Goal: Task Accomplishment & Management: Complete application form

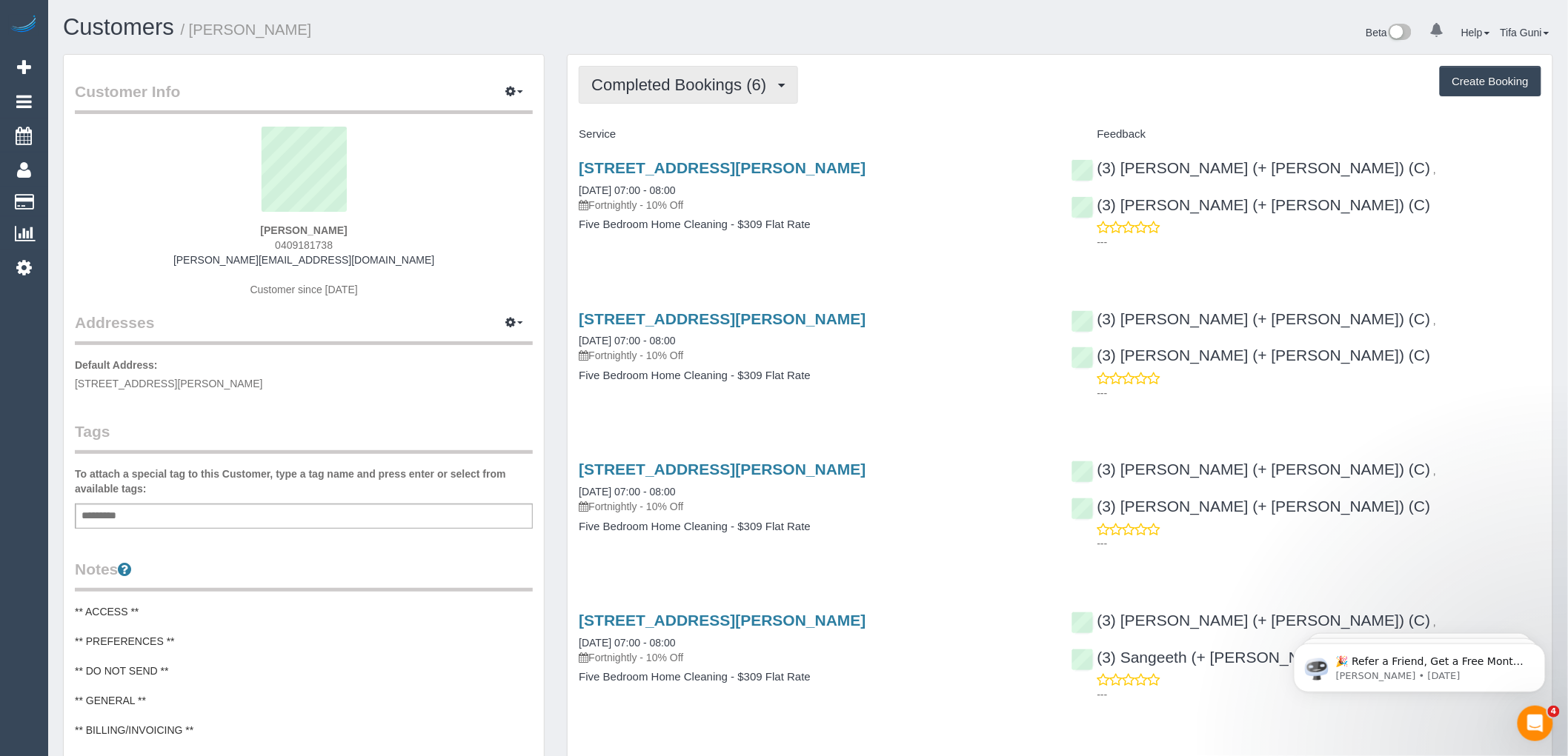
click at [768, 90] on span "Completed Bookings (6)" at bounding box center [682, 84] width 182 height 19
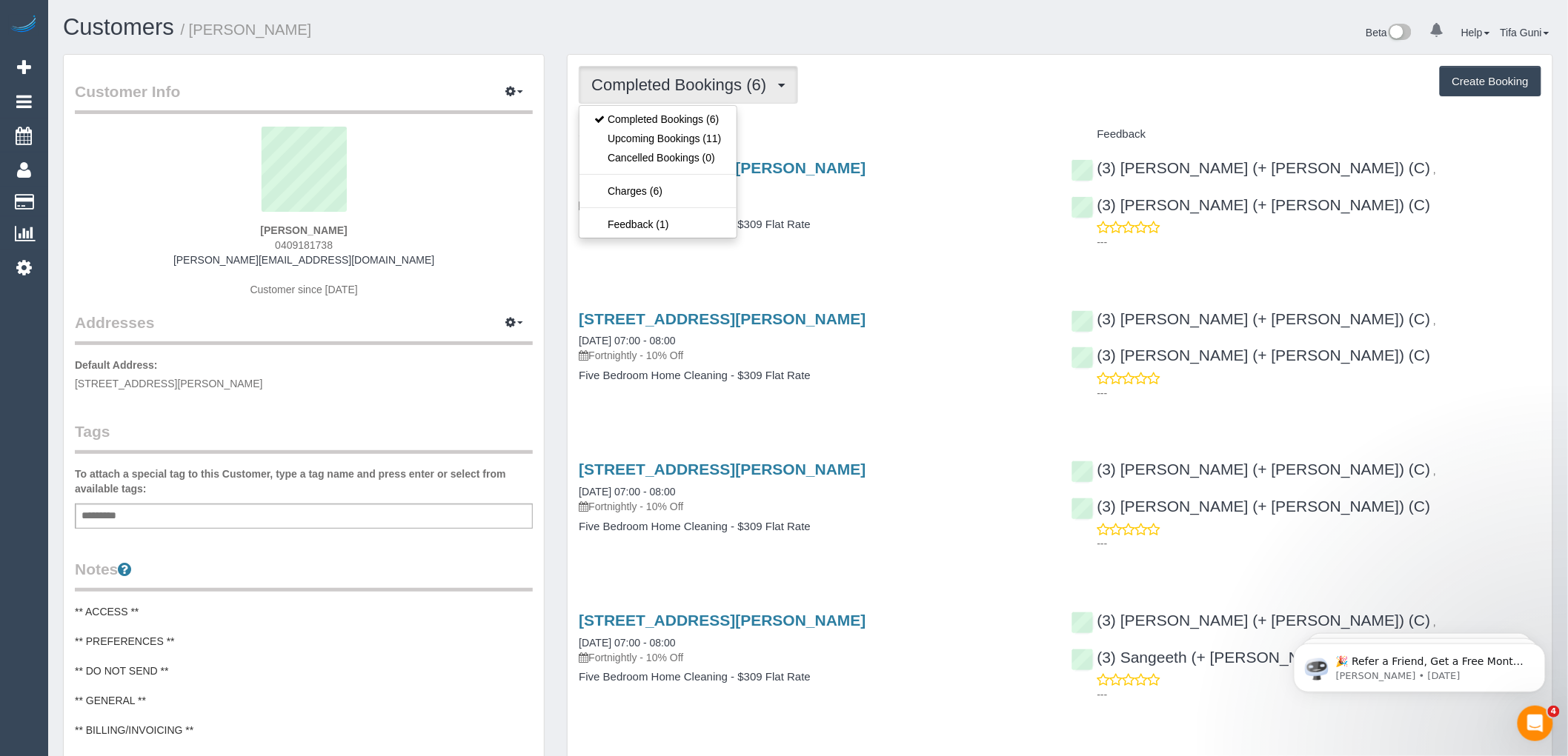
click at [860, 125] on div "Service" at bounding box center [814, 134] width 492 height 25
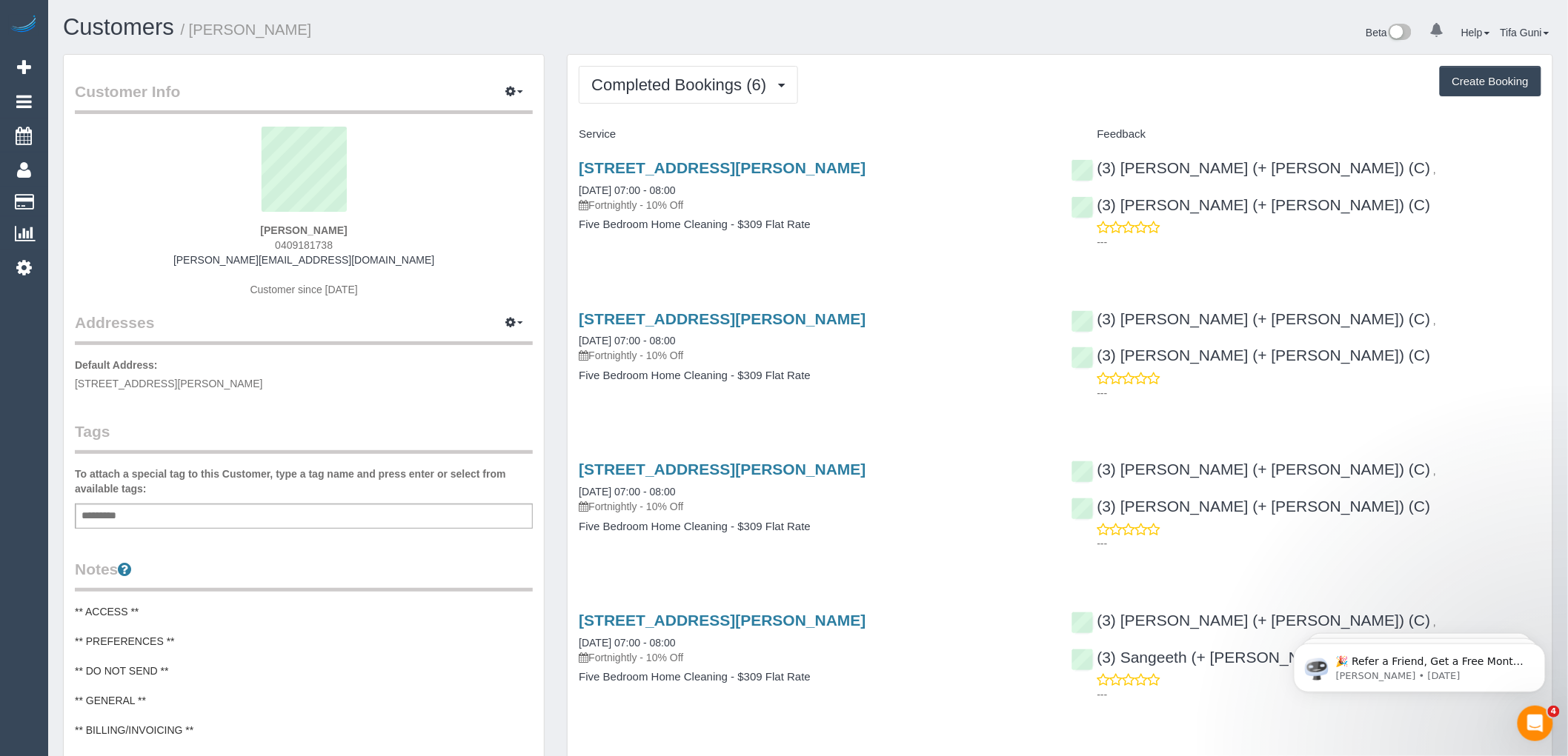
drag, startPoint x: 425, startPoint y: 256, endPoint x: 174, endPoint y: 263, distance: 251.1
click at [174, 263] on div "Therese Considine 0409181738 therese@eastsideinvestigations.com.au Customer sin…" at bounding box center [304, 218] width 458 height 185
copy link "[PERSON_NAME][EMAIL_ADDRESS][DOMAIN_NAME]"
drag, startPoint x: 379, startPoint y: 229, endPoint x: 238, endPoint y: 231, distance: 141.0
click at [238, 231] on div "Therese Considine 0409181738 therese@eastsideinvestigations.com.au Customer sin…" at bounding box center [304, 218] width 458 height 185
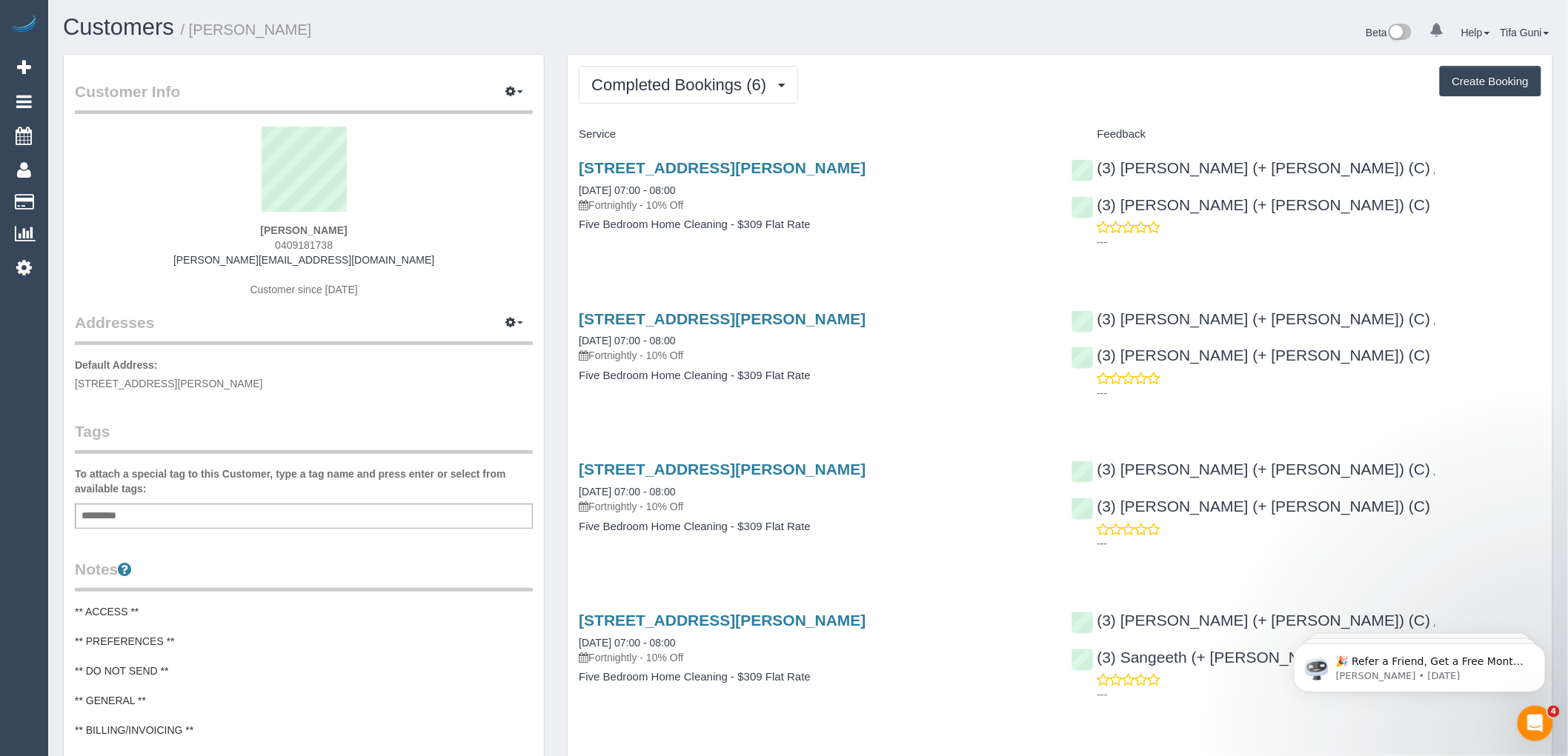
copy strong "[PERSON_NAME]"
click at [733, 82] on span "Completed Bookings (6)" at bounding box center [682, 84] width 182 height 19
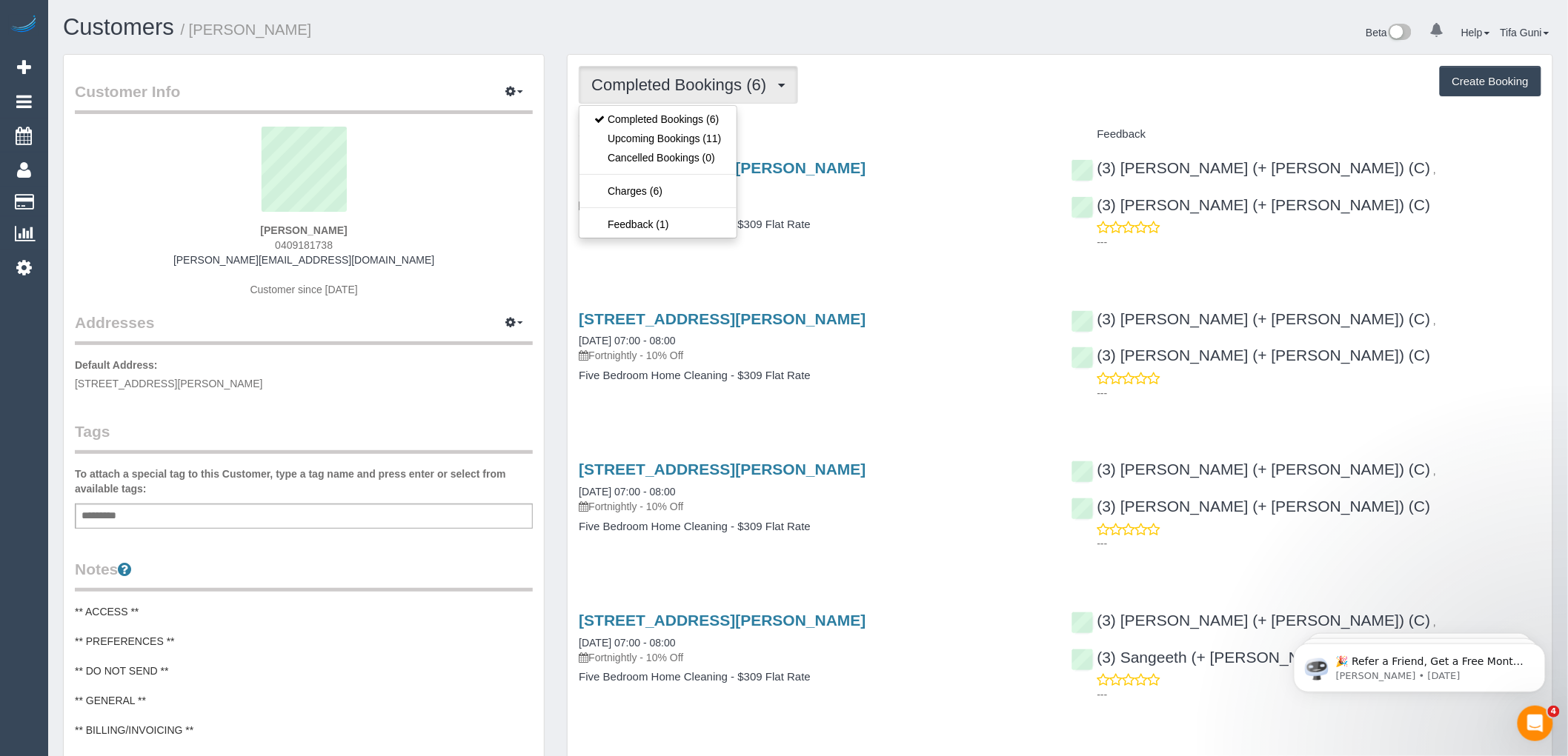
click at [854, 126] on div "Service" at bounding box center [814, 134] width 492 height 25
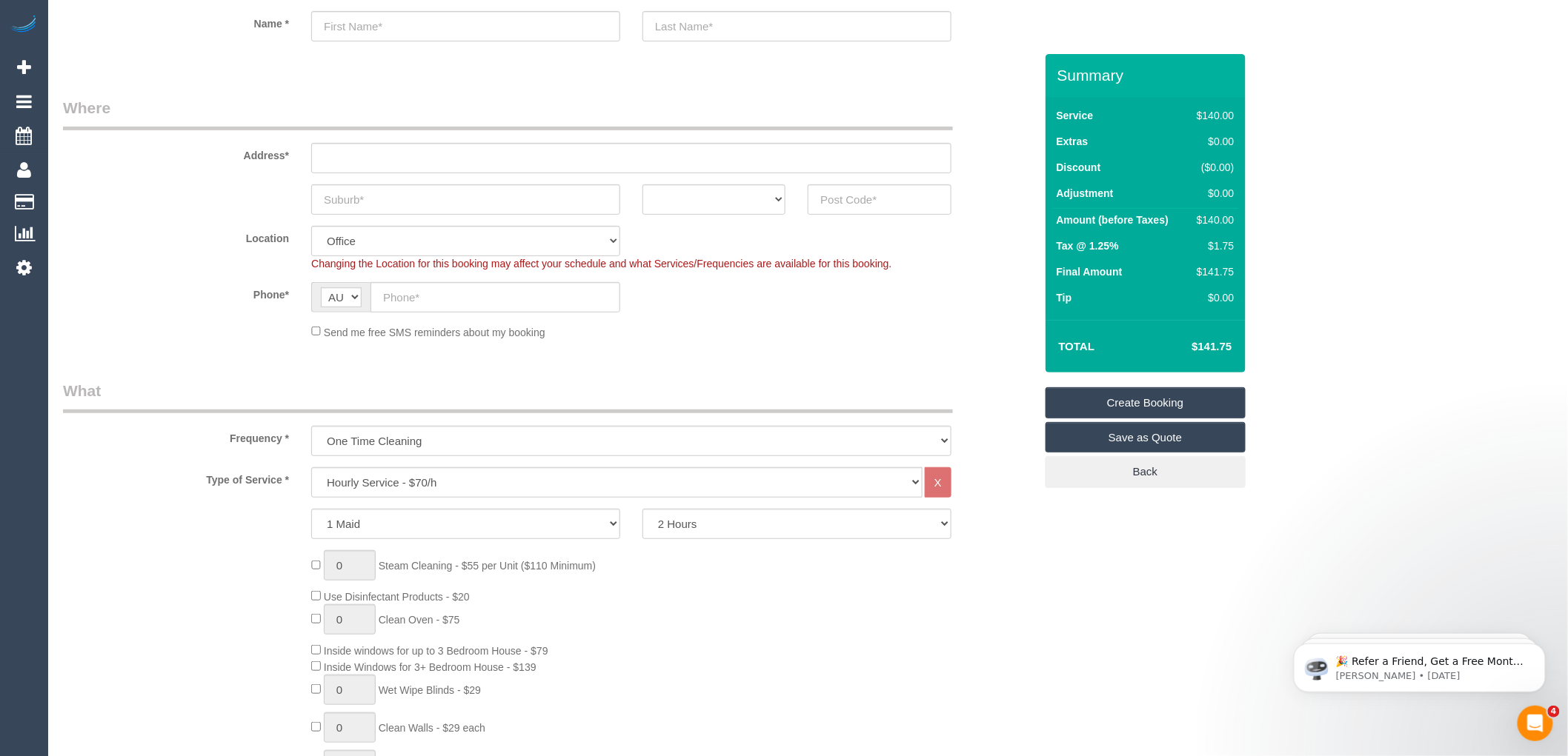
scroll to position [164, 0]
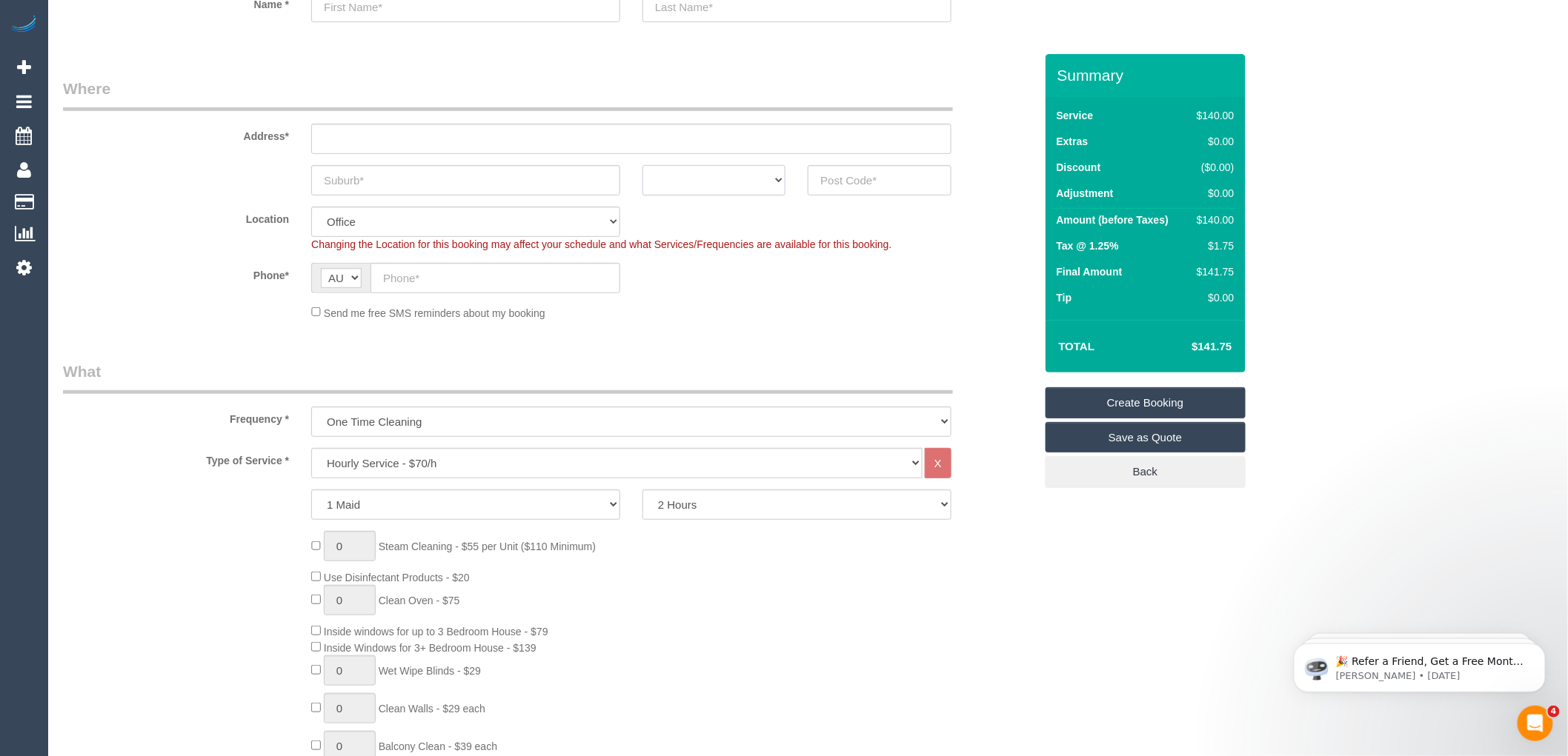
click at [751, 184] on select "ACT [GEOGRAPHIC_DATA] NT [GEOGRAPHIC_DATA] SA TAS [GEOGRAPHIC_DATA] [GEOGRAPHIC…" at bounding box center [714, 180] width 143 height 31
select select "VIC"
click at [643, 165] on select "ACT [GEOGRAPHIC_DATA] NT [GEOGRAPHIC_DATA] SA TAS [GEOGRAPHIC_DATA] [GEOGRAPHIC…" at bounding box center [714, 180] width 143 height 31
click at [841, 176] on input "text" at bounding box center [879, 180] width 143 height 31
type input "3754"
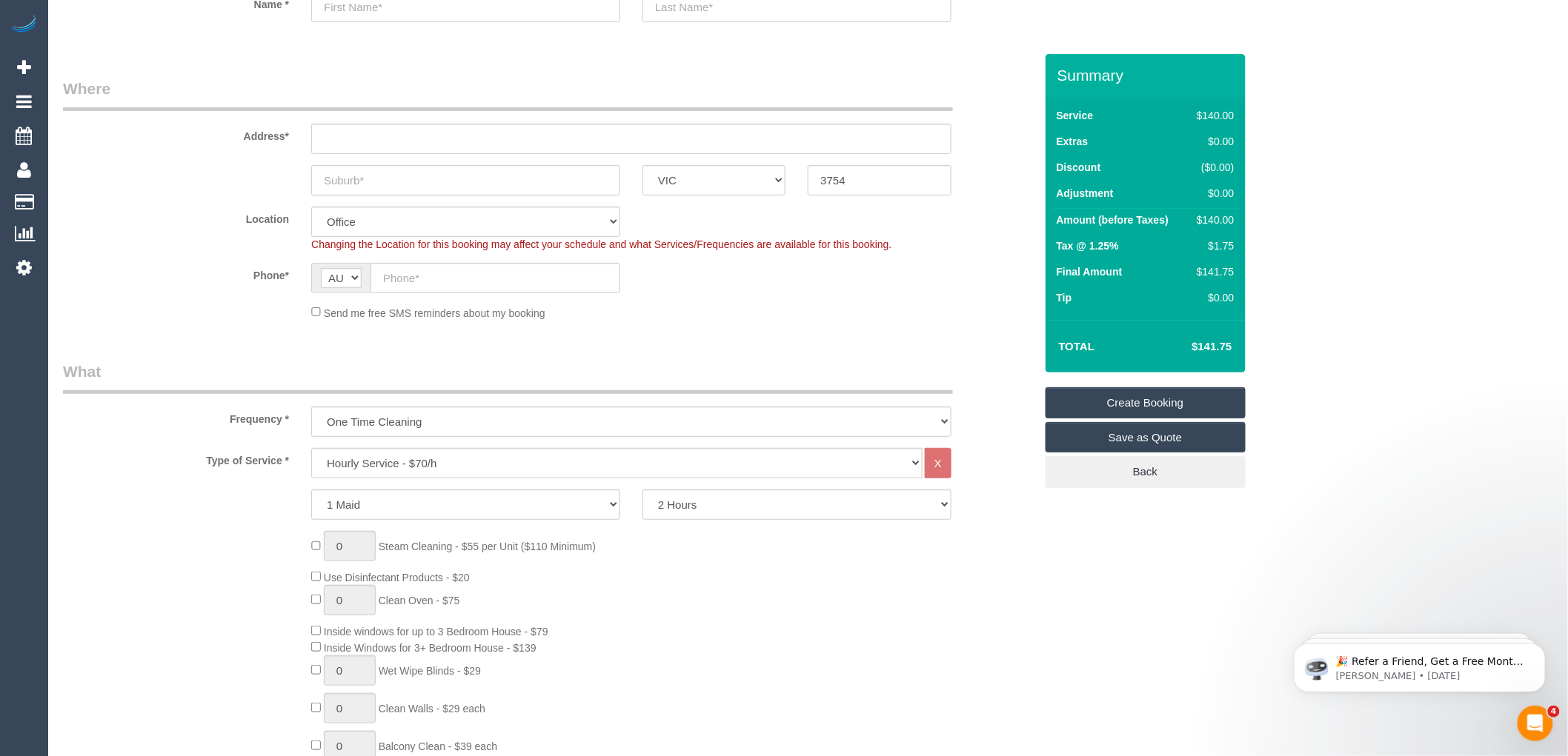
click at [373, 175] on input "text" at bounding box center [466, 180] width 309 height 31
type input "mernda"
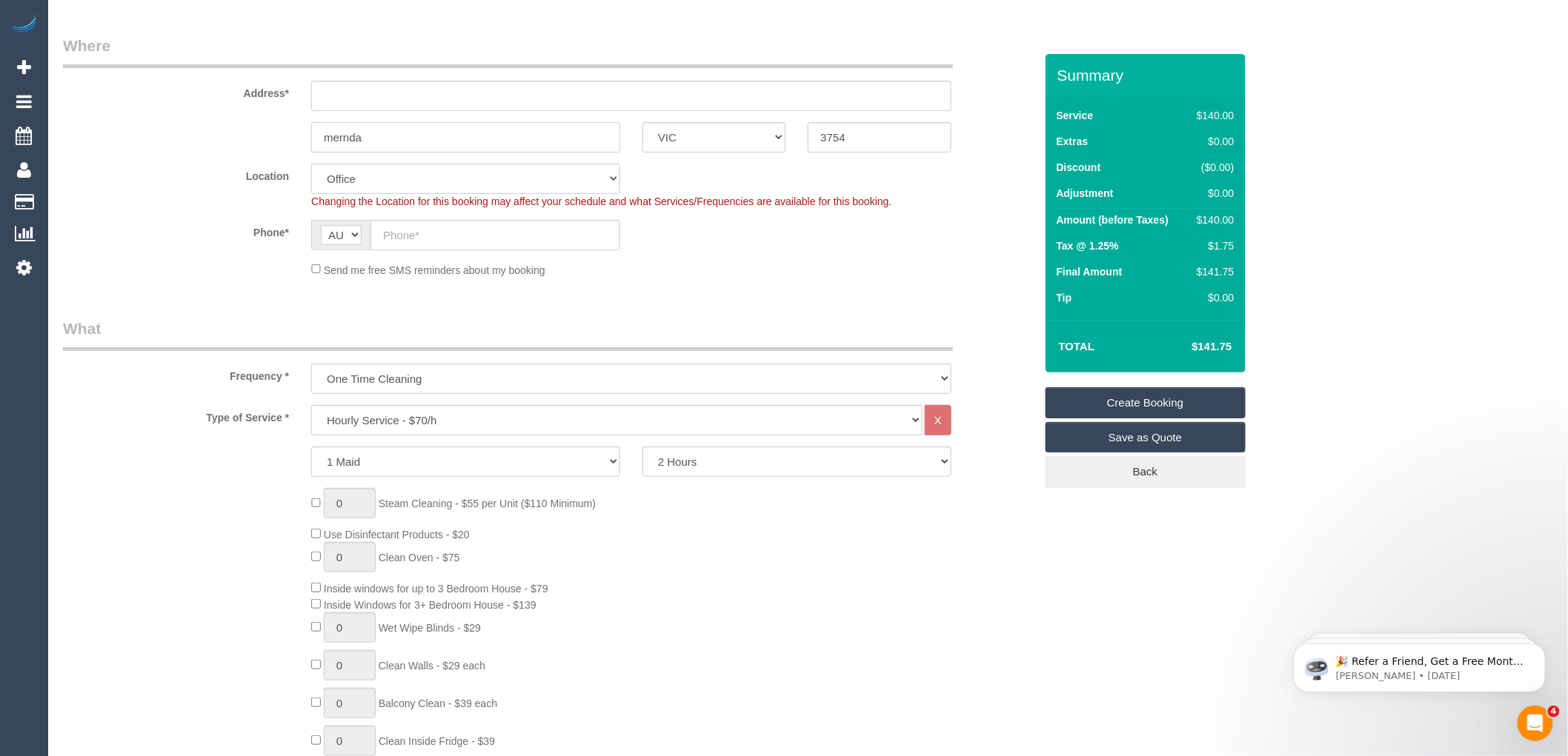
scroll to position [247, 0]
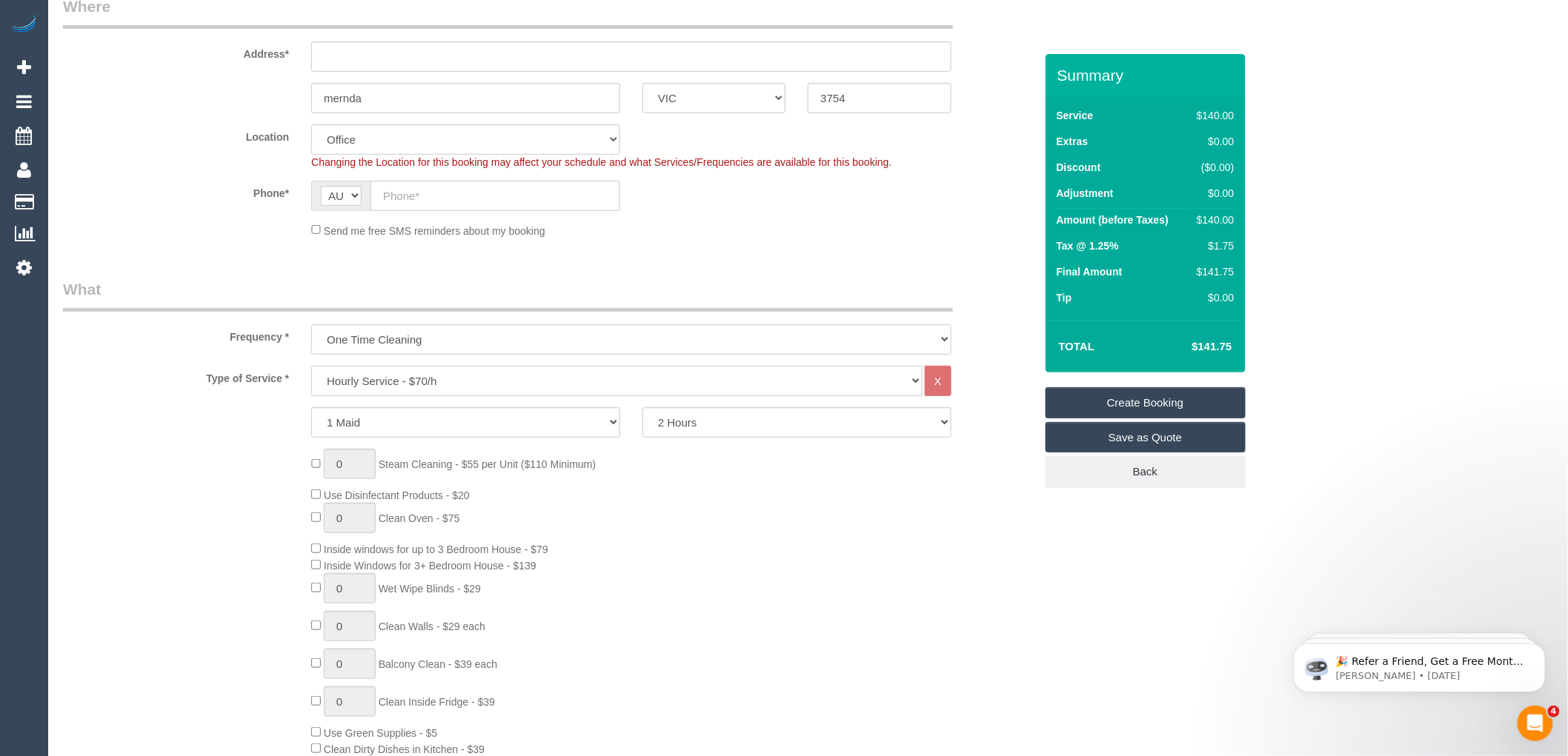
click at [410, 389] on select "Hourly Service - $70/h Hourly Service - $65/h Hourly Service - $60/h Hourly Ser…" at bounding box center [617, 380] width 611 height 31
select select "211"
click at [311, 367] on select "Hourly Service - $70/h Hourly Service - $65/h Hourly Service - $60/h Hourly Ser…" at bounding box center [617, 380] width 611 height 31
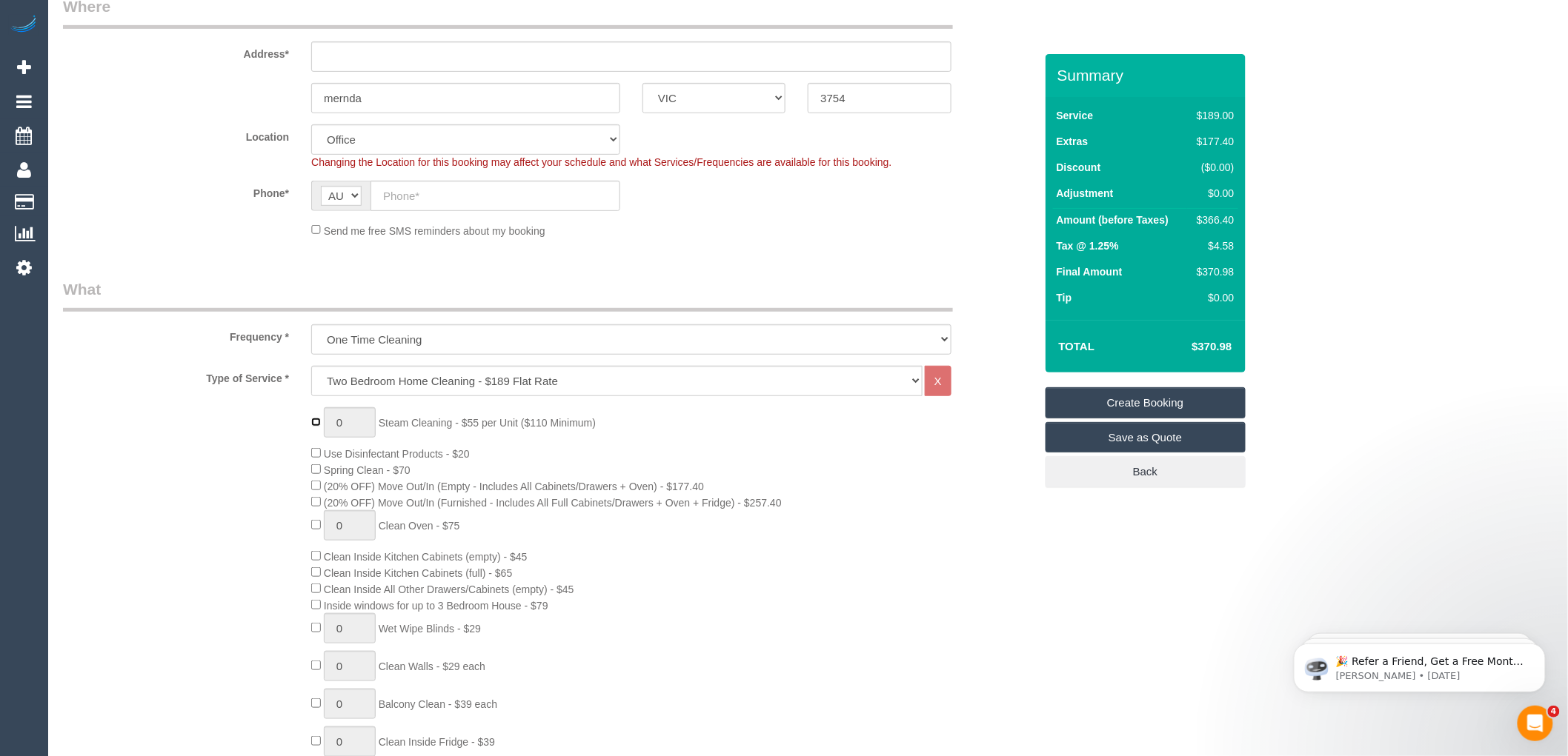
type input "1"
click at [347, 423] on input "1" at bounding box center [350, 422] width 51 height 31
type input "2"
click at [620, 427] on div "2 Steam Cleaning - $55 per Unit ($110 Minimum) Use Disinfectant Products - $20 …" at bounding box center [672, 666] width 744 height 519
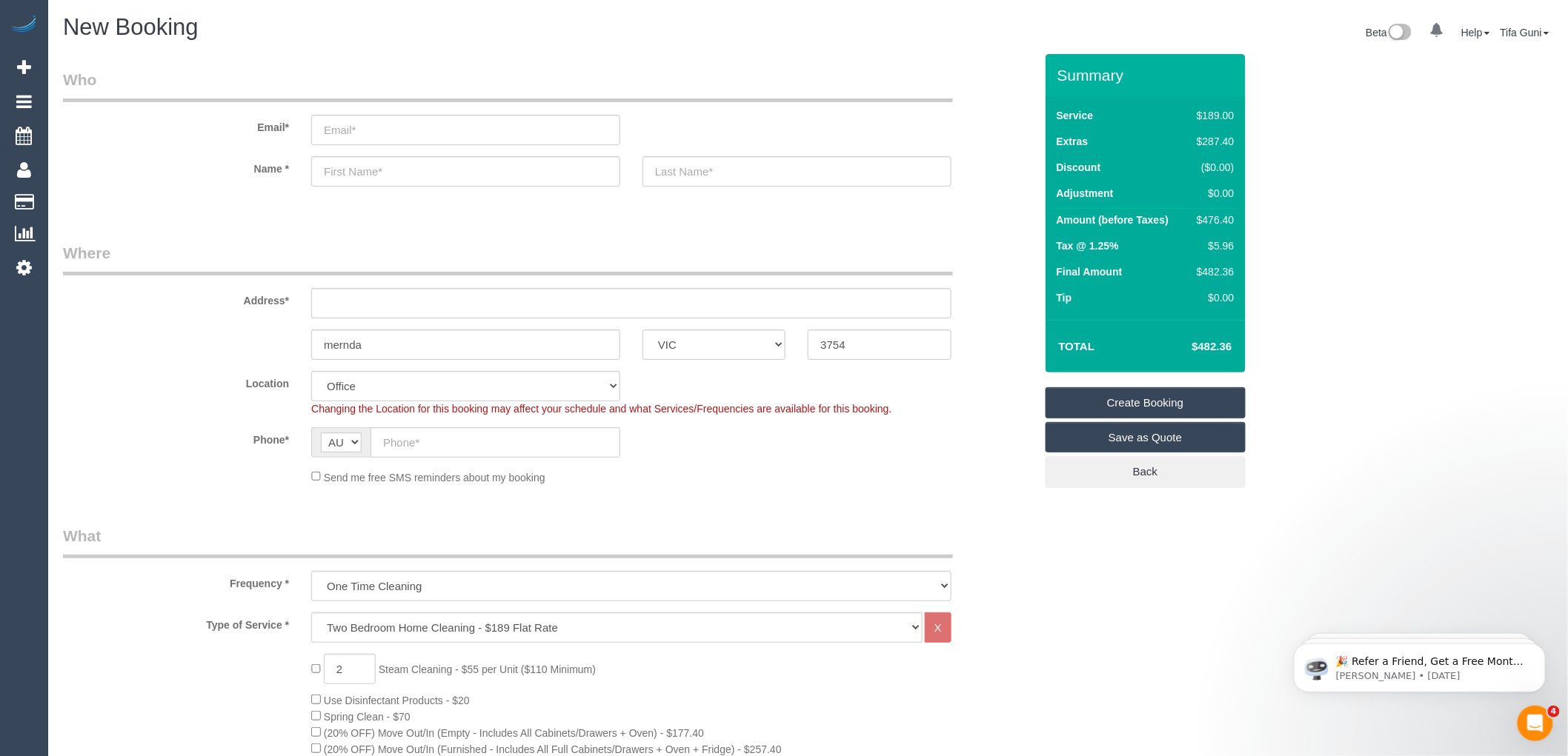
scroll to position [329, 0]
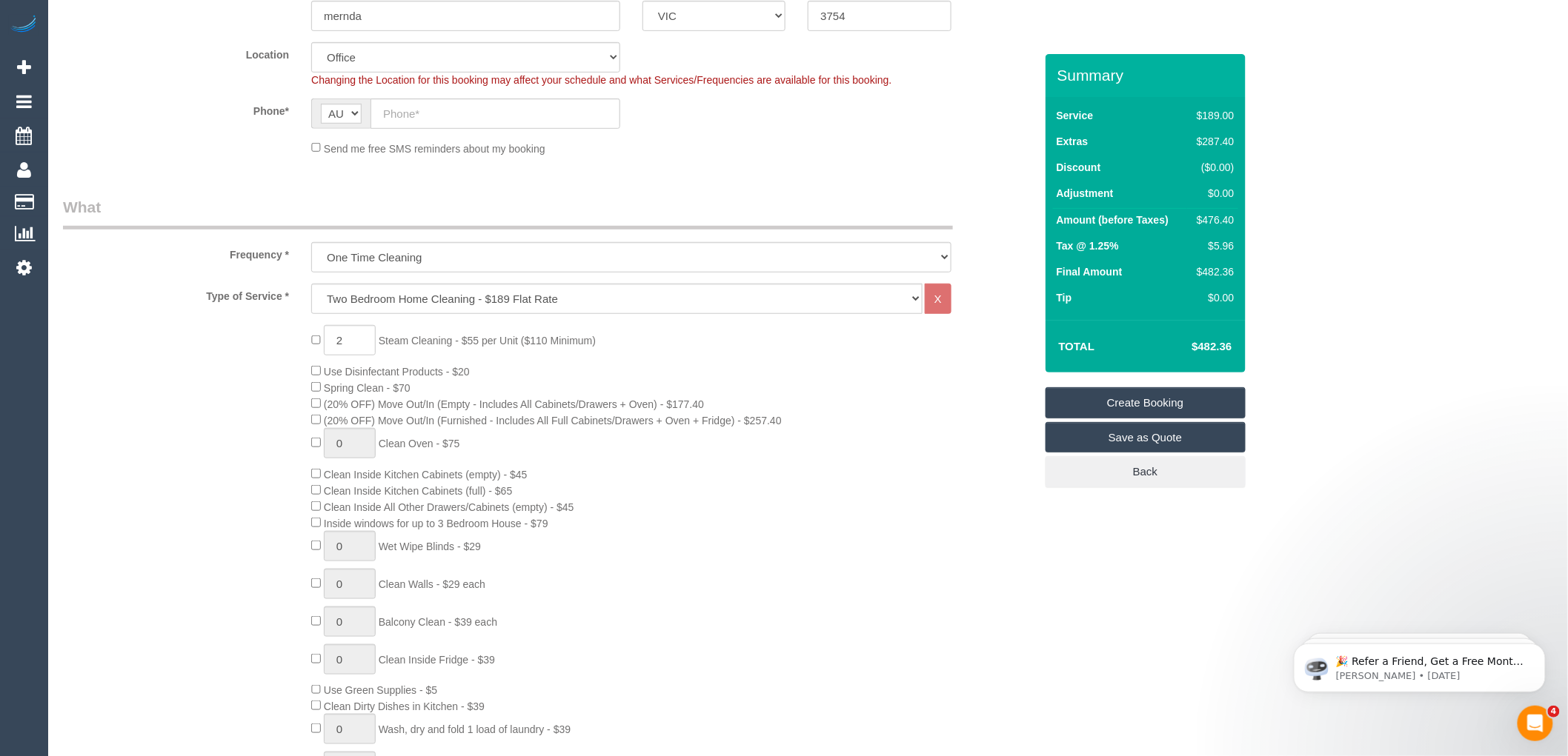
click at [1138, 298] on td "Tip" at bounding box center [1120, 299] width 134 height 26
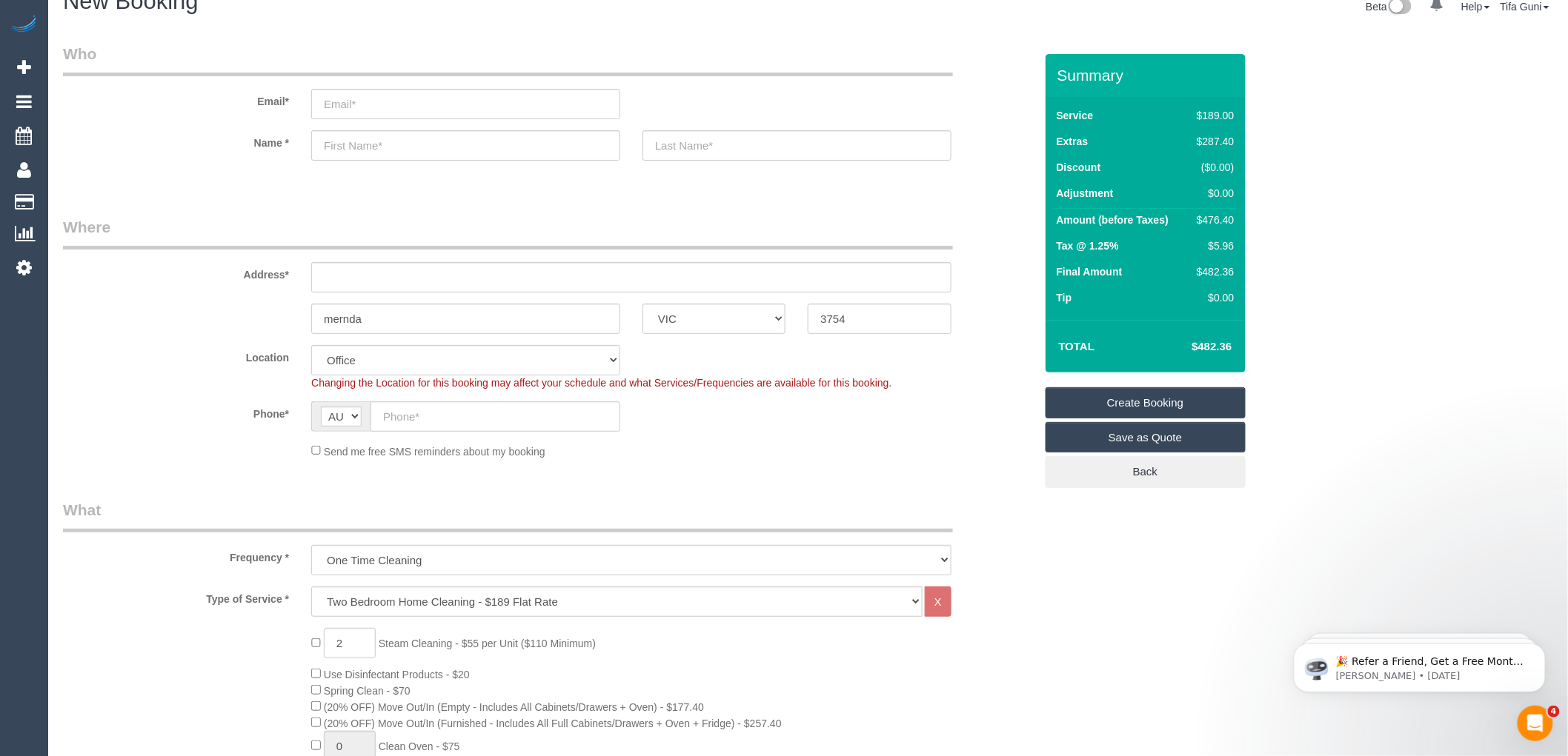
scroll to position [0, 0]
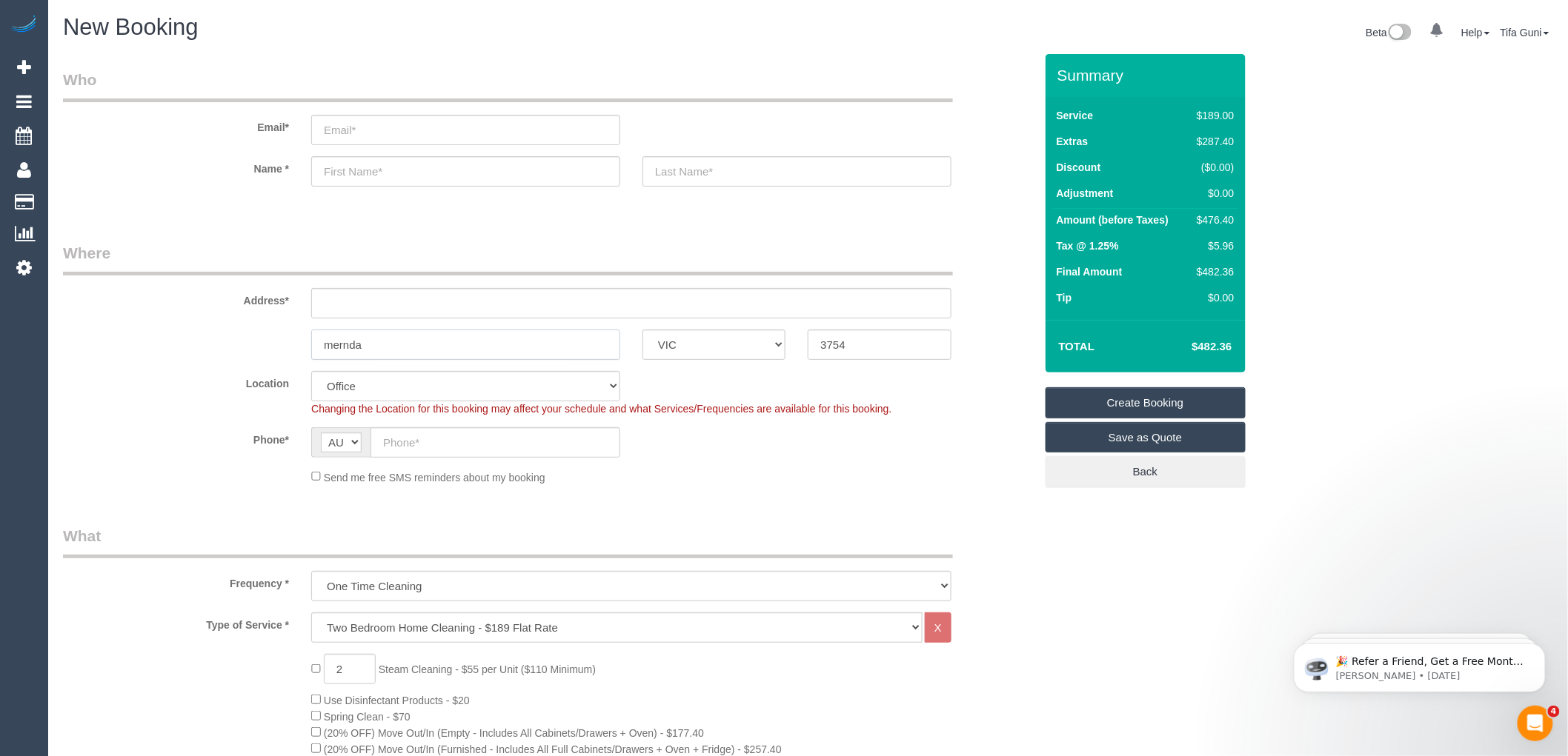
drag, startPoint x: 373, startPoint y: 339, endPoint x: 252, endPoint y: 353, distance: 121.8
click at [252, 353] on div "mernda ACT [GEOGRAPHIC_DATA] NT [GEOGRAPHIC_DATA] SA TAS [GEOGRAPHIC_DATA] [GEO…" at bounding box center [548, 345] width 994 height 31
type input "Pascovale south"
drag, startPoint x: 863, startPoint y: 346, endPoint x: 767, endPoint y: 357, distance: 96.6
click at [767, 357] on div "Pascovale south ACT [GEOGRAPHIC_DATA] NT [GEOGRAPHIC_DATA] SA TAS [GEOGRAPHIC_D…" at bounding box center [548, 345] width 994 height 31
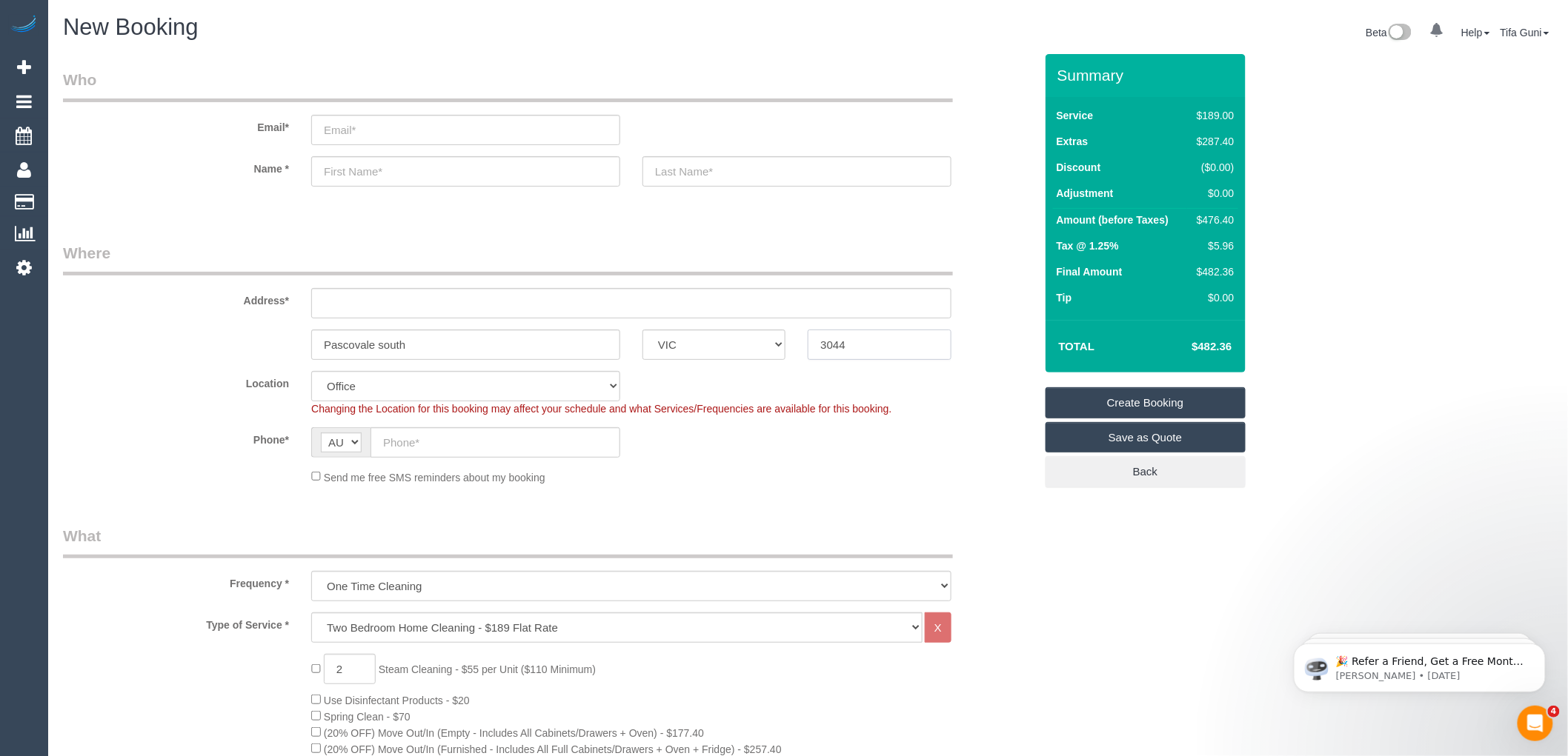
type input "3044"
click at [361, 303] on input "text" at bounding box center [632, 303] width 641 height 31
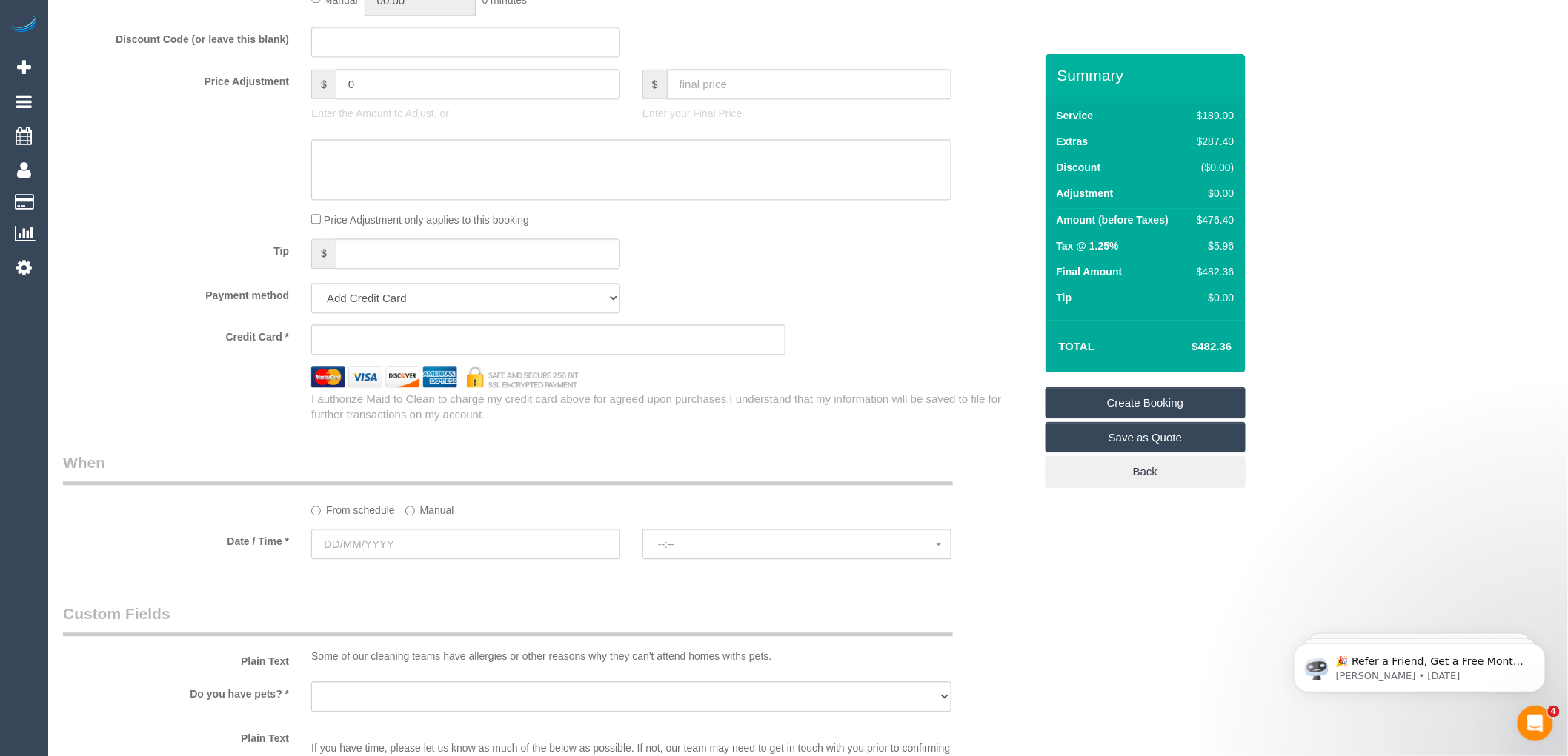
scroll to position [1481, 0]
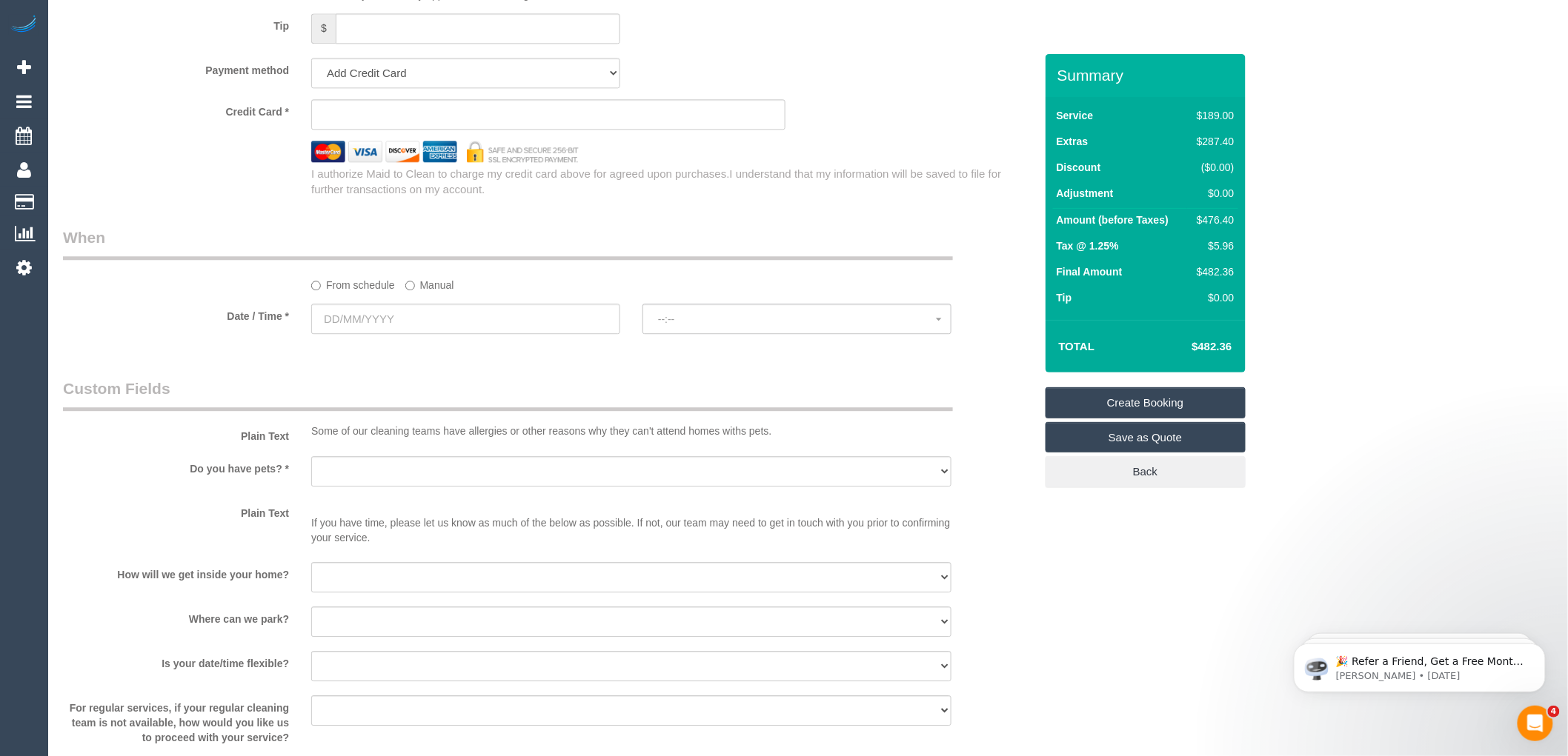
type input "-"
click at [372, 334] on input "text" at bounding box center [466, 318] width 309 height 31
select select "61"
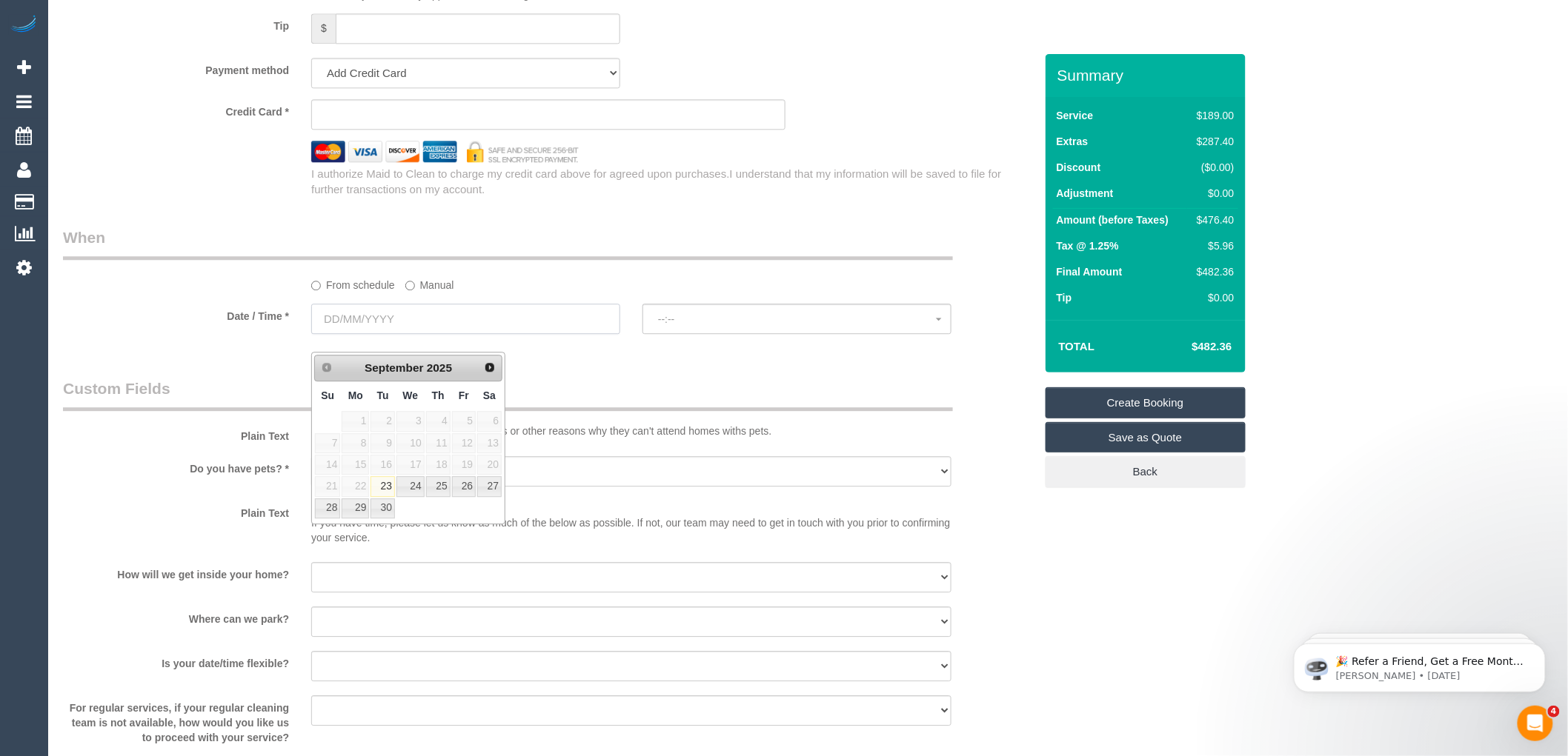
select select "object:2214"
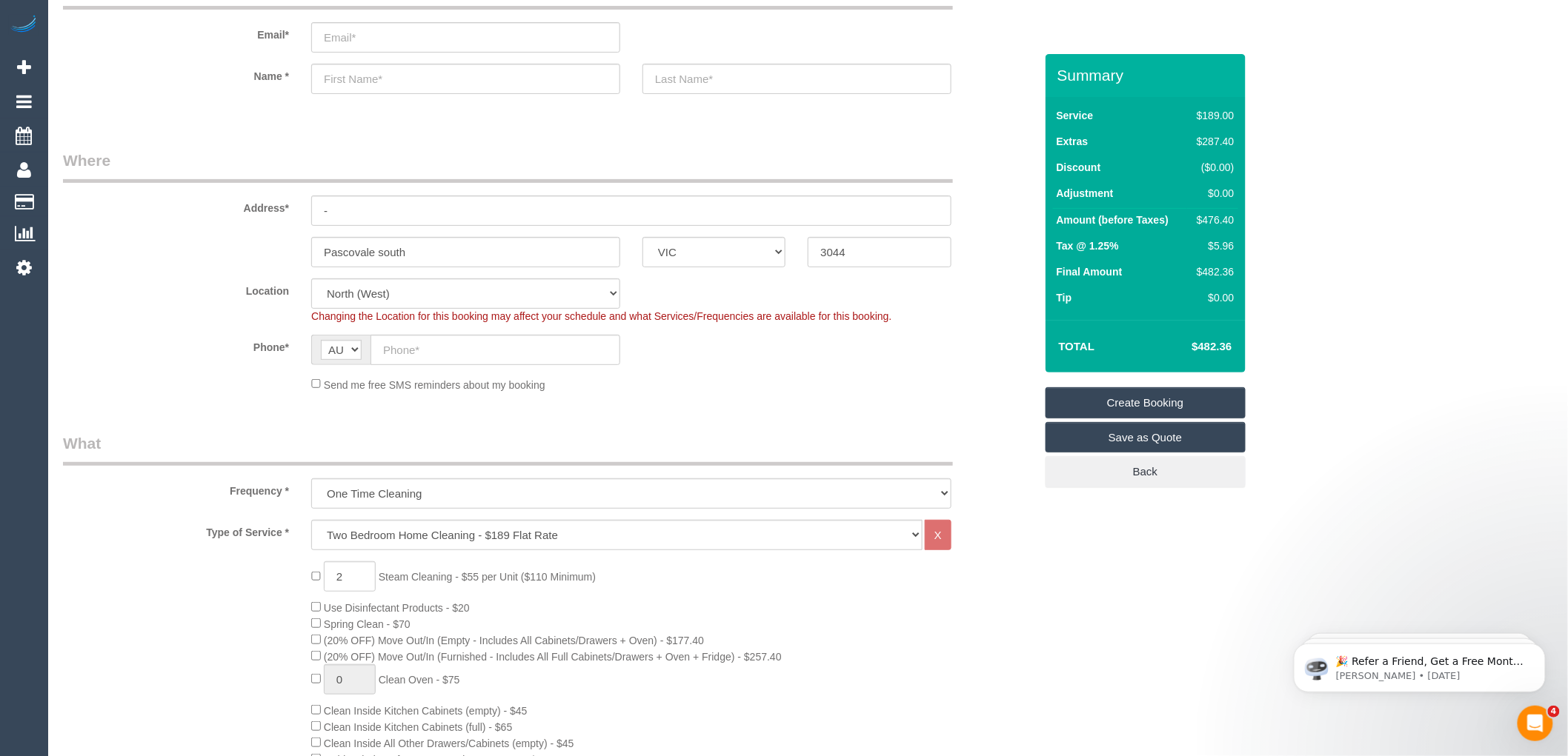
scroll to position [82, 0]
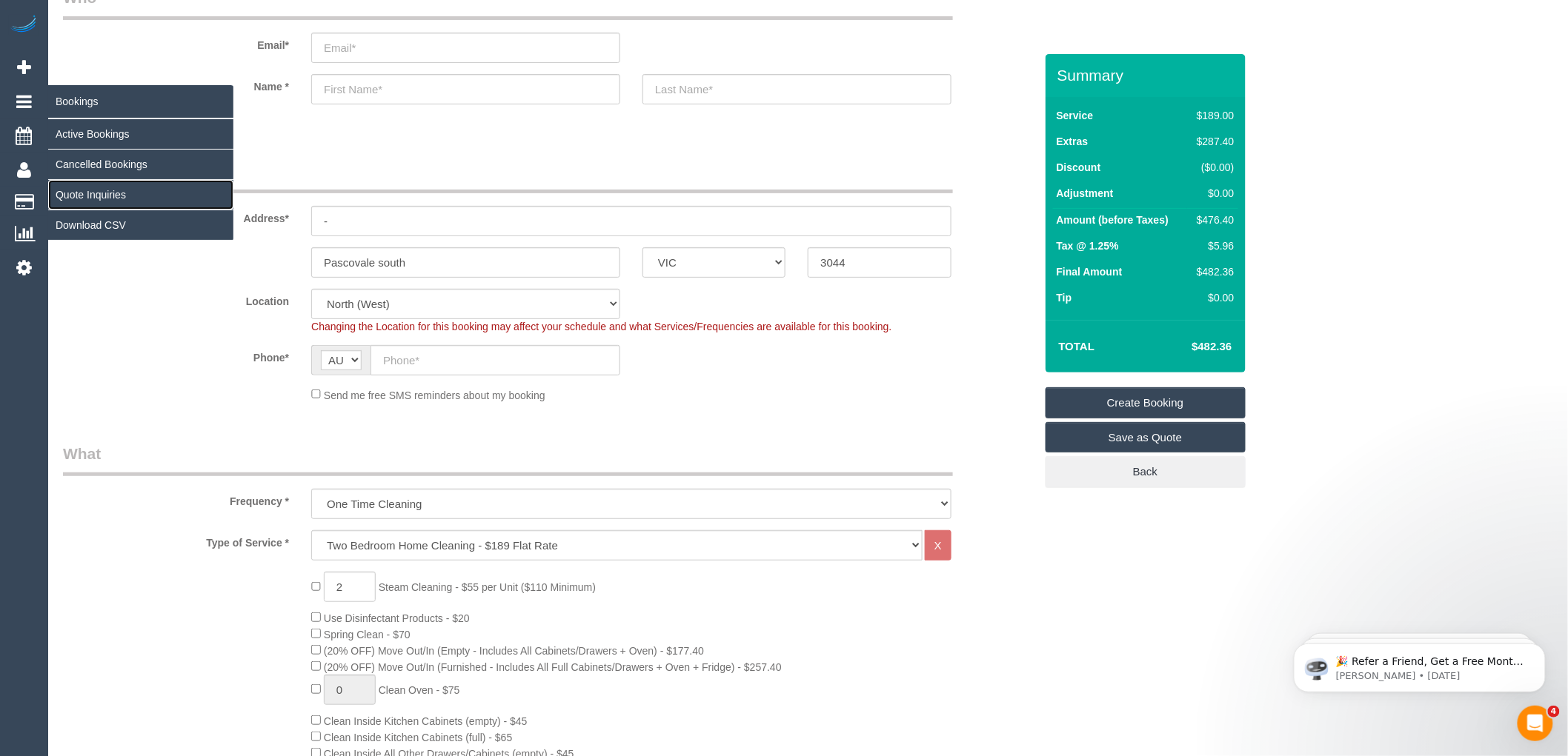
click at [87, 198] on link "Quote Inquiries" at bounding box center [140, 195] width 185 height 30
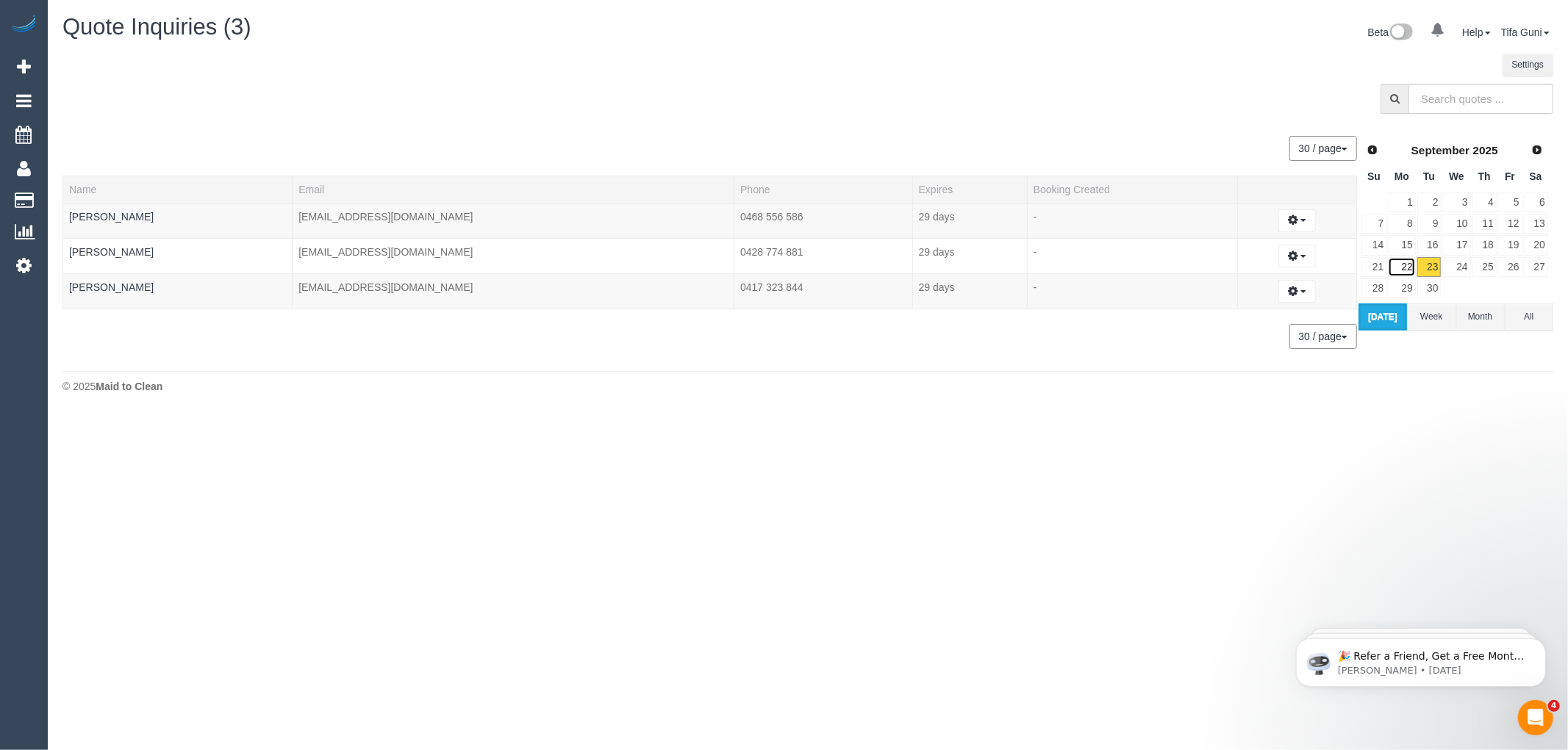
click at [1408, 260] on link "22" at bounding box center [1401, 267] width 27 height 20
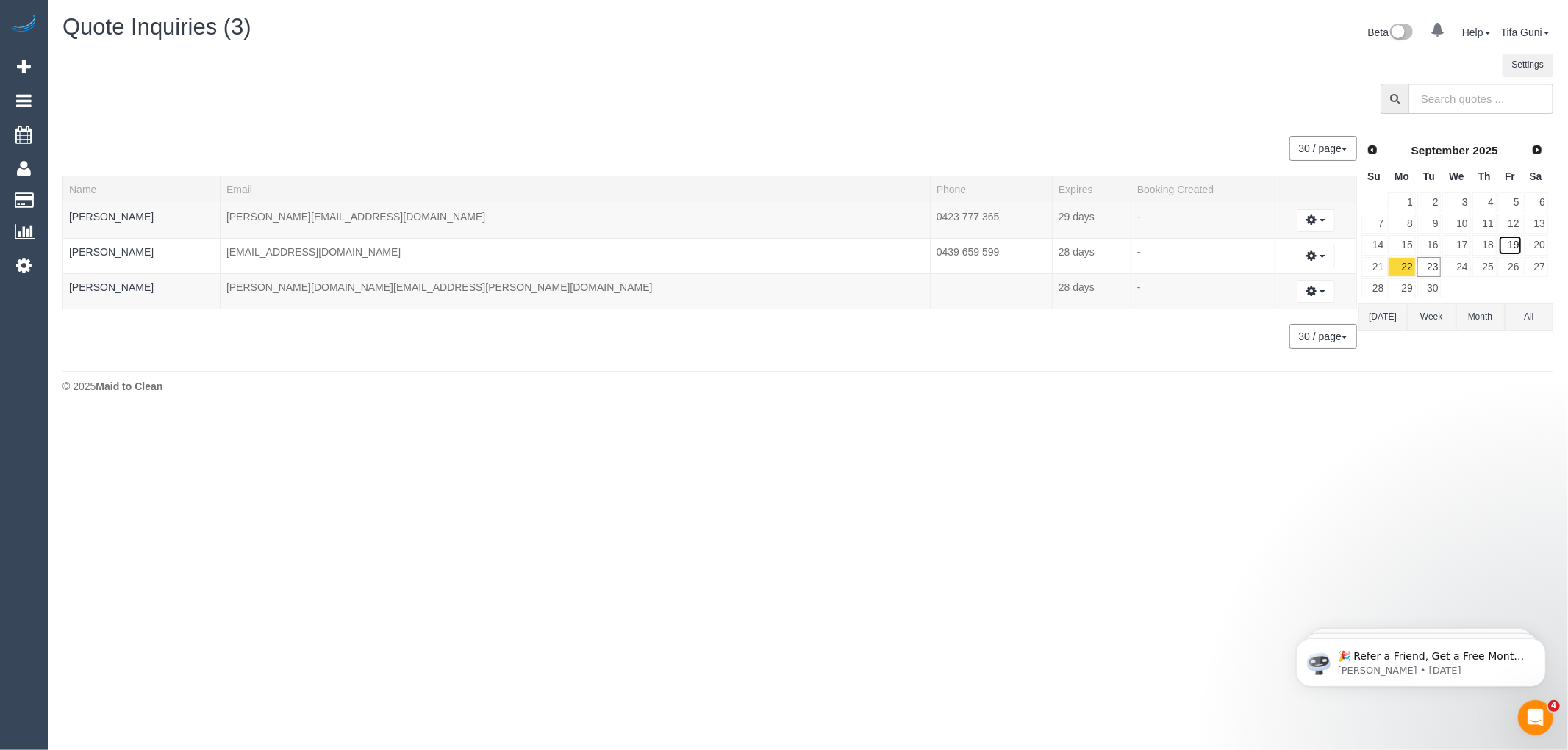
click at [1517, 245] on link "19" at bounding box center [1510, 245] width 25 height 20
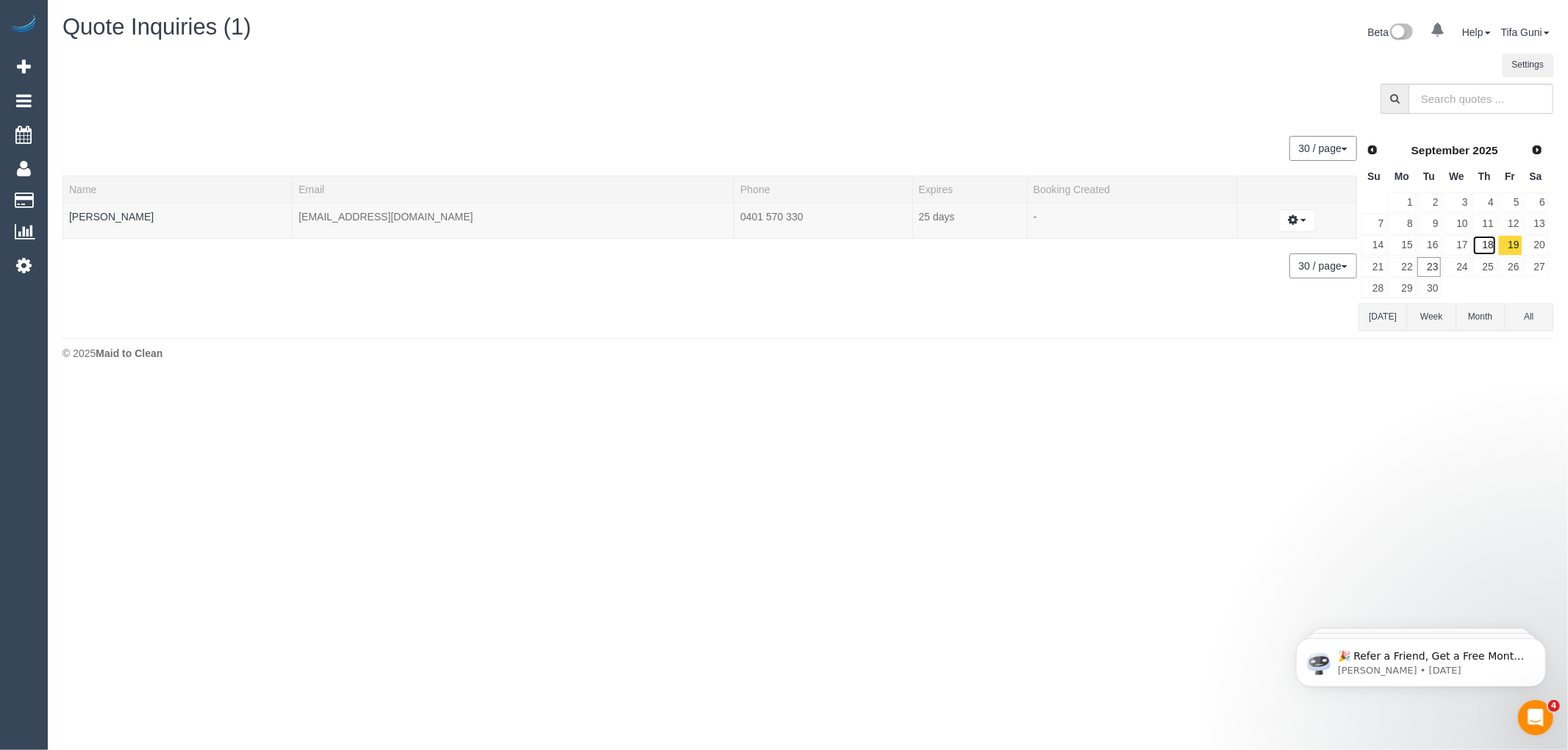
click at [1492, 245] on link "18" at bounding box center [1485, 245] width 25 height 20
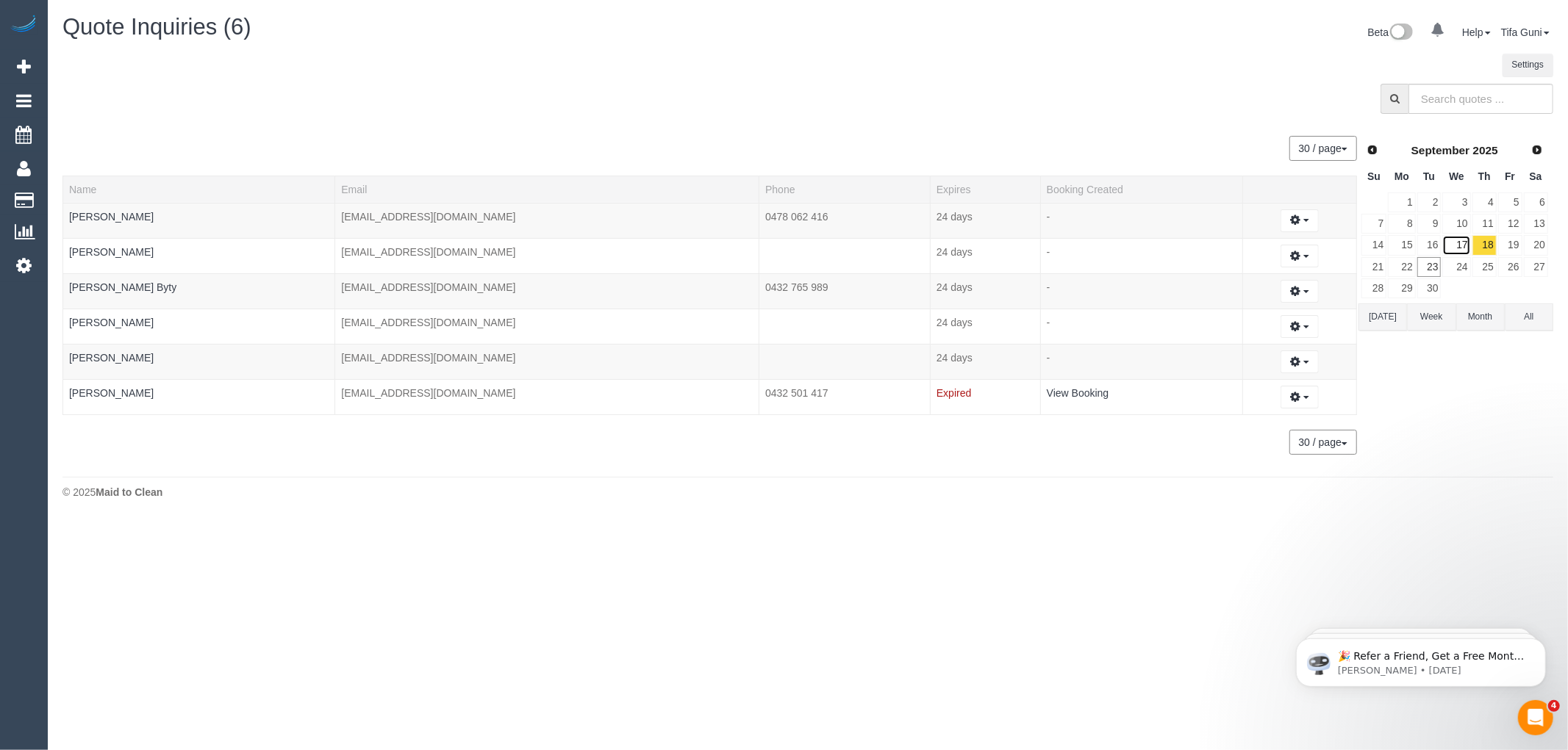
click at [1466, 243] on link "17" at bounding box center [1456, 245] width 27 height 20
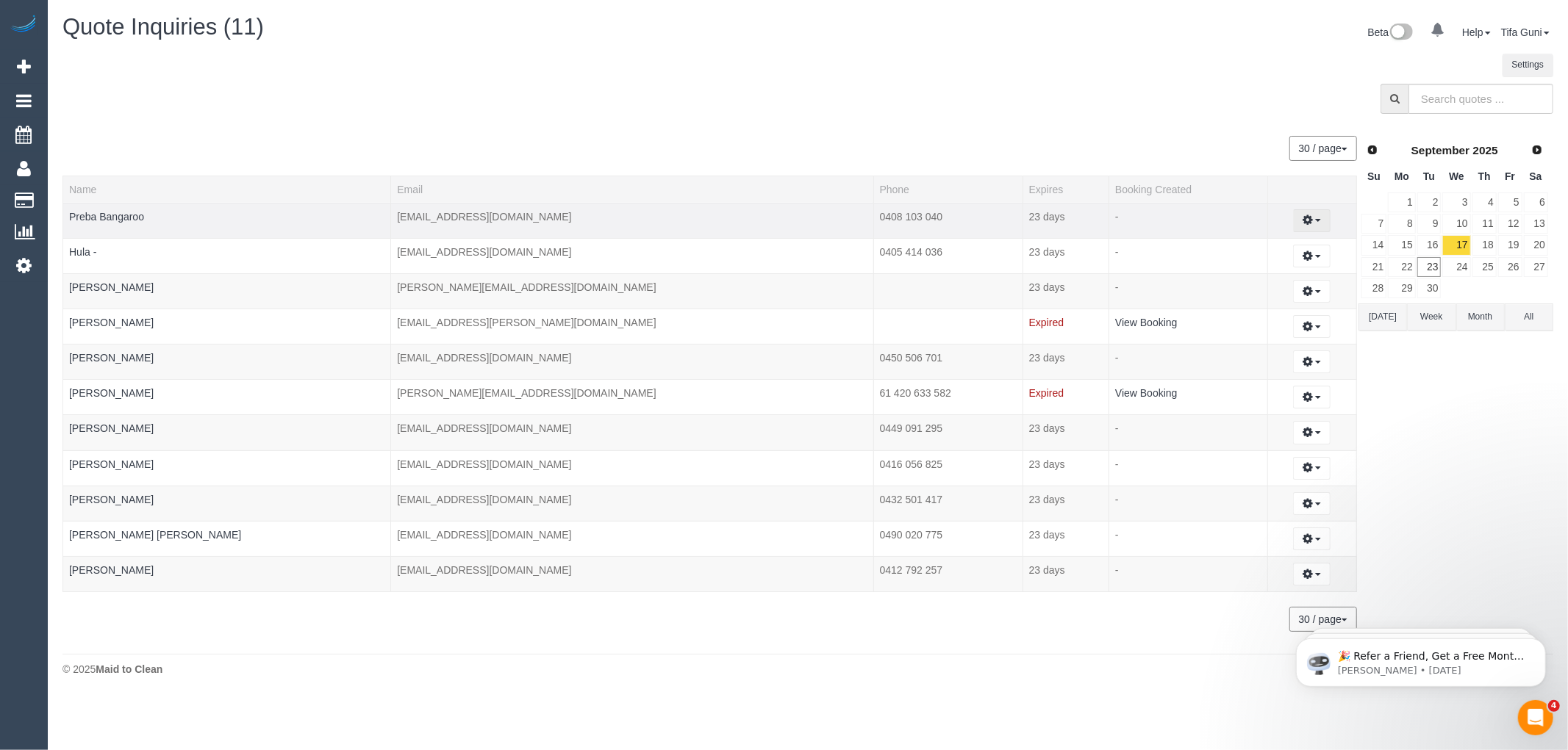
click at [1315, 221] on span "button" at bounding box center [1318, 220] width 6 height 3
click at [1240, 256] on link "Create Booking" at bounding box center [1261, 247] width 139 height 19
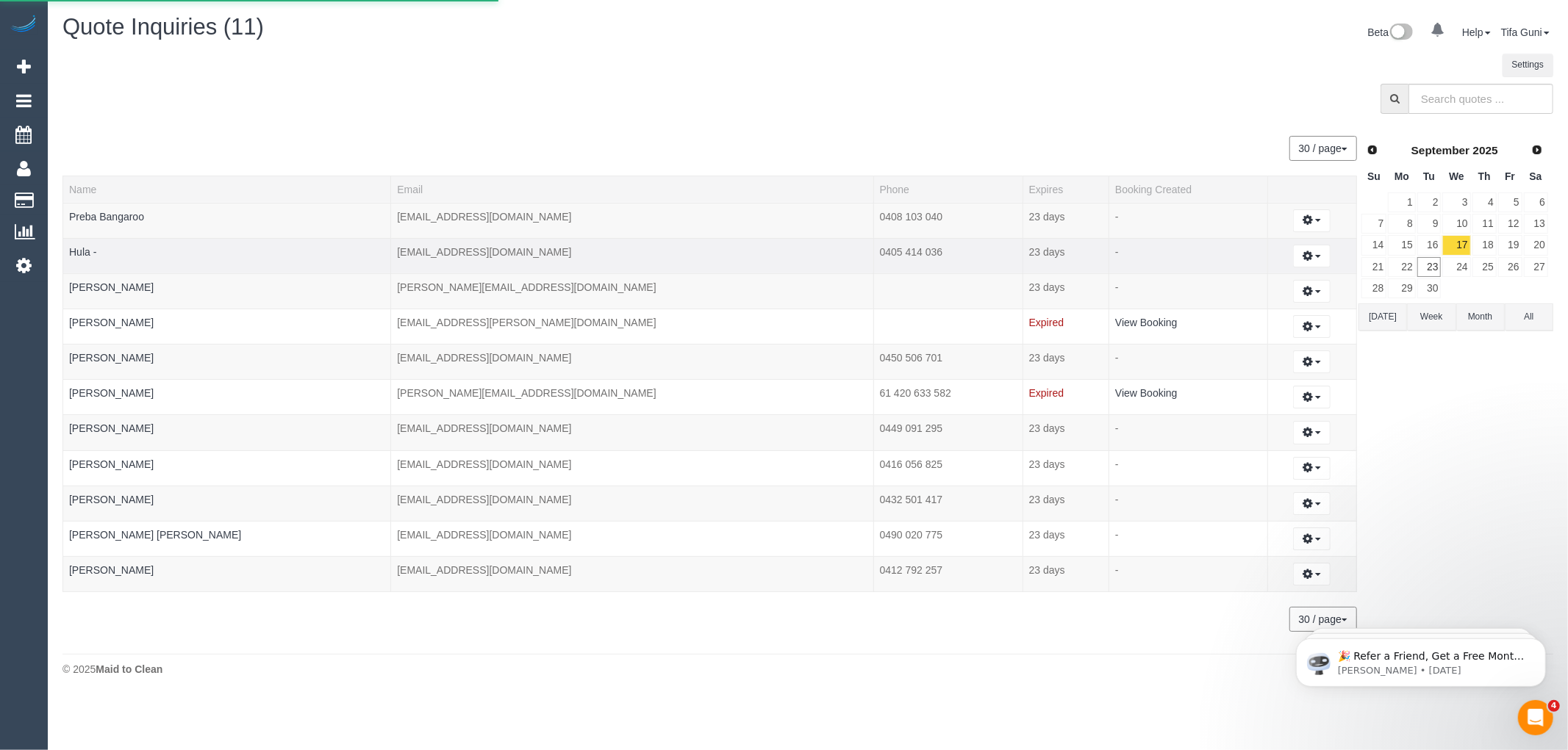
select select "VIC"
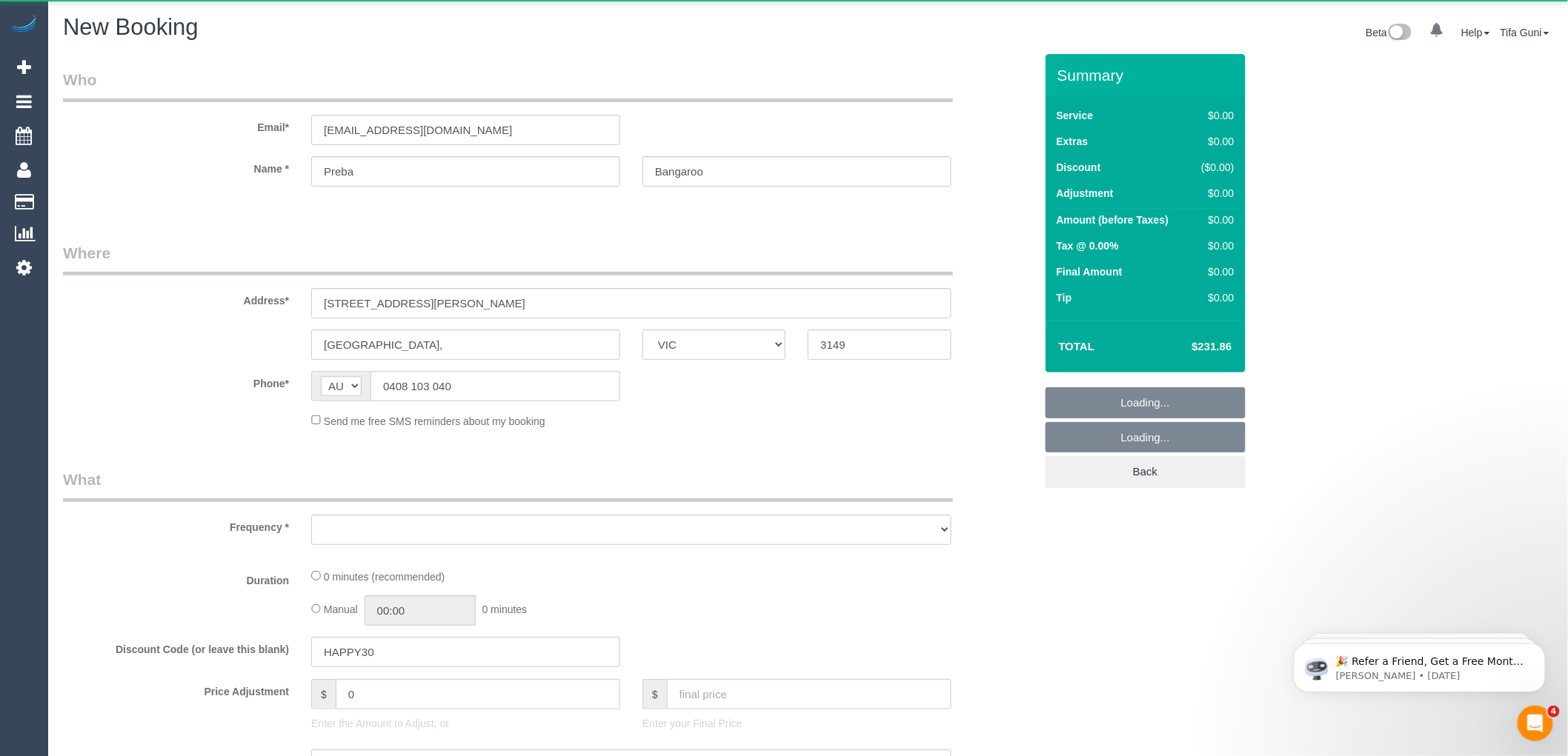
select select "object:3807"
select select "number:28"
select select "number:14"
select select "number:19"
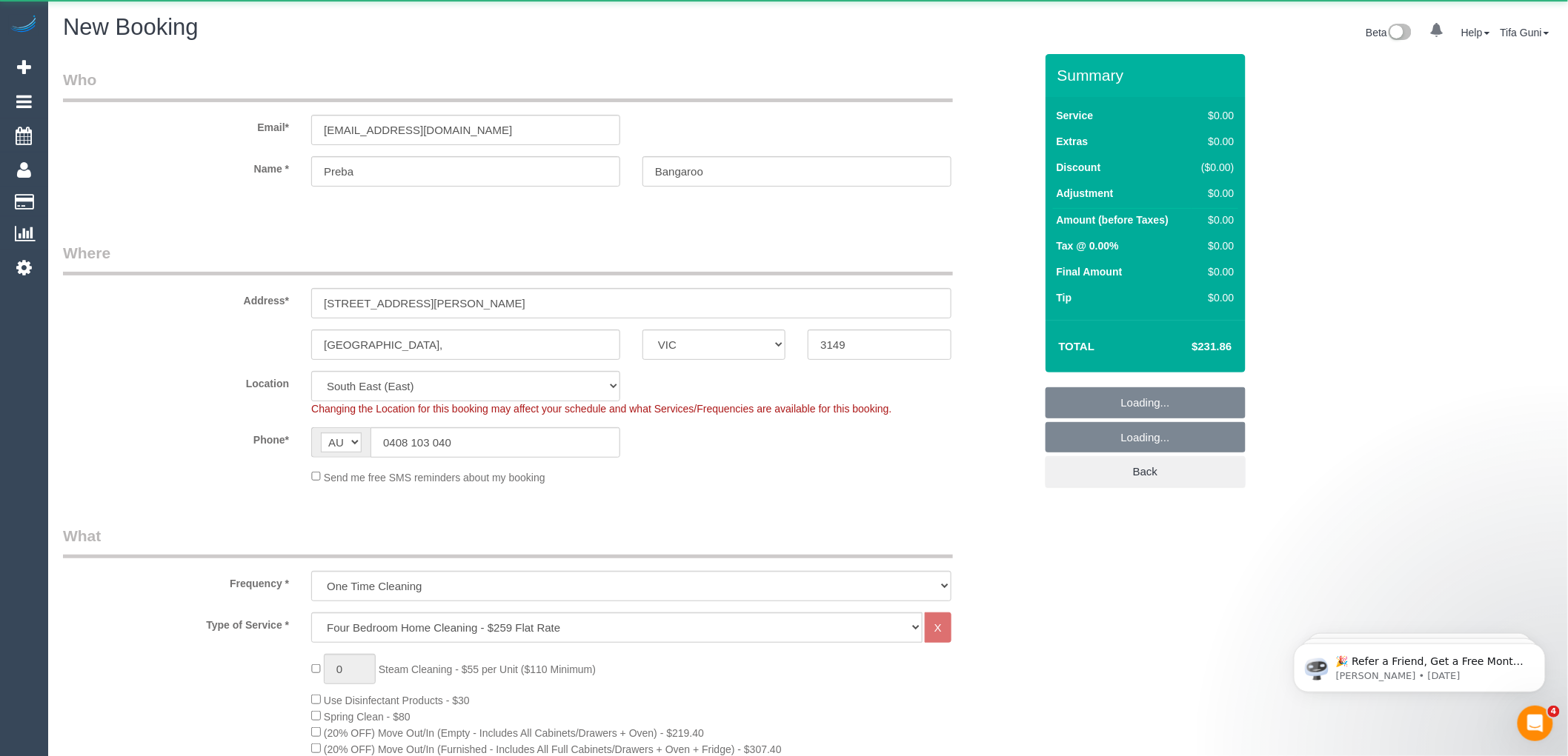
select select "object:3910"
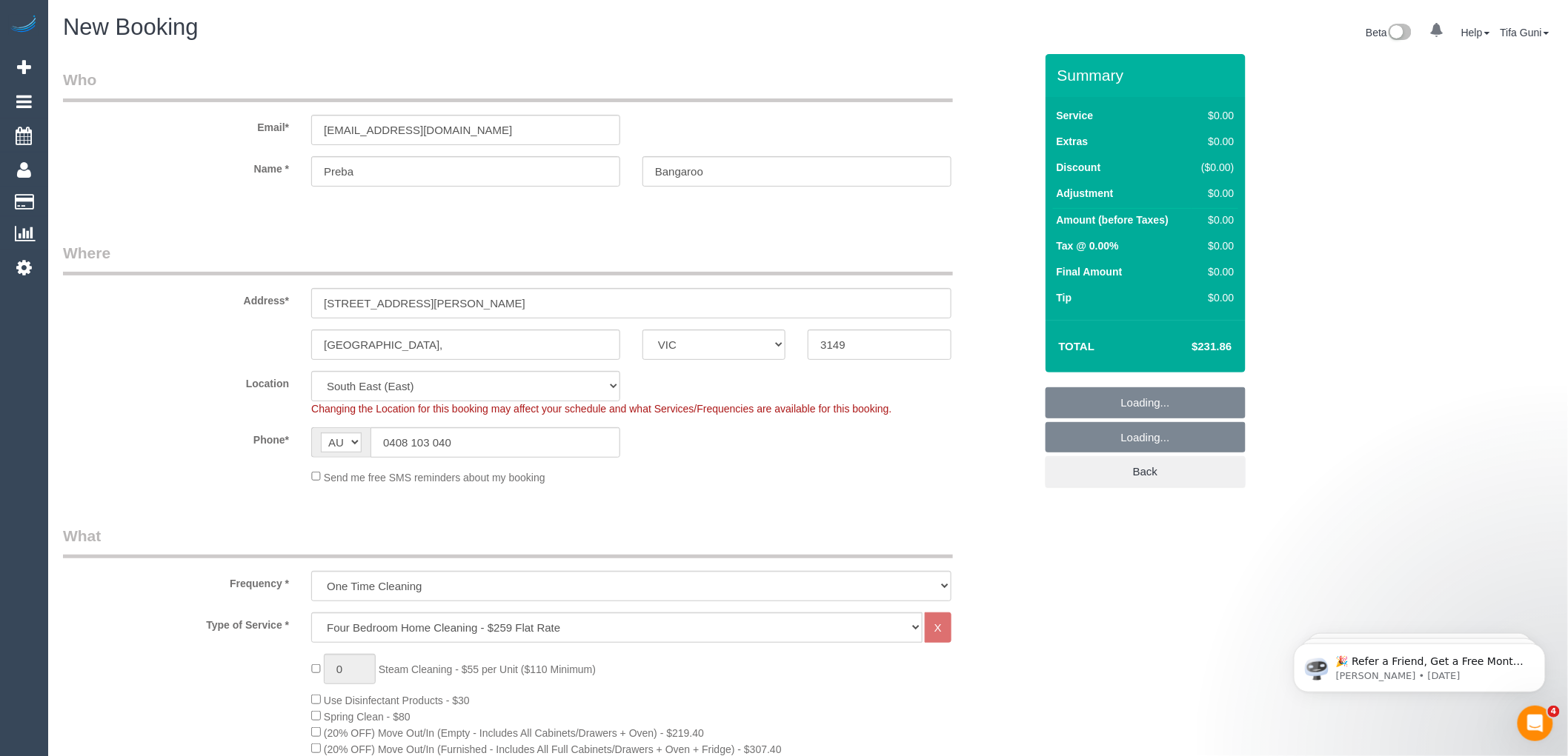
select select "spot3"
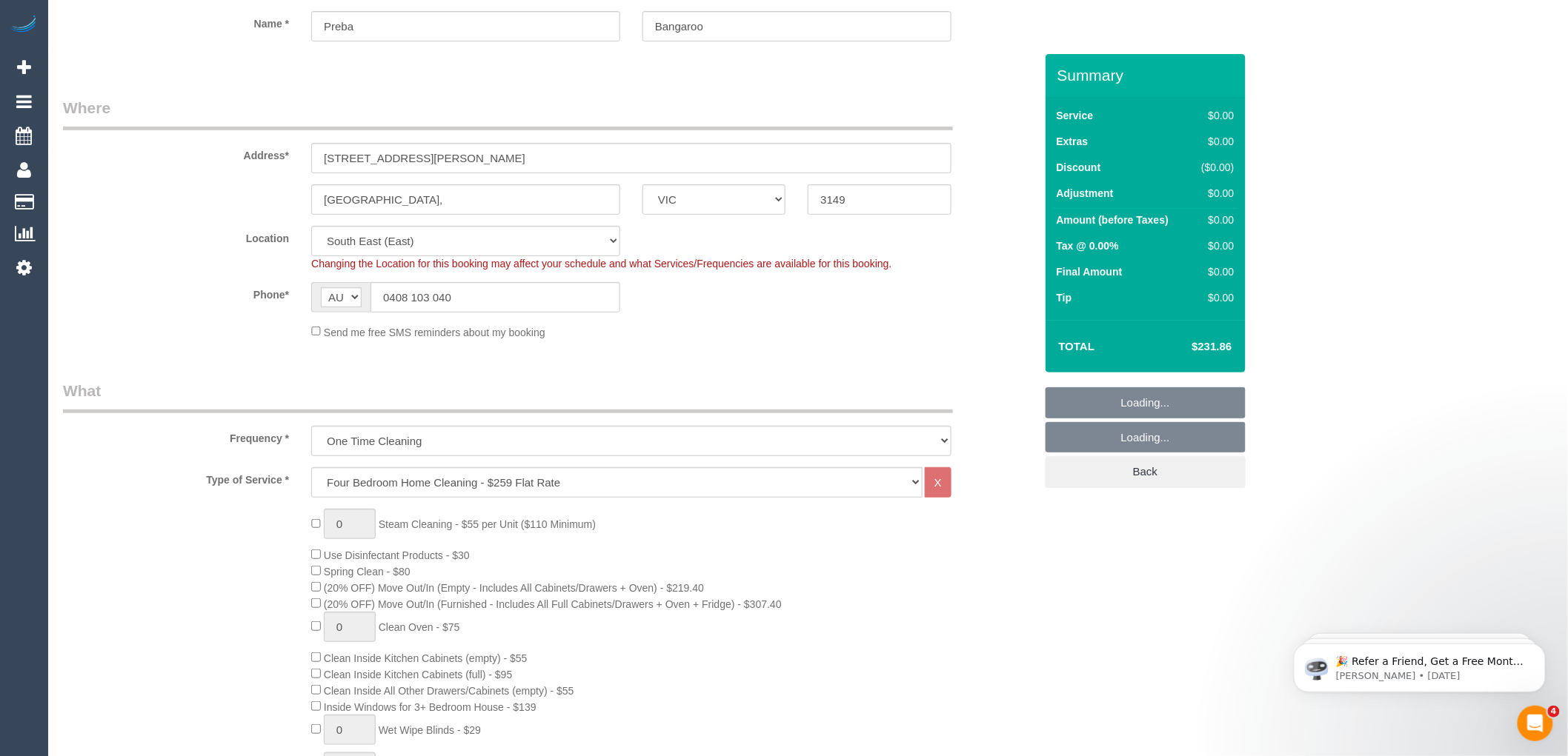
scroll to position [411, 0]
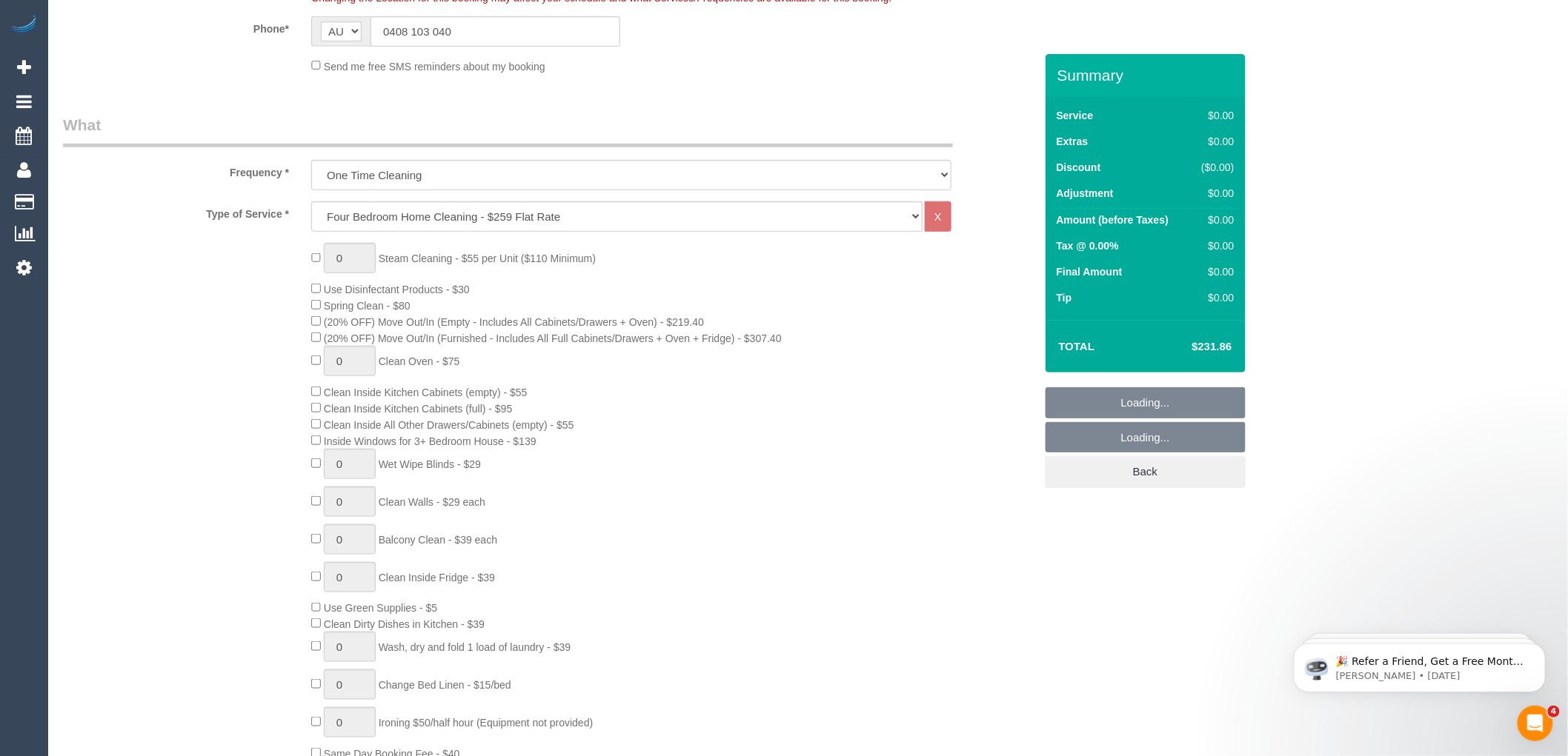
select select "object:4436"
select select "spot24"
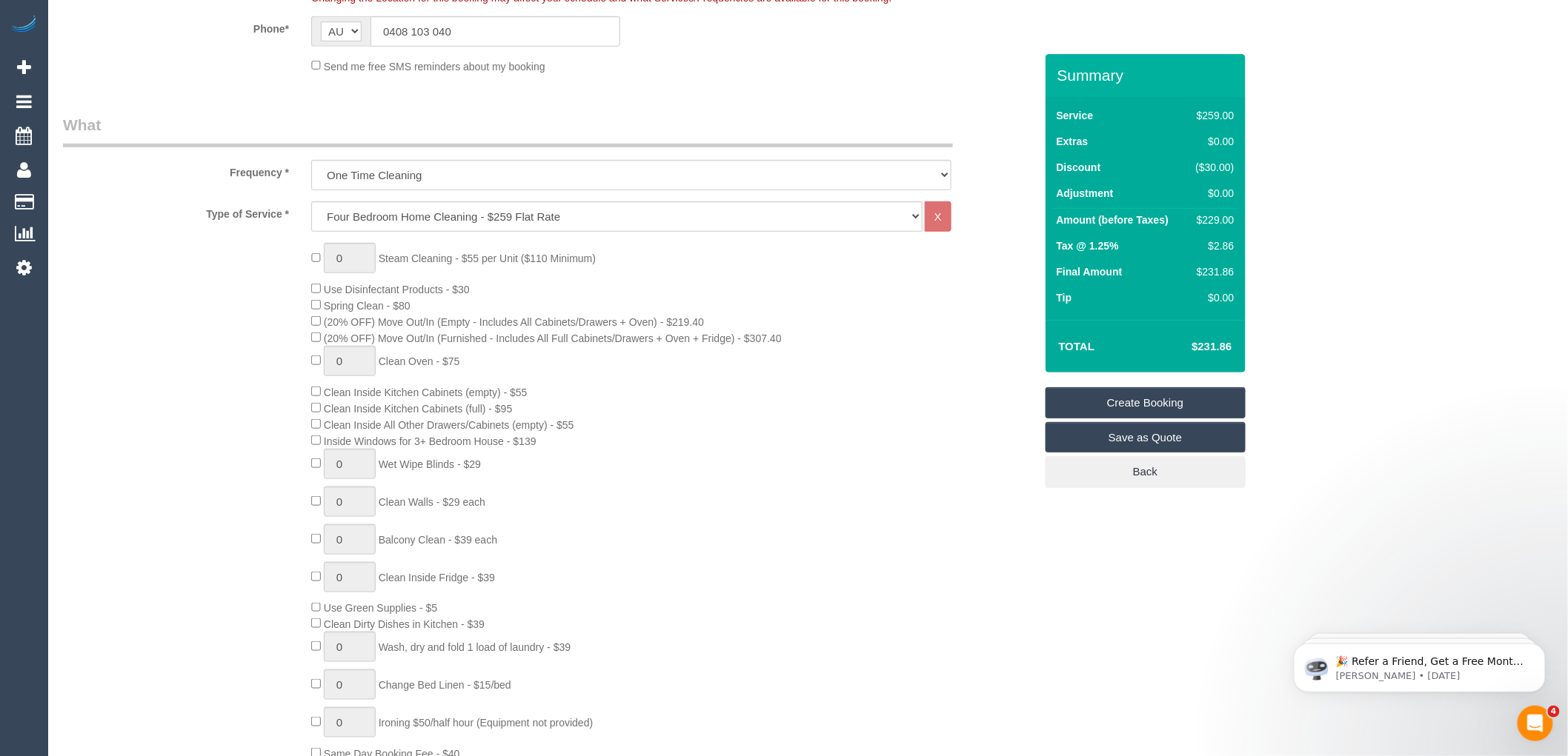
select select "spot45"
click at [684, 385] on div "0 Steam Cleaning - $55 per Unit ($110 Minimum) Use Disinfectant Products - $30 …" at bounding box center [672, 502] width 744 height 519
select select "spot66"
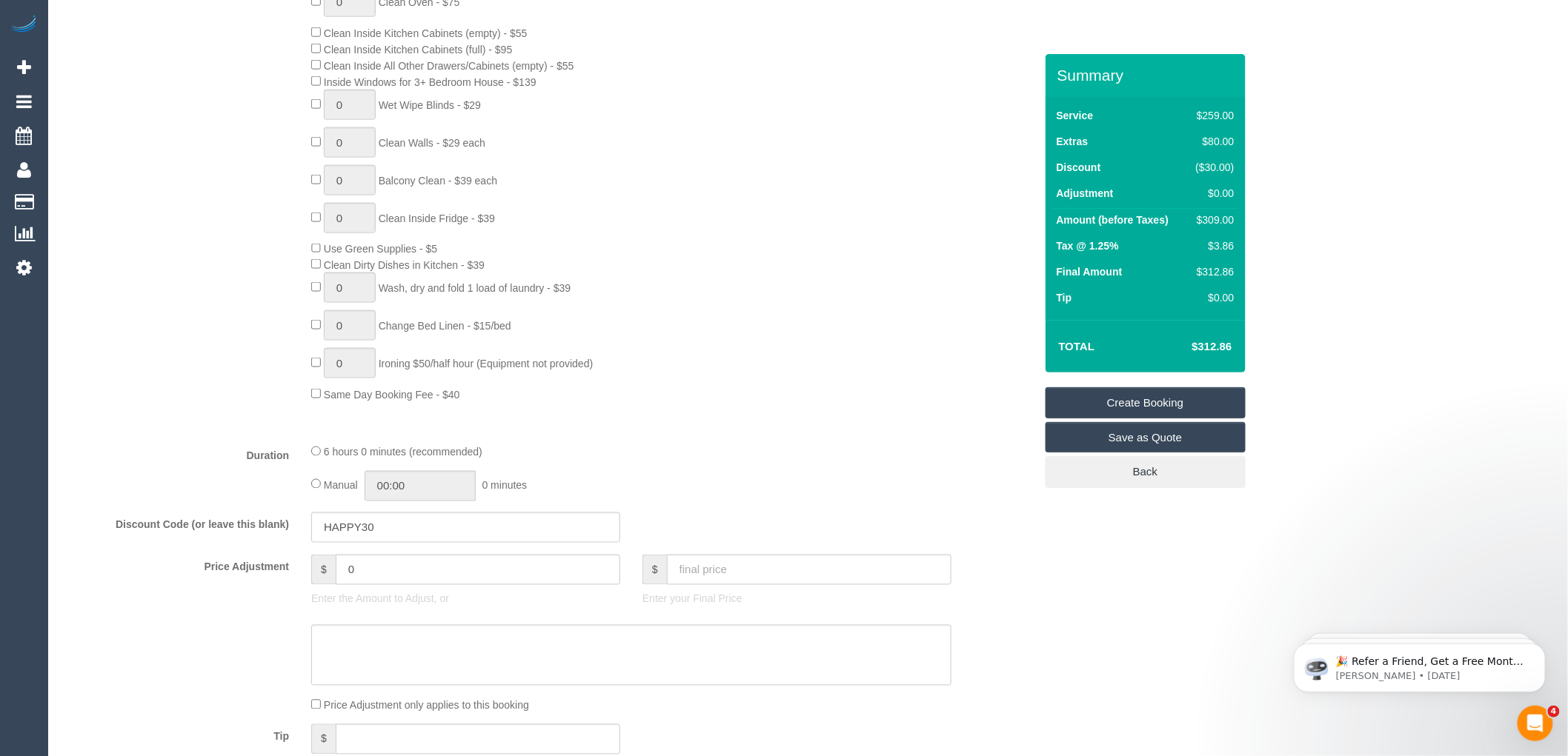
scroll to position [823, 0]
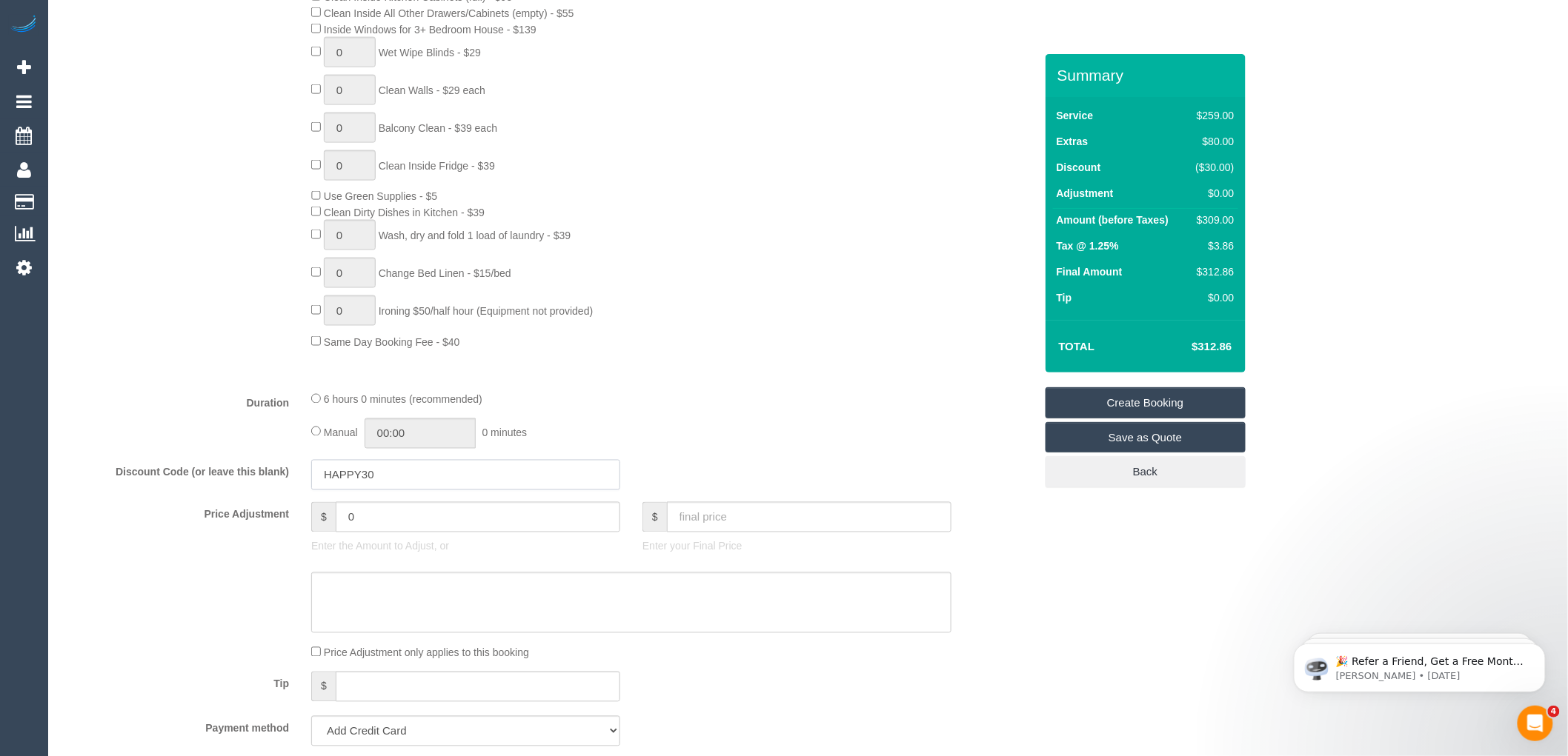
click at [393, 490] on input "HAPPY30" at bounding box center [466, 475] width 309 height 31
click at [1062, 324] on div "Total $312.86" at bounding box center [1146, 346] width 200 height 52
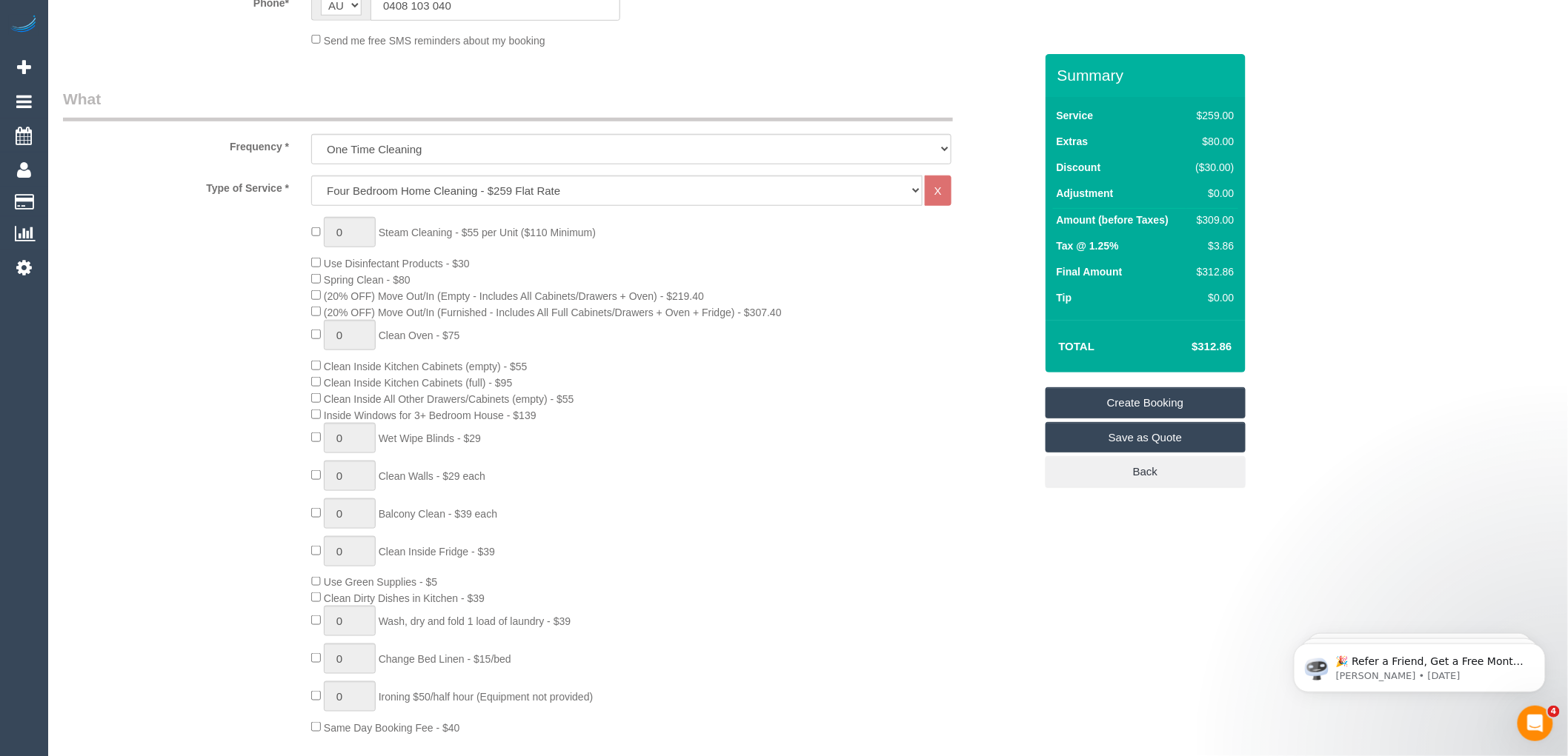
scroll to position [411, 0]
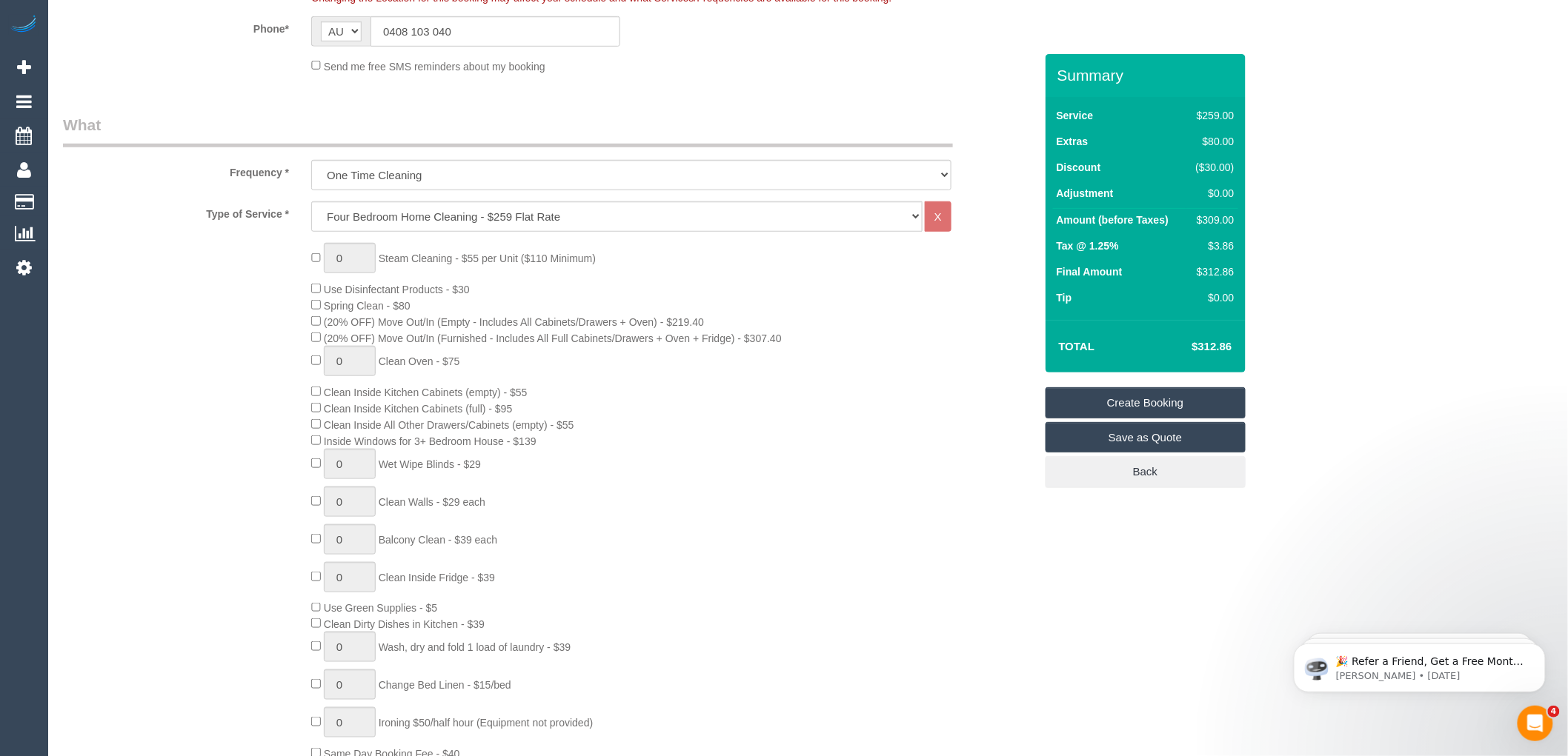
click at [996, 323] on div "0 Steam Cleaning - $55 per Unit ($110 Minimum) Use Disinfectant Products - $30 …" at bounding box center [672, 502] width 744 height 519
click at [784, 297] on div "0 Steam Cleaning - $55 per Unit ($110 Minimum) Use Disinfectant Products - $30 …" at bounding box center [672, 502] width 744 height 519
type input "1"
select select "spot87"
click at [828, 353] on div "0 Steam Cleaning - $55 per Unit ($110 Minimum) Use Disinfectant Products - $30 …" at bounding box center [672, 502] width 744 height 519
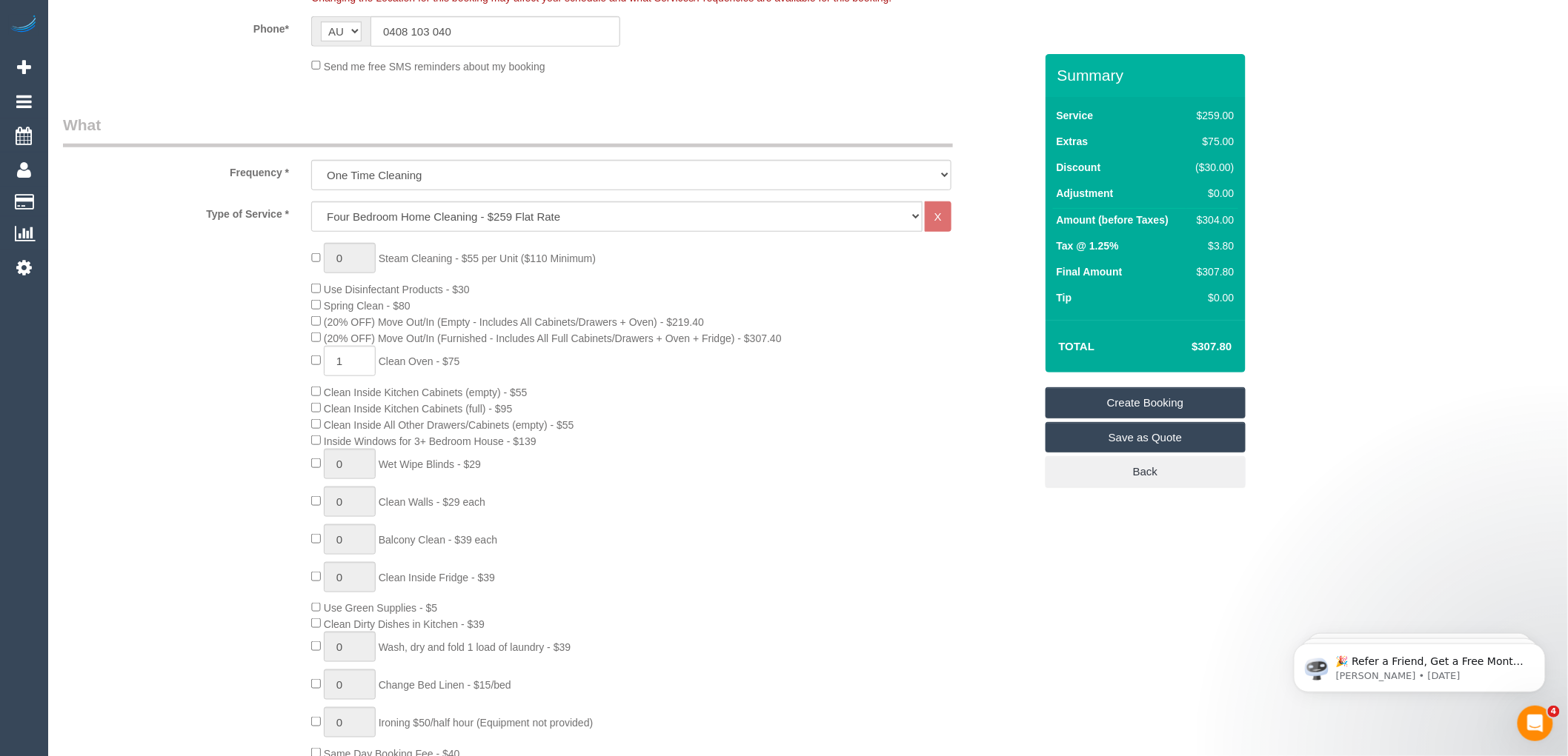
select select "spot108"
click at [1117, 442] on link "Save as Quote" at bounding box center [1146, 437] width 200 height 31
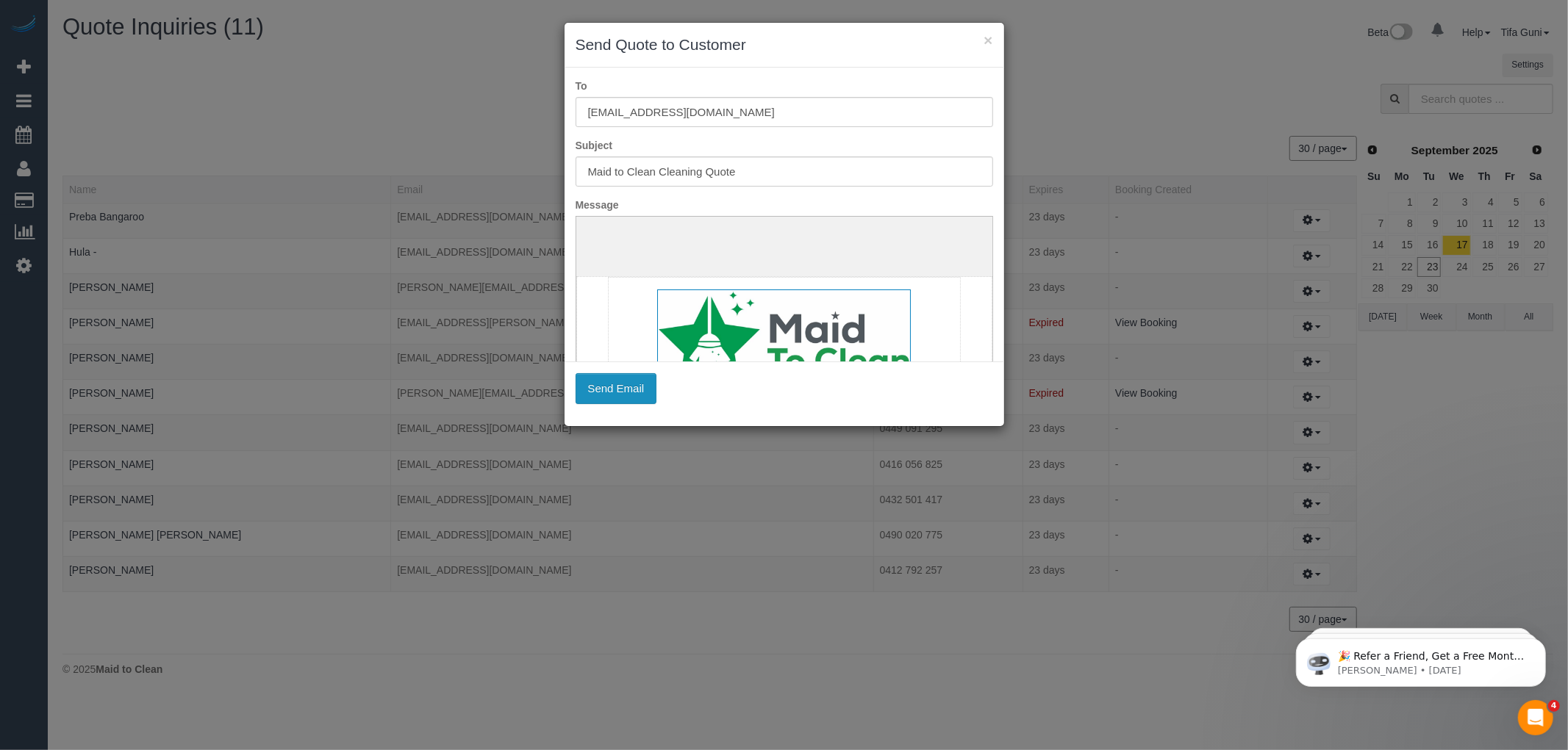
click at [611, 392] on button "Send Email" at bounding box center [616, 388] width 81 height 30
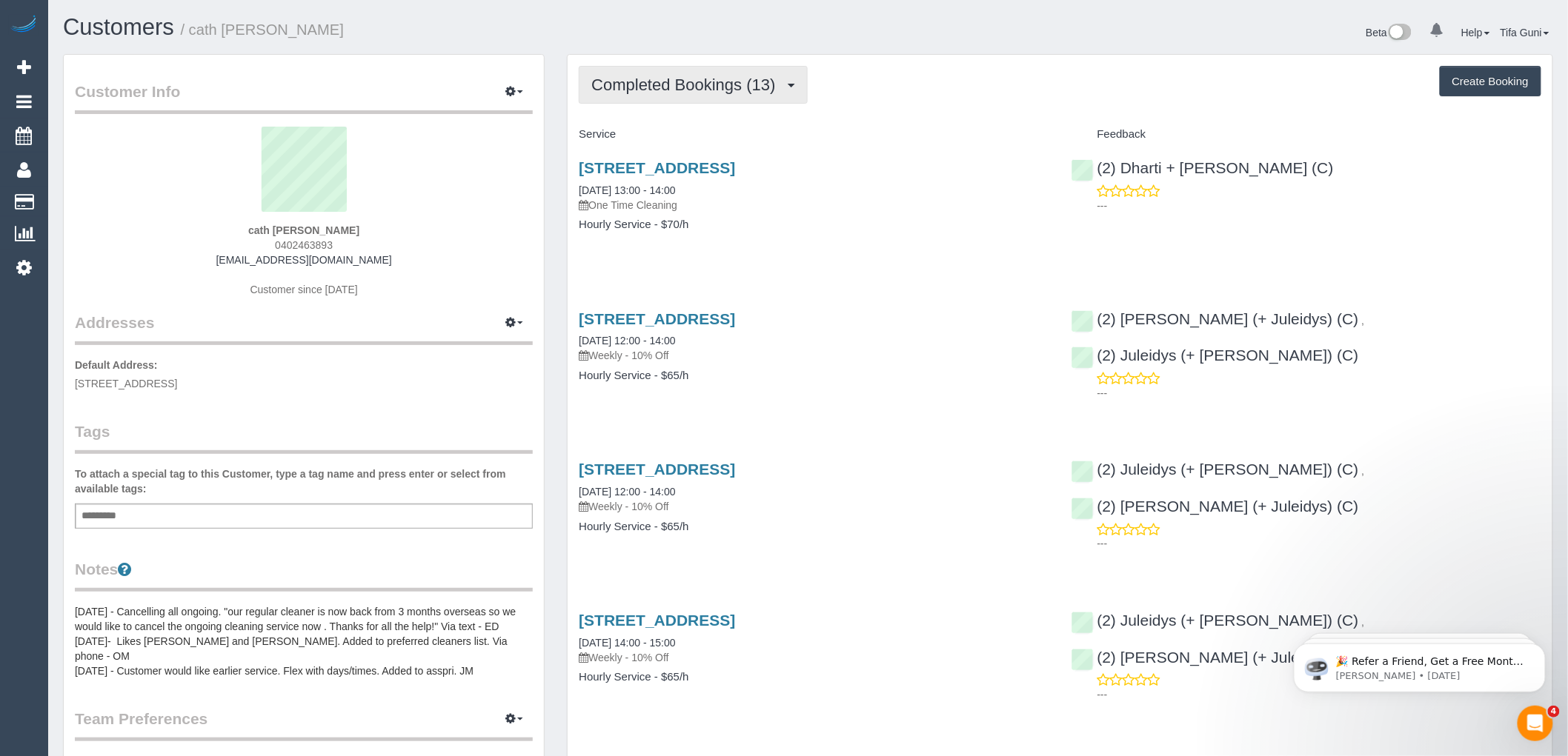
click at [783, 87] on span "Completed Bookings (13)" at bounding box center [686, 84] width 191 height 19
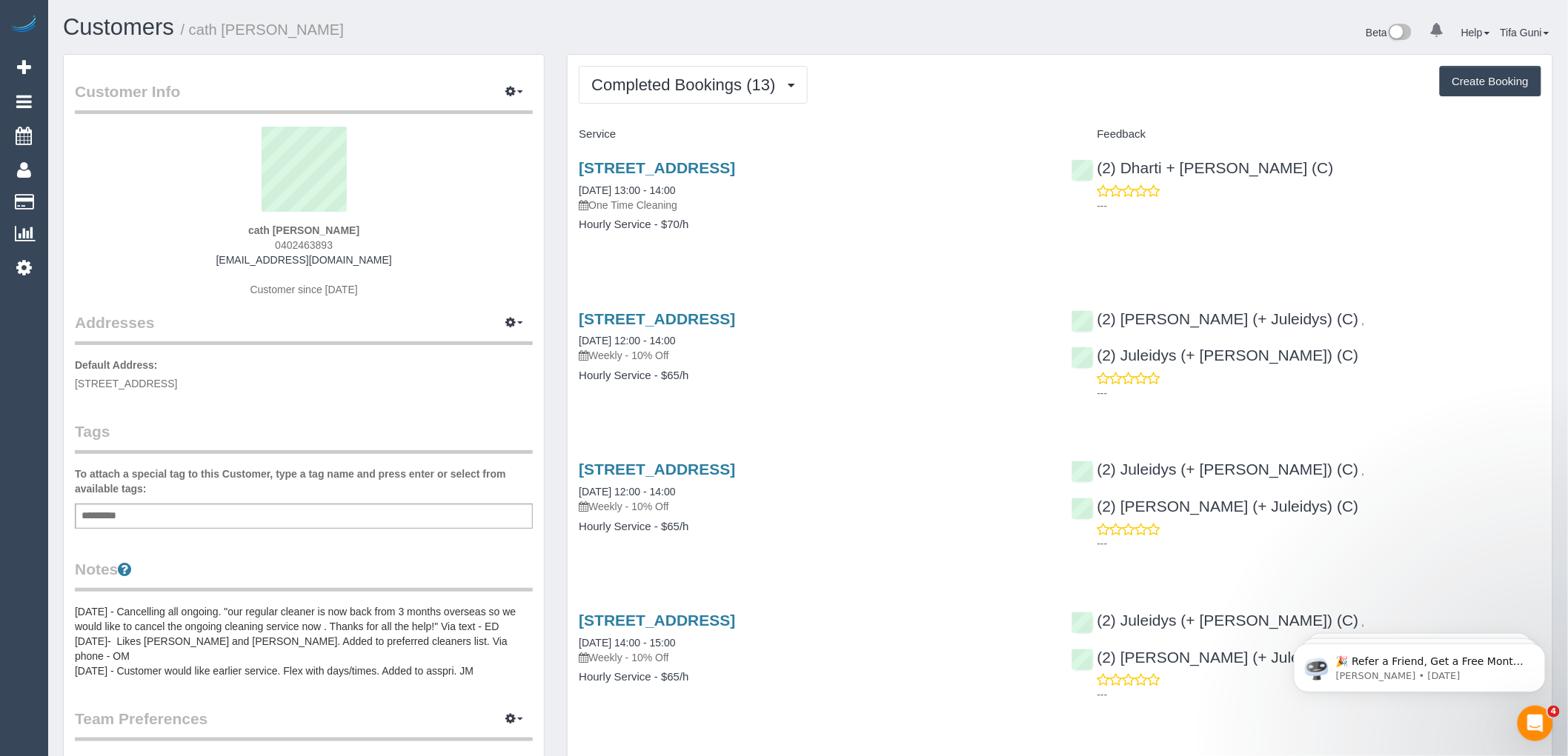
click at [1478, 86] on button "Create Booking" at bounding box center [1491, 81] width 102 height 31
select select "VIC"
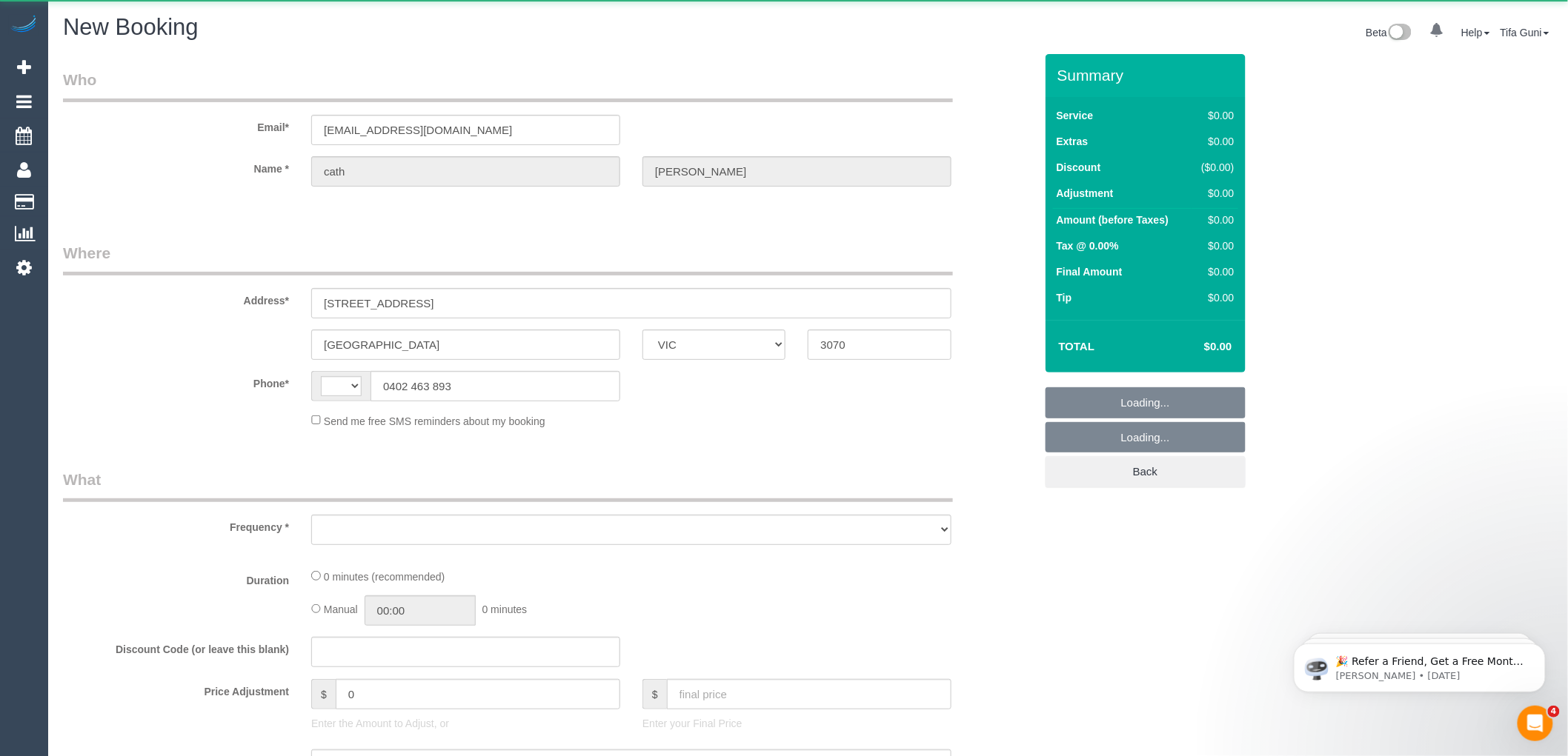
select select "object:1358"
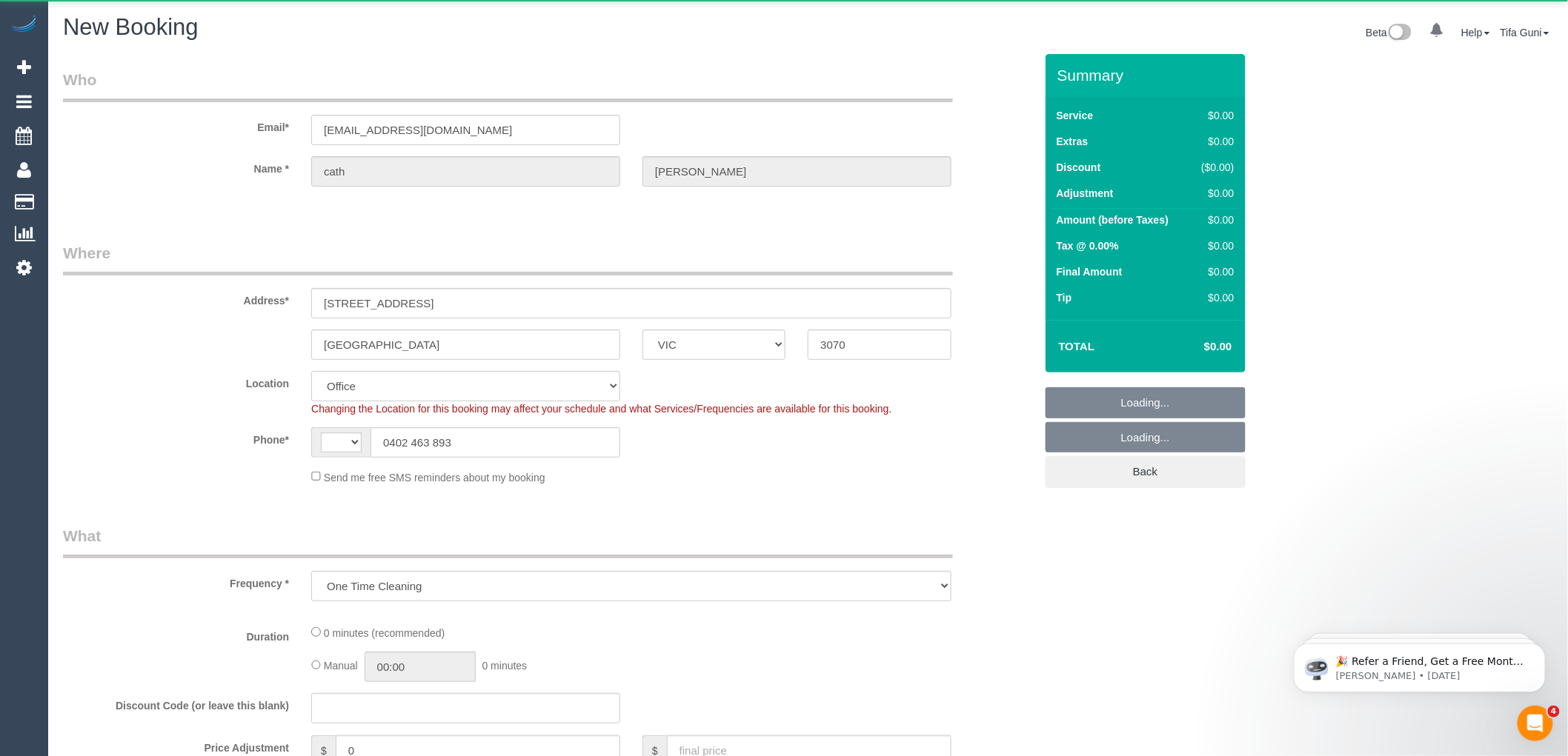
select select "string:AU"
select select "string:stripe-pm_1P6nqX2GScqysDRVE4bhFA4F"
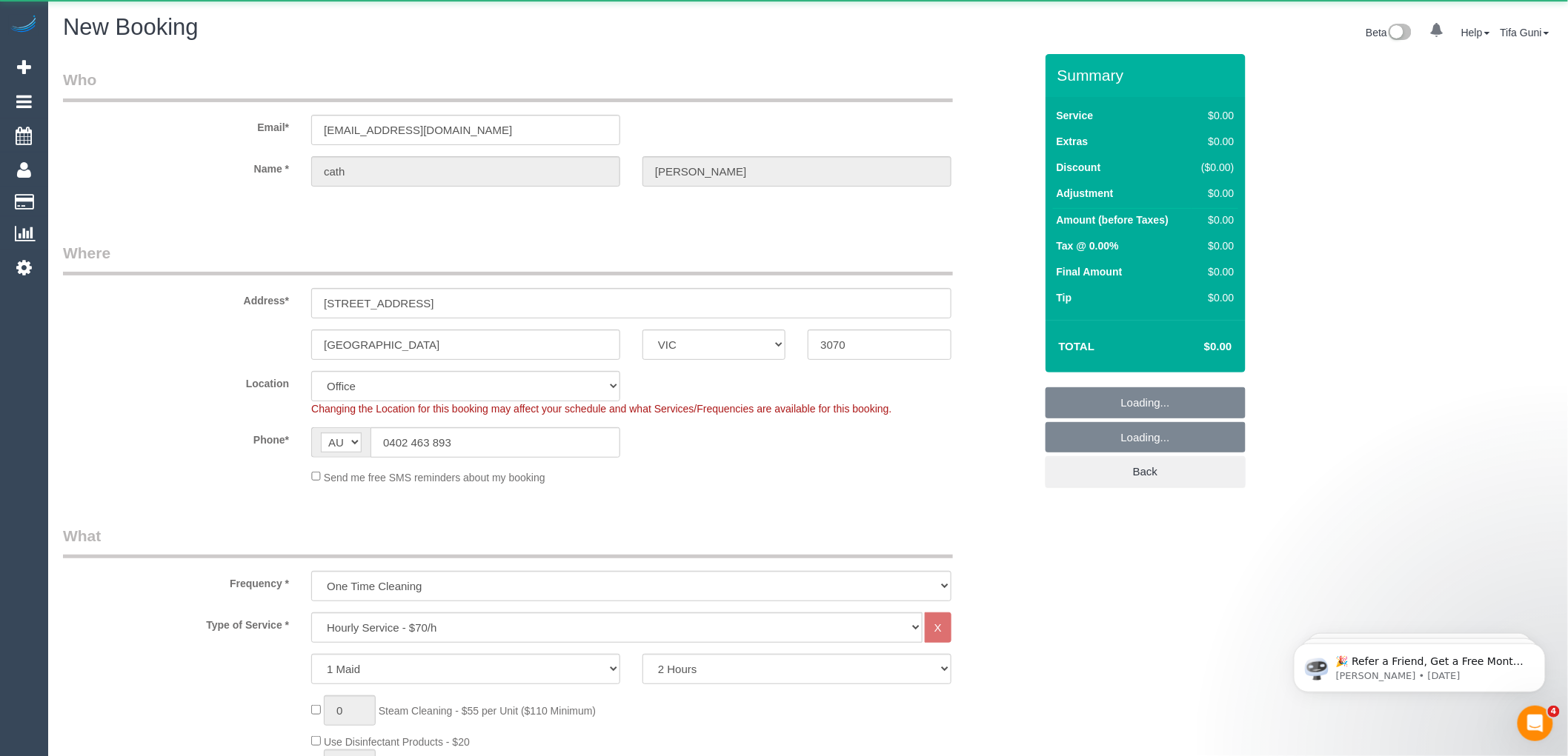
select select "object:3092"
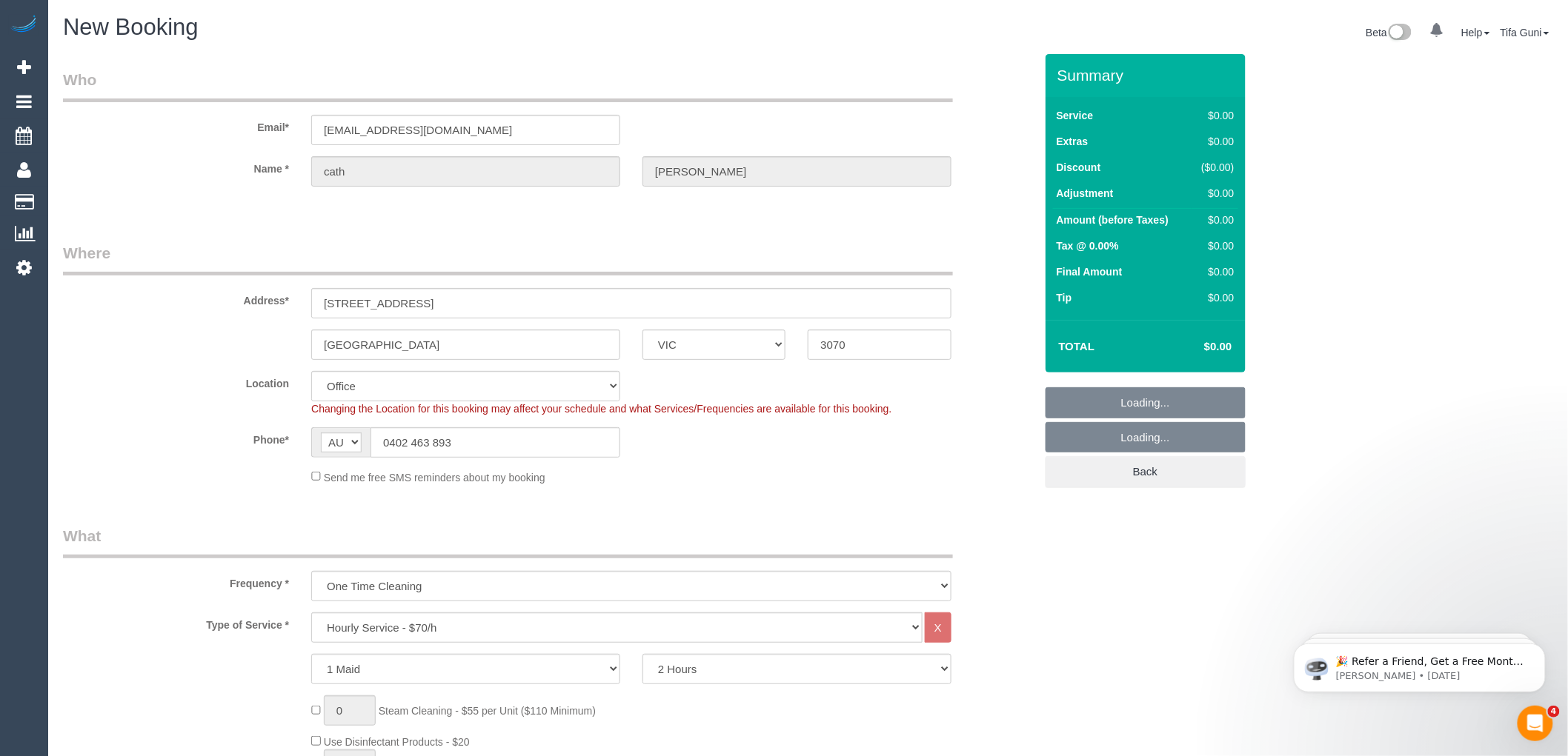
select select "47"
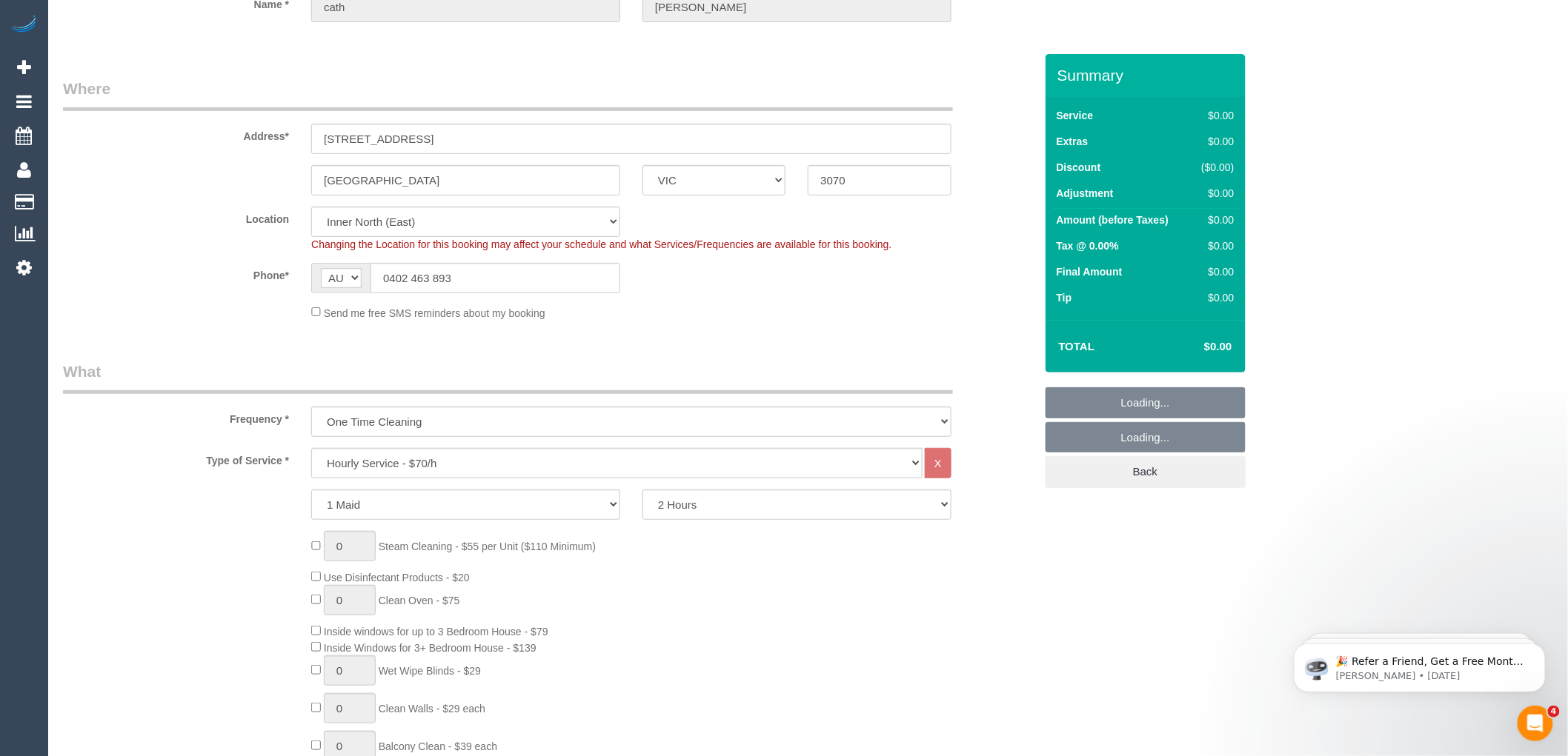
select select "object:3097"
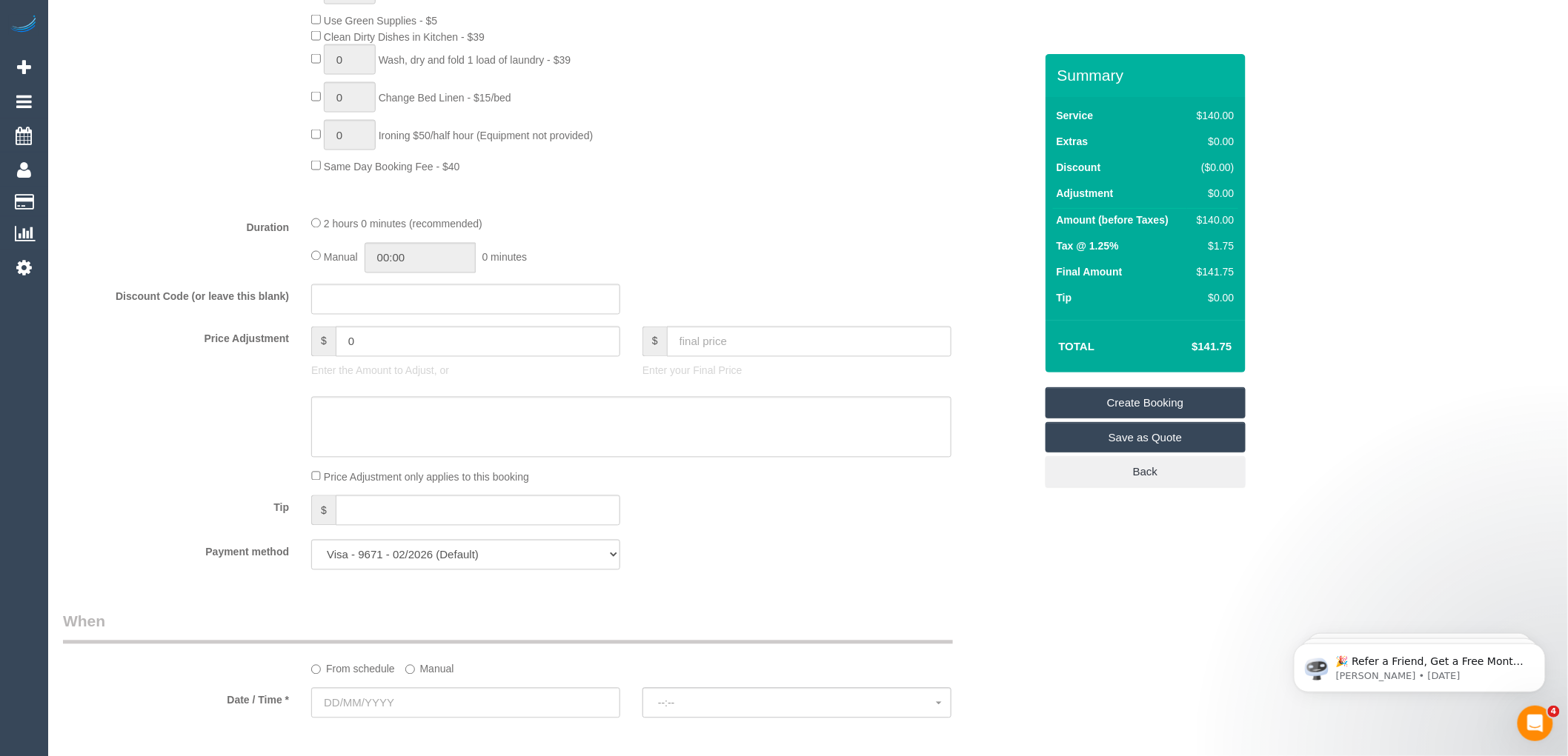
scroll to position [1316, 0]
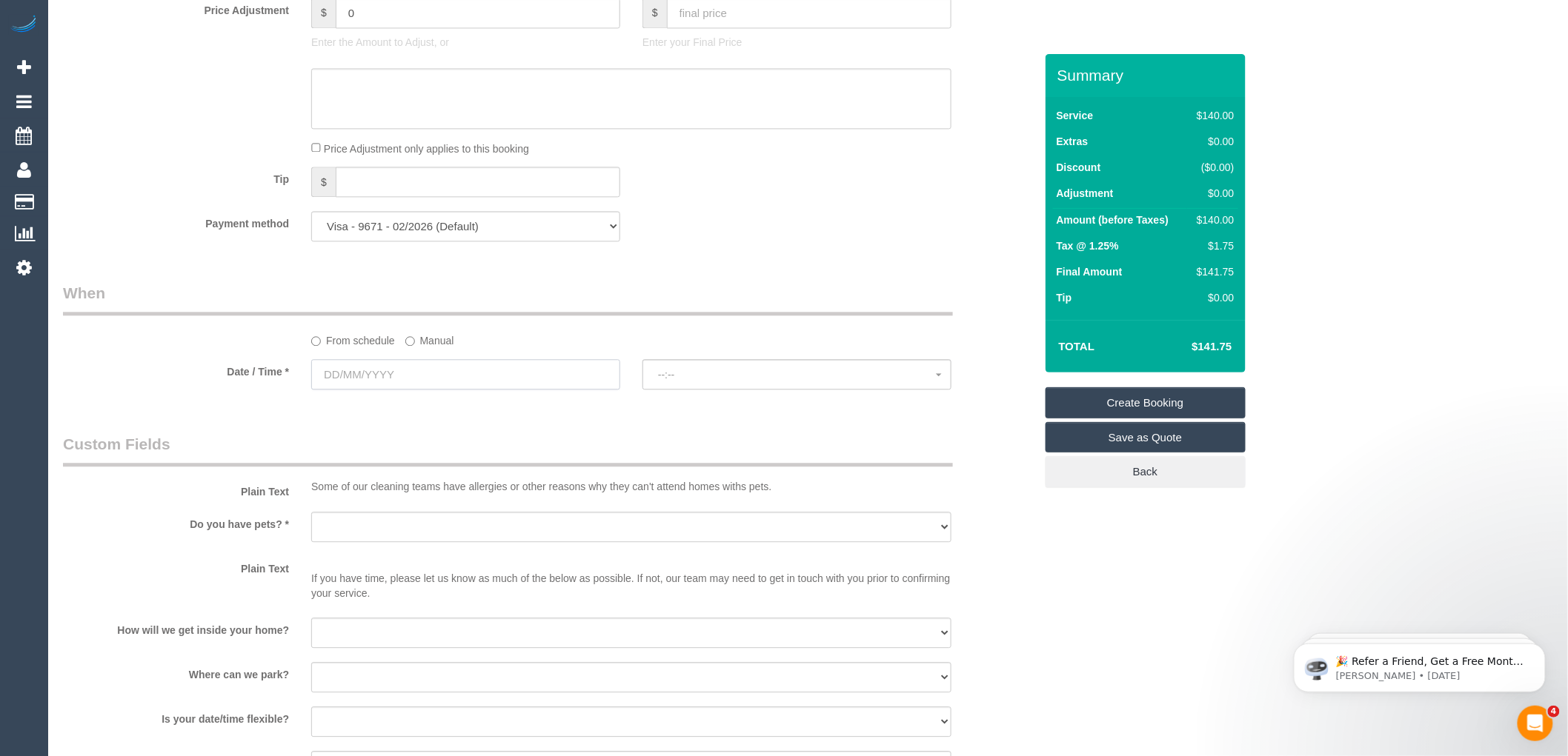
click at [404, 378] on input "text" at bounding box center [466, 375] width 309 height 31
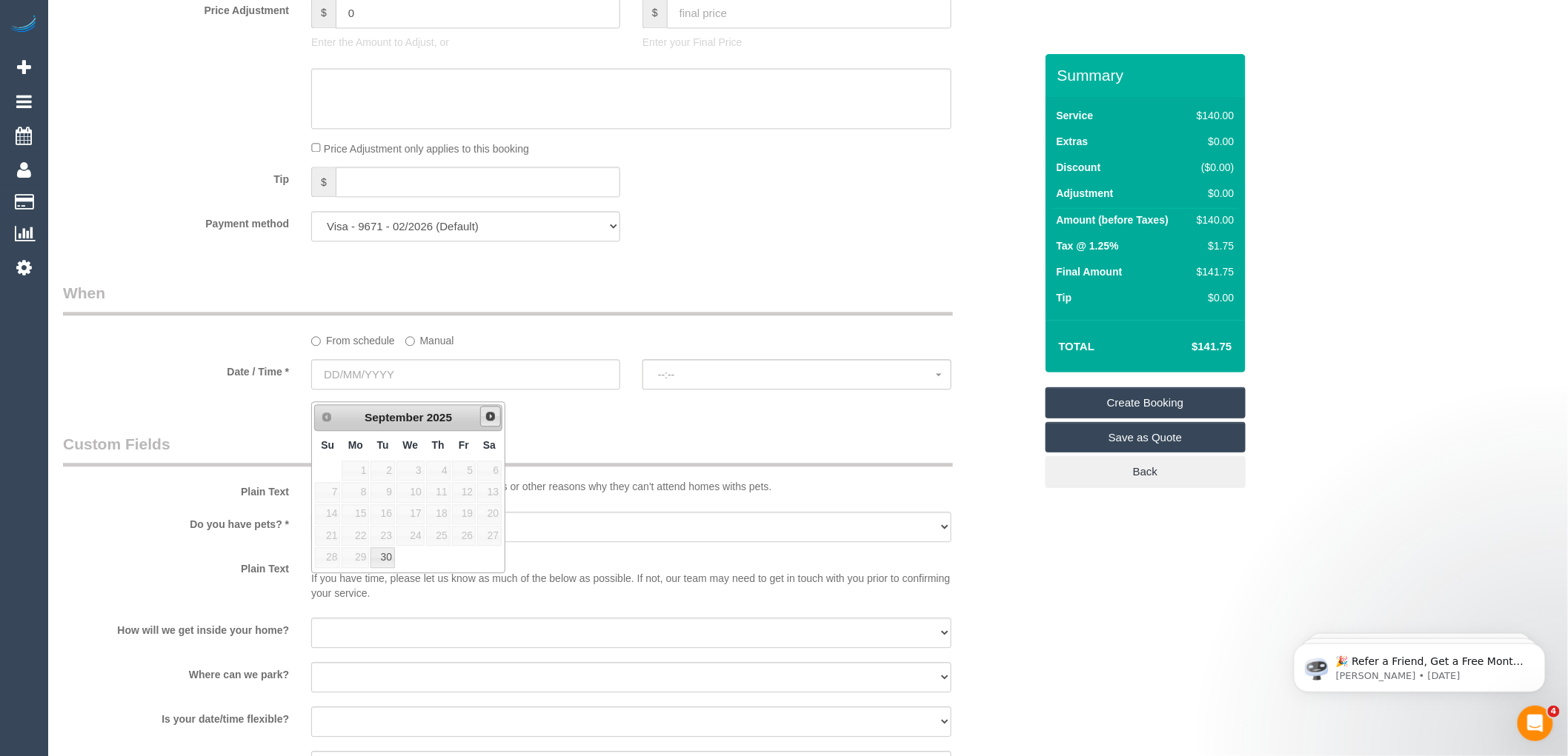
click at [493, 419] on span "Next" at bounding box center [490, 416] width 12 height 12
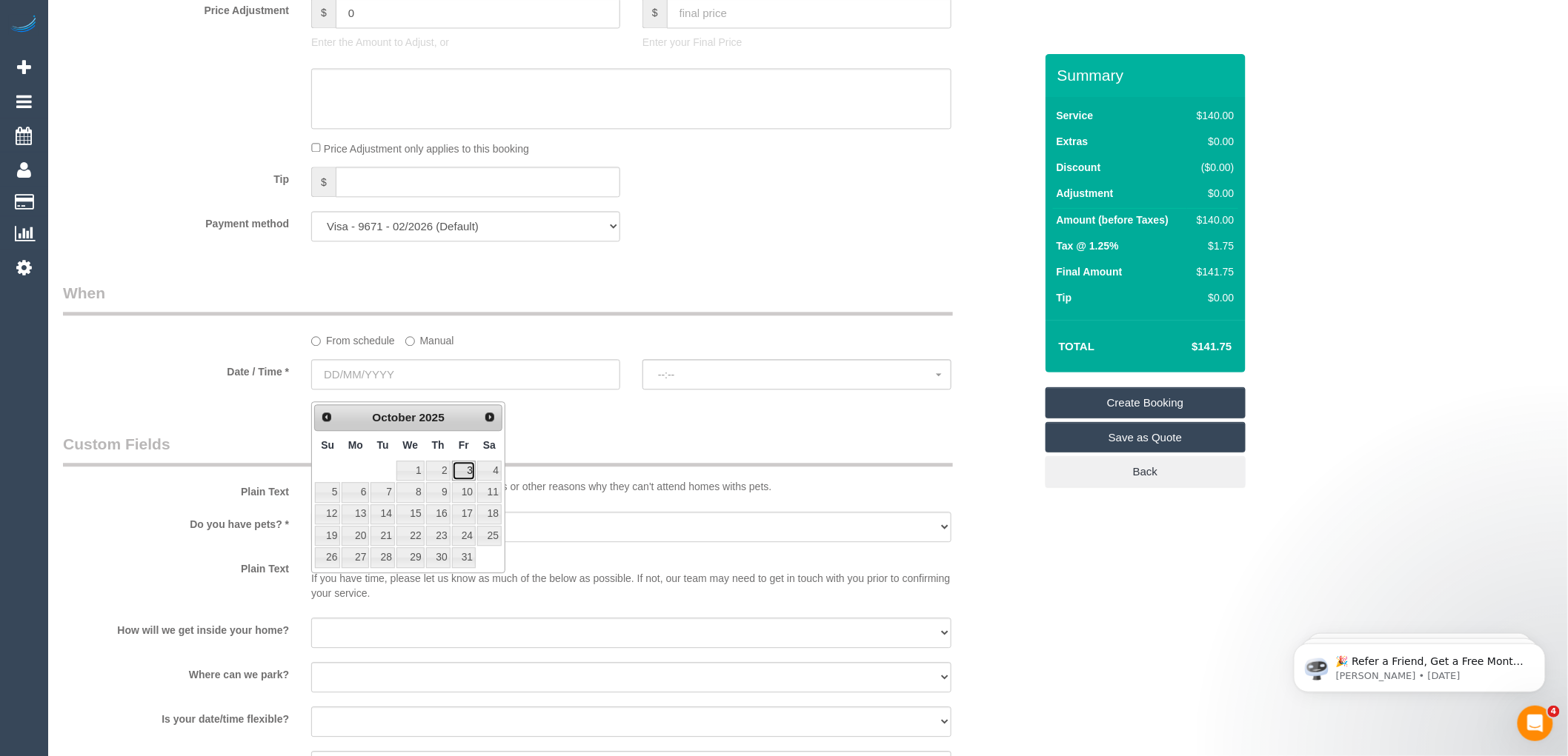
click at [468, 471] on link "3" at bounding box center [464, 470] width 24 height 20
type input "03/10/2025"
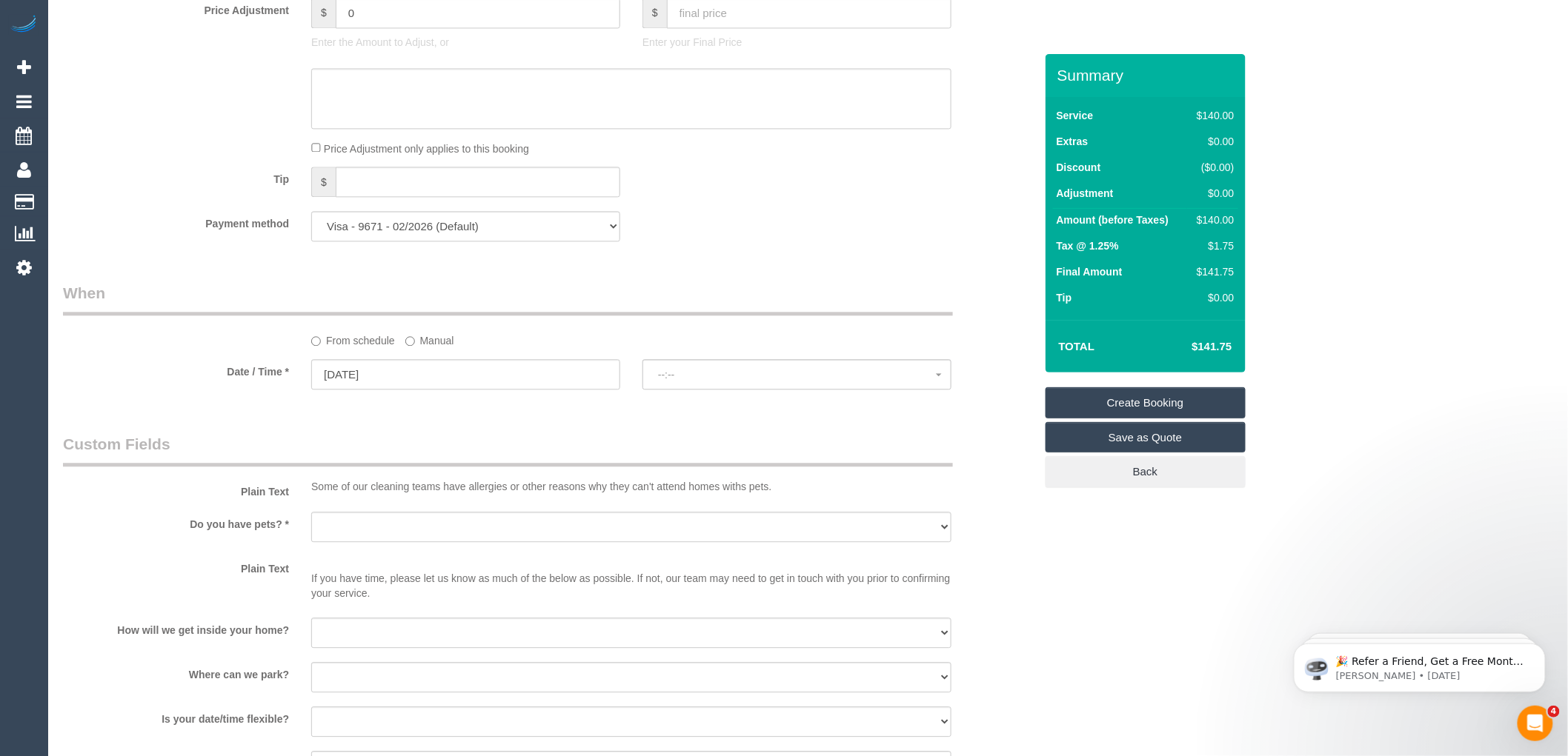
select select "spot1"
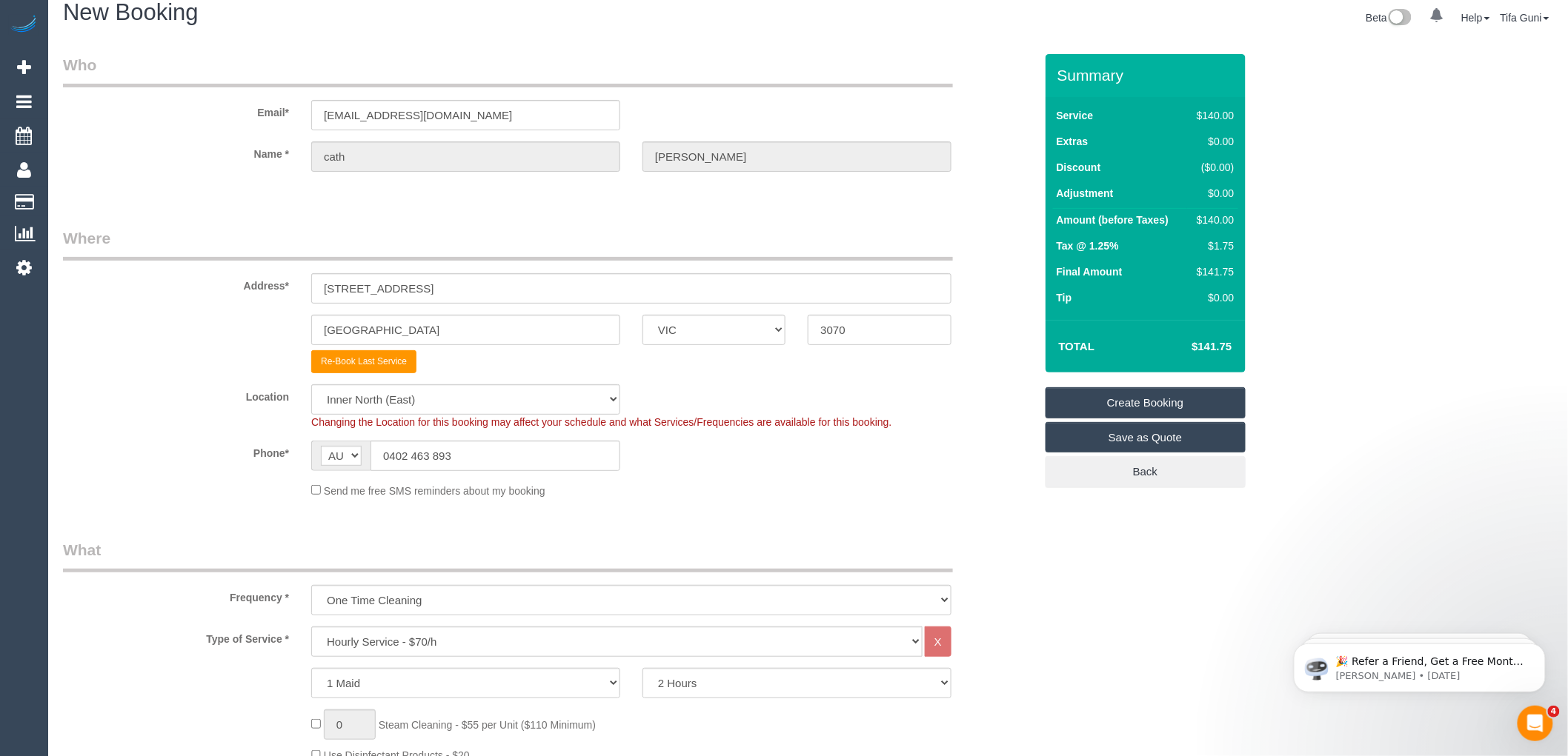
scroll to position [0, 0]
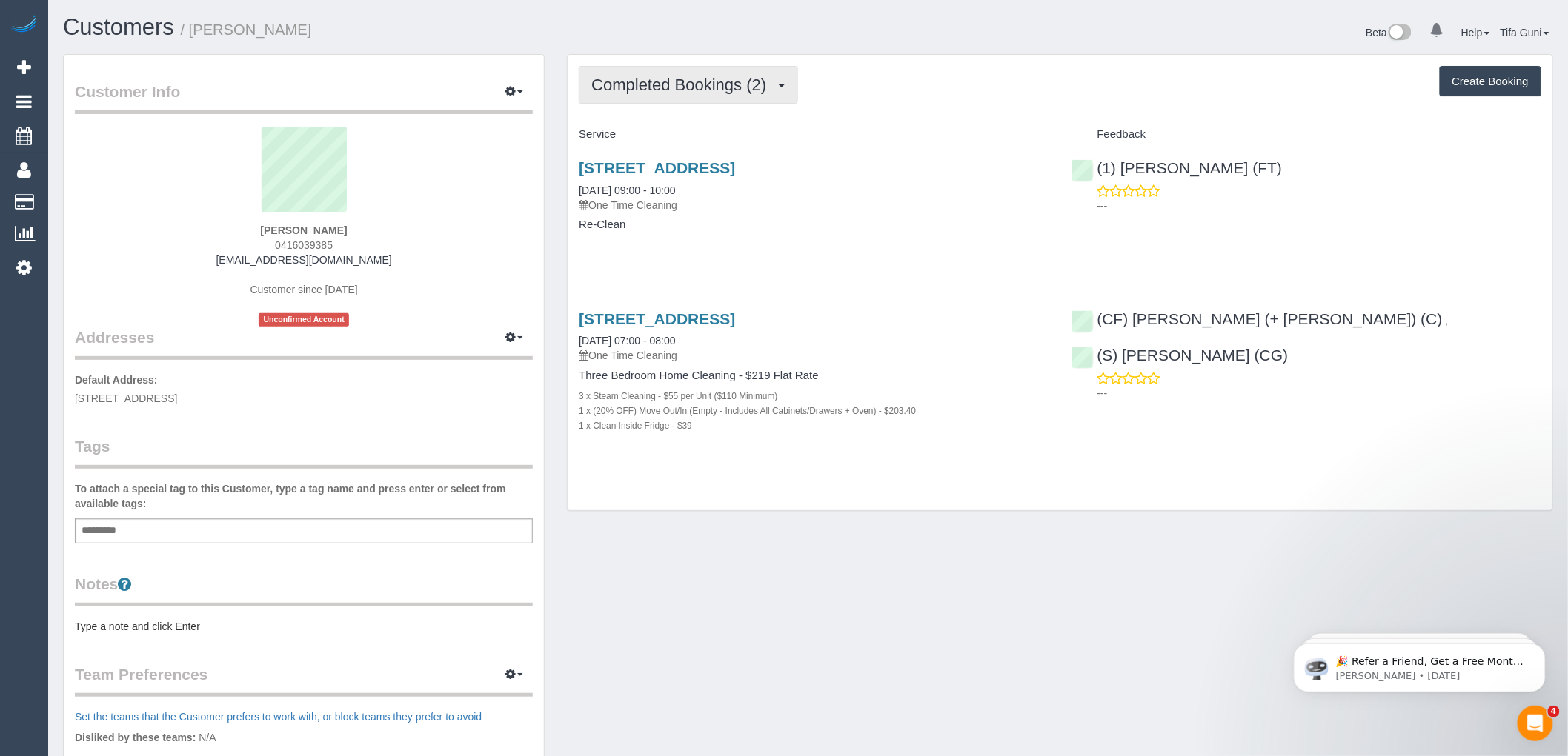
click at [756, 76] on span "Completed Bookings (2)" at bounding box center [682, 84] width 182 height 19
click at [923, 69] on div "Completed Bookings (2) Completed Bookings (2) Upcoming Bookings (0) Cancelled B…" at bounding box center [1060, 85] width 963 height 38
click at [1471, 87] on button "Create Booking" at bounding box center [1491, 81] width 102 height 31
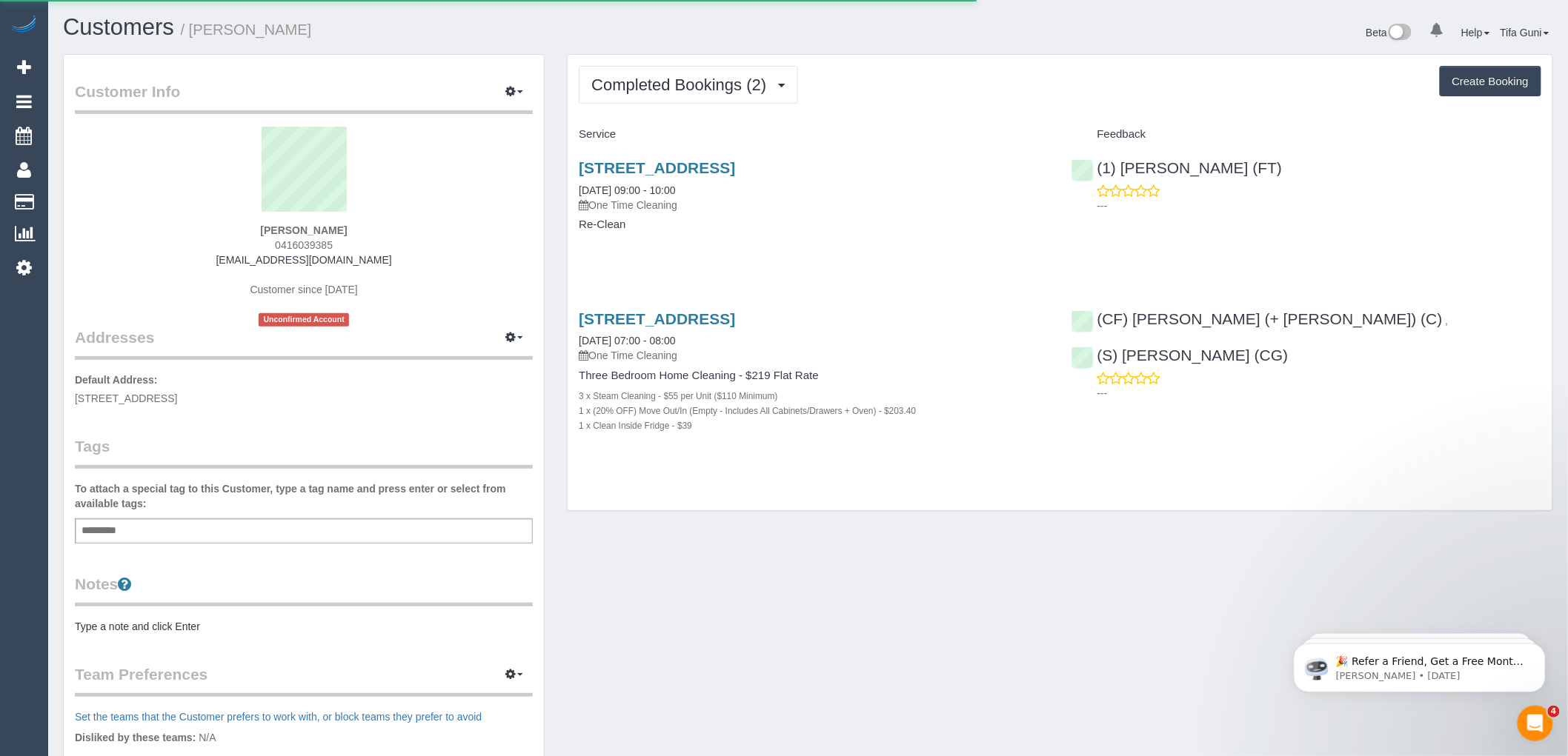
select select "VIC"
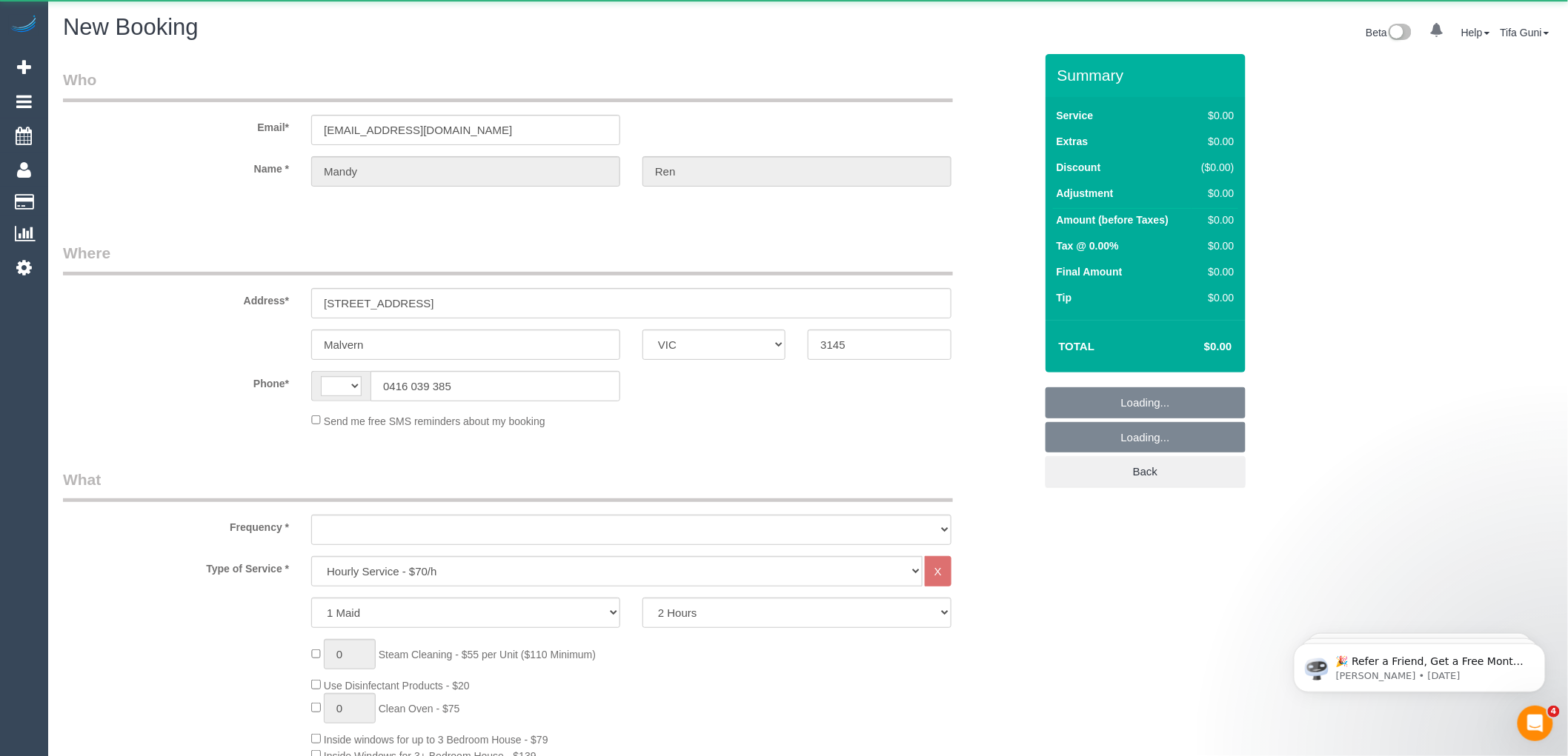
select select "string:stripe-pm_1S4tmp2GScqysDRVZCCByxzr"
select select "object:653"
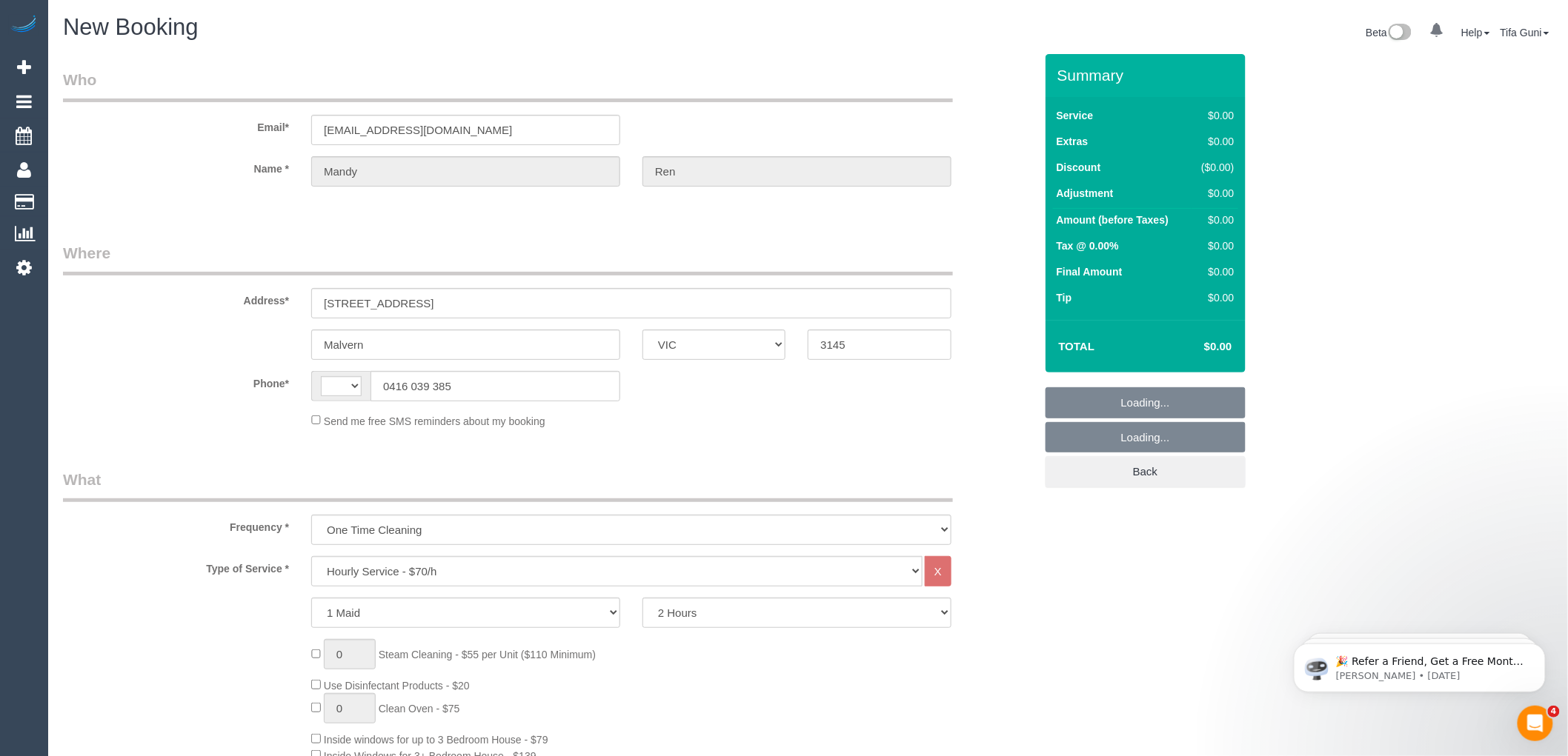
select select "string:AU"
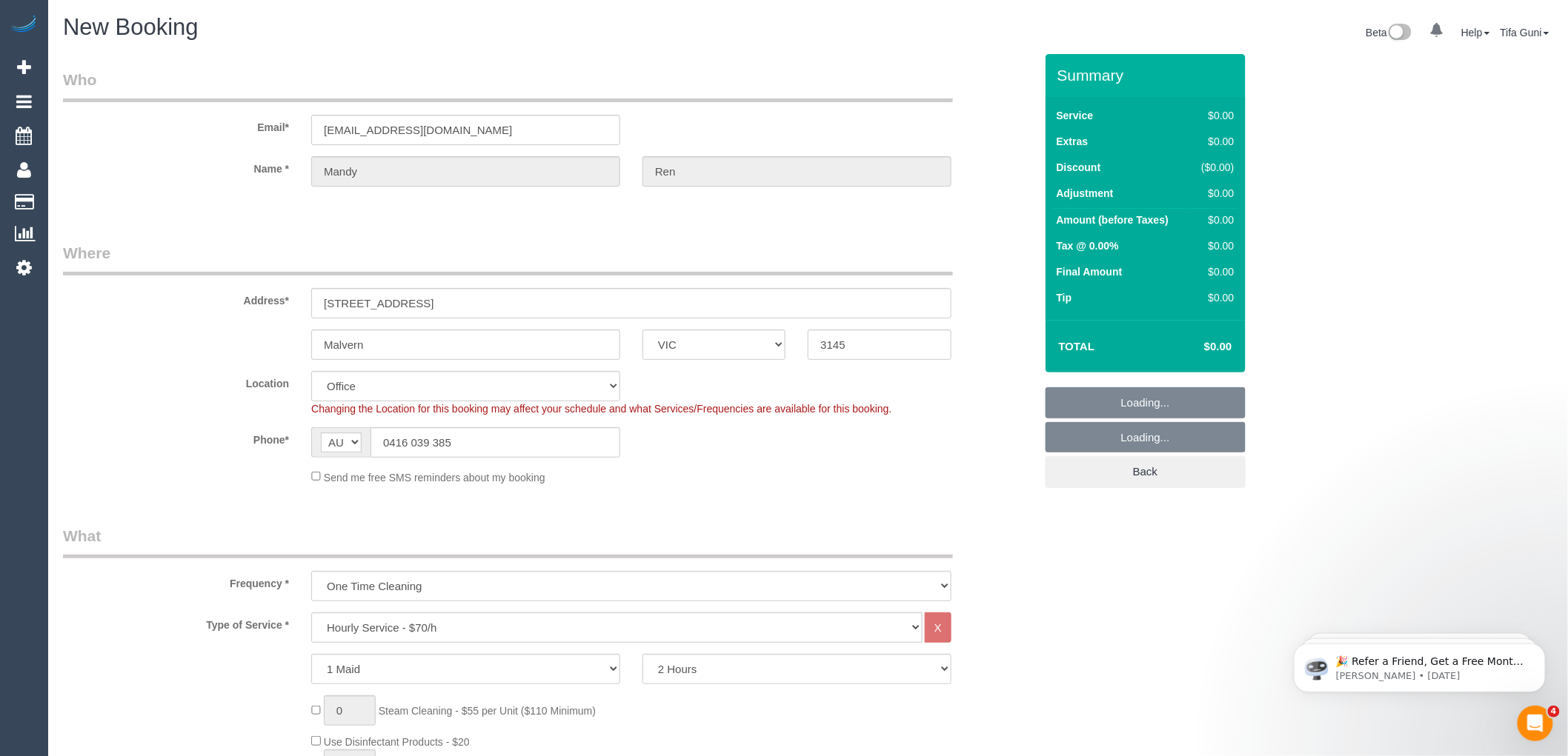
select select "object:1053"
select select "55"
drag, startPoint x: 446, startPoint y: 297, endPoint x: 0, endPoint y: 332, distance: 447.4
select select "object:2374"
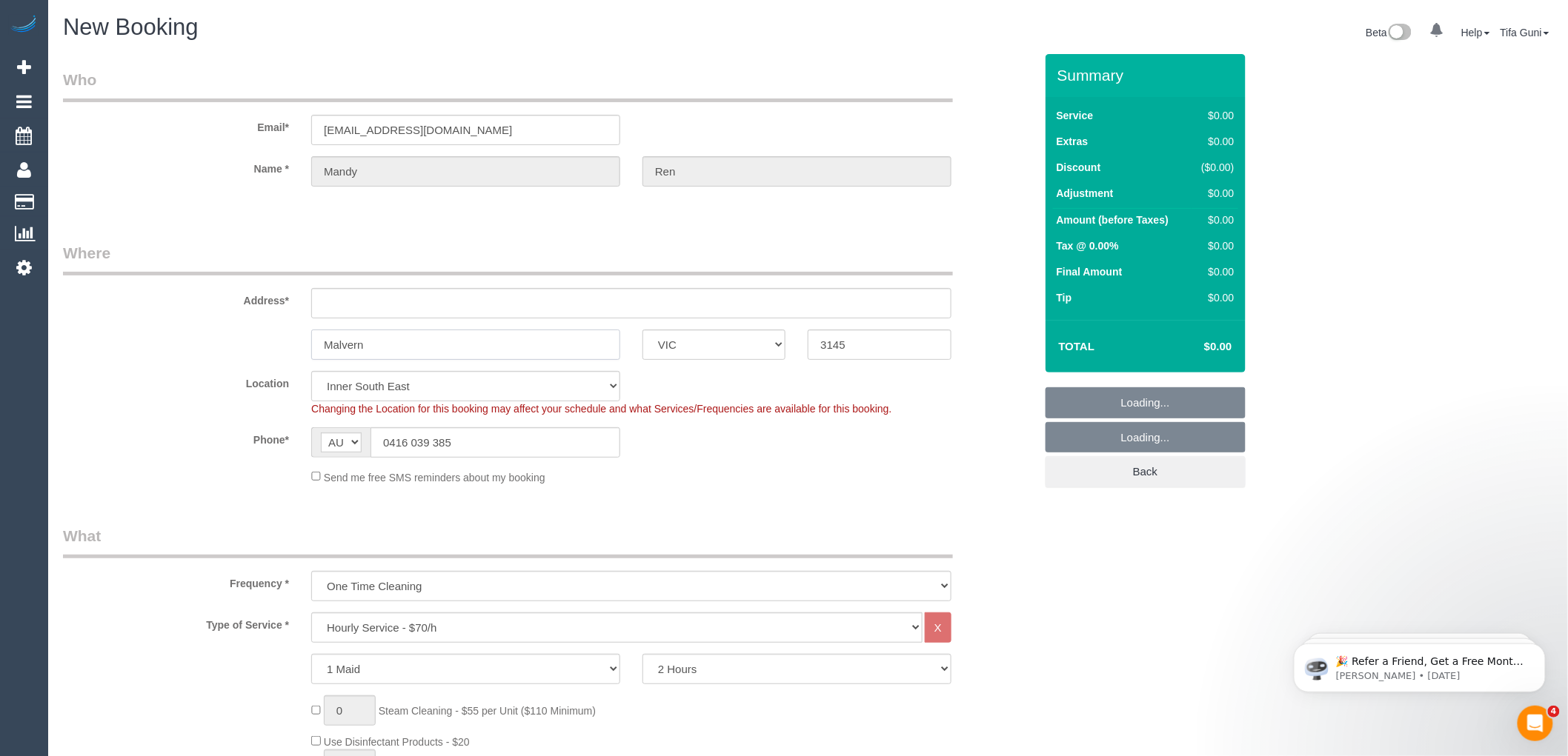
drag, startPoint x: 379, startPoint y: 351, endPoint x: 129, endPoint y: 353, distance: 250.0
click at [129, 353] on div "Malvern ACT NSW NT QLD SA TAS VIC WA 3145" at bounding box center [548, 345] width 994 height 31
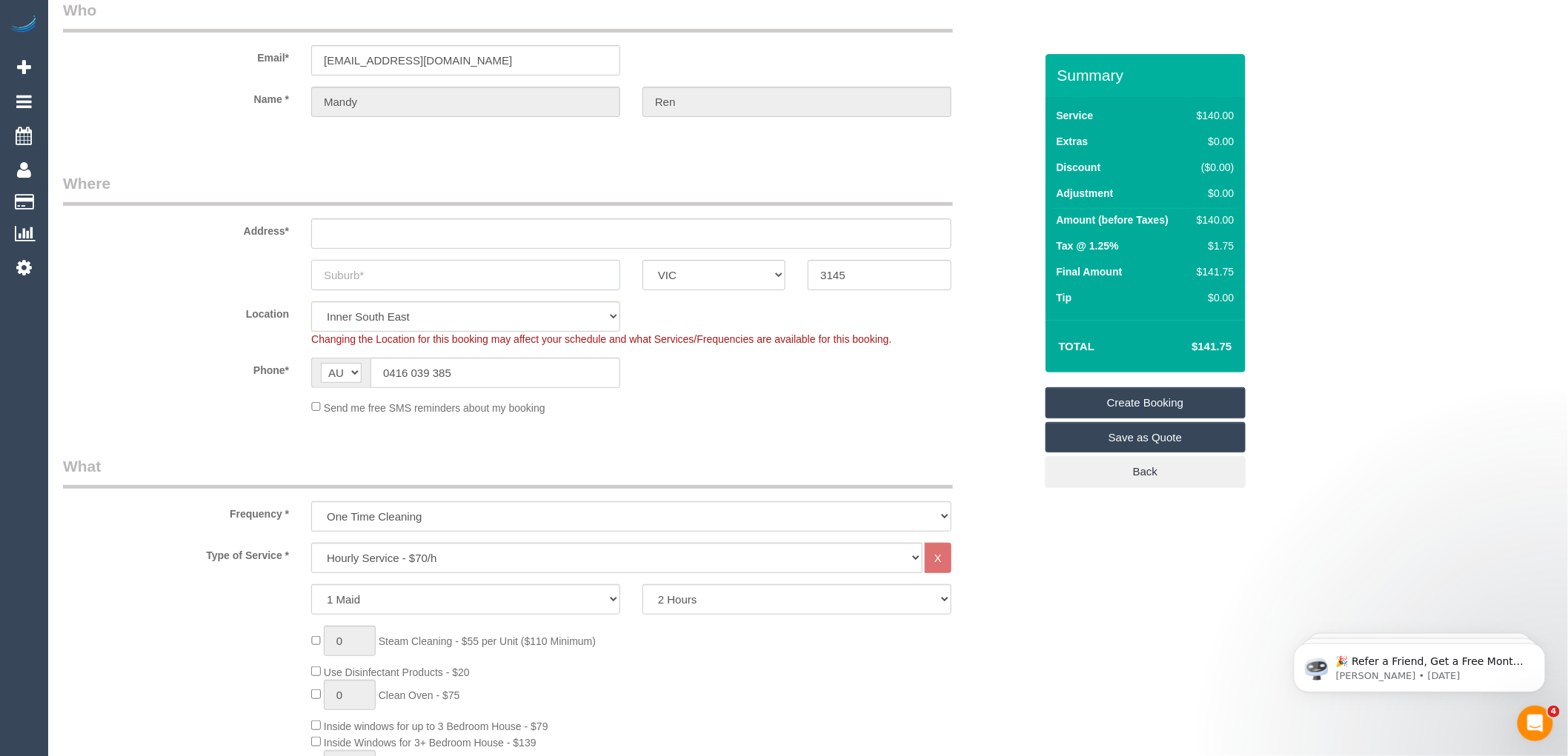
scroll to position [164, 0]
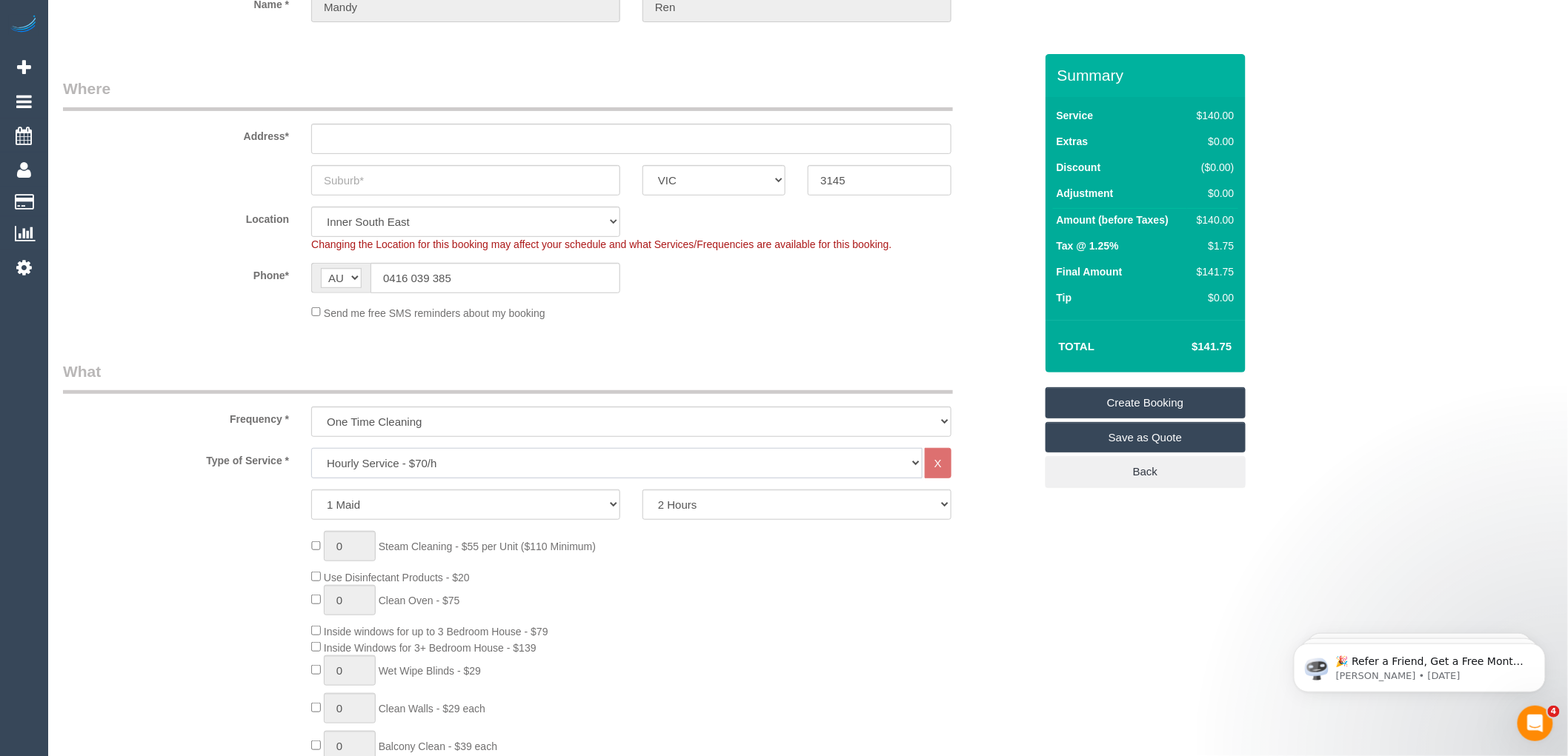
click at [476, 465] on select "Hourly Service - $70/h Hourly Service - $65/h Hourly Service - $60/h Hourly Ser…" at bounding box center [617, 463] width 611 height 31
click at [311, 449] on select "Hourly Service - $70/h Hourly Service - $65/h Hourly Service - $60/h Hourly Ser…" at bounding box center [617, 463] width 611 height 31
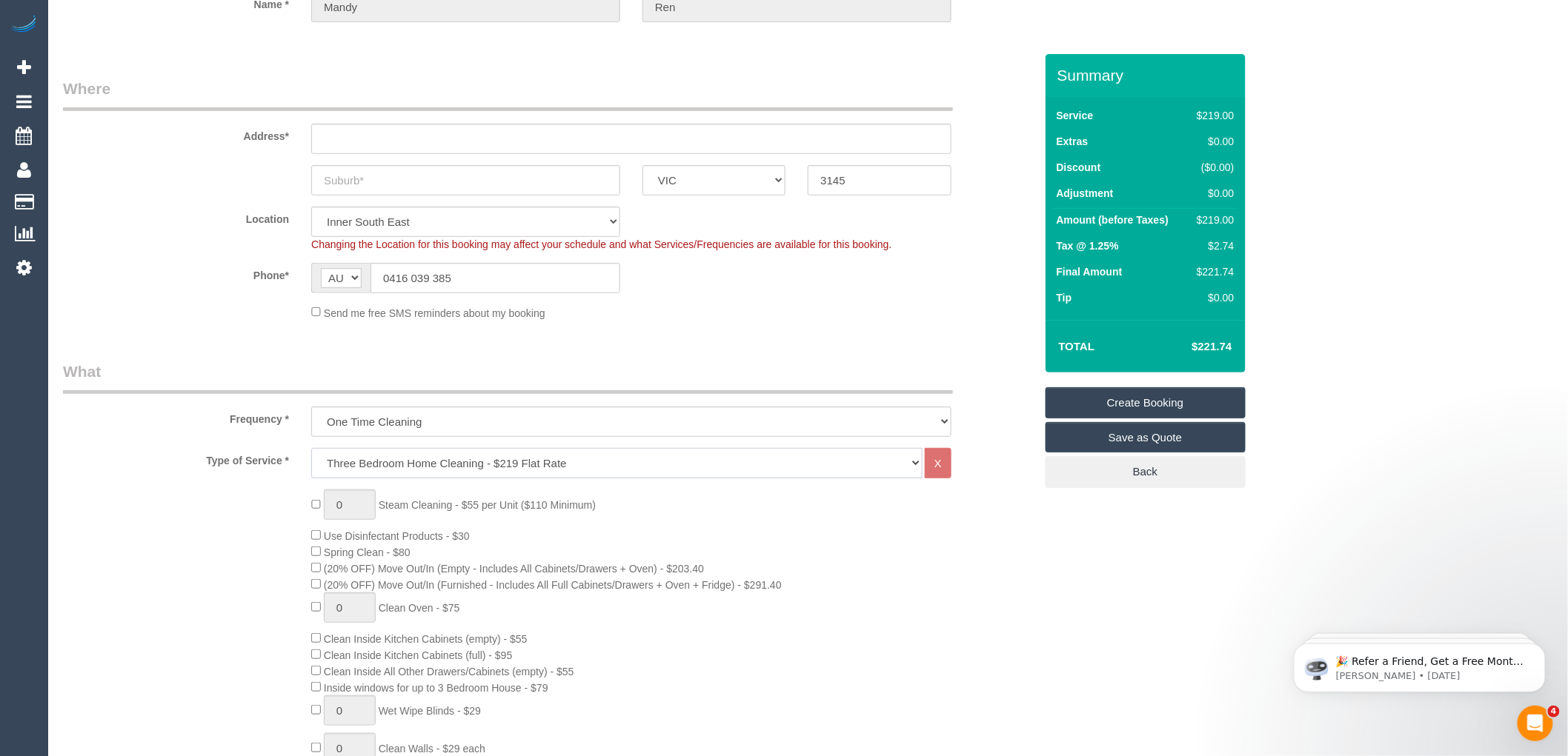
click at [465, 463] on select "Hourly Service - $70/h Hourly Service - $65/h Hourly Service - $60/h Hourly Ser…" at bounding box center [617, 463] width 611 height 31
select select "213"
click at [311, 449] on select "Hourly Service - $70/h Hourly Service - $65/h Hourly Service - $60/h Hourly Ser…" at bounding box center [617, 463] width 611 height 31
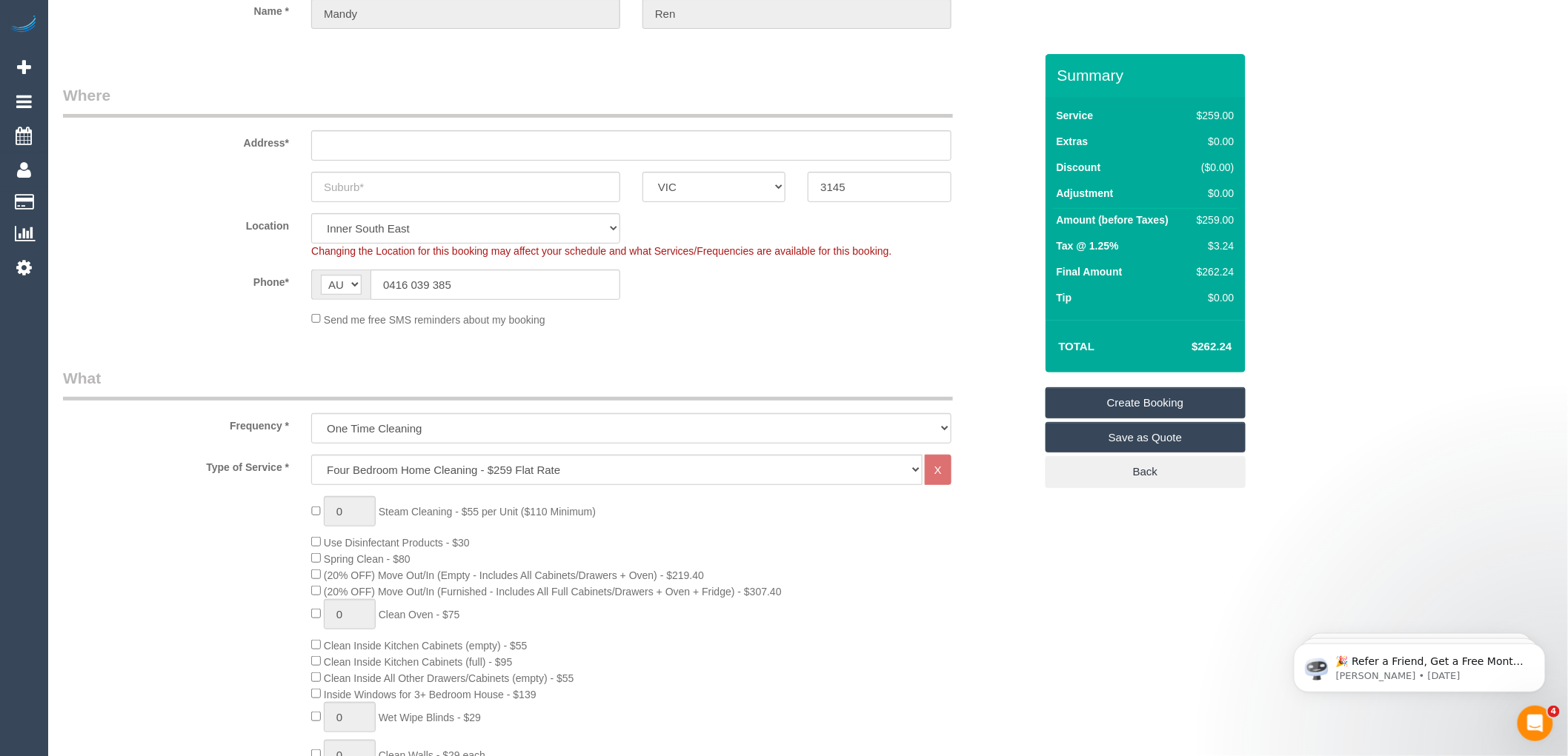
scroll to position [247, 0]
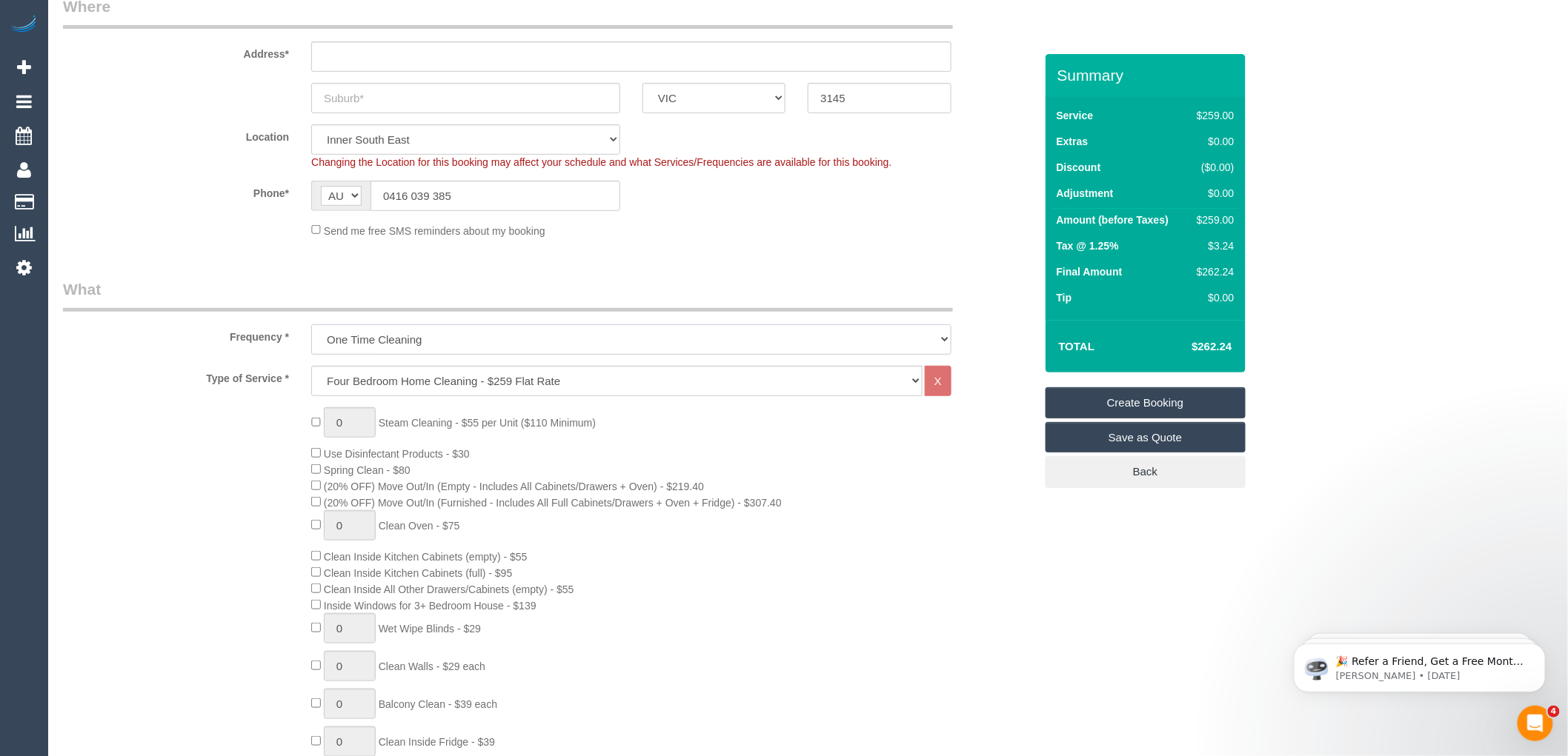
click at [460, 335] on select "One Time Cleaning Weekly - 10% Off - 10.00% (0% for the First Booking) Fortnigh…" at bounding box center [632, 339] width 641 height 31
select select "object:2376"
click at [311, 325] on select "One Time Cleaning Weekly - 10% Off - 10.00% (0% for the First Booking) Fortnigh…" at bounding box center [632, 339] width 641 height 31
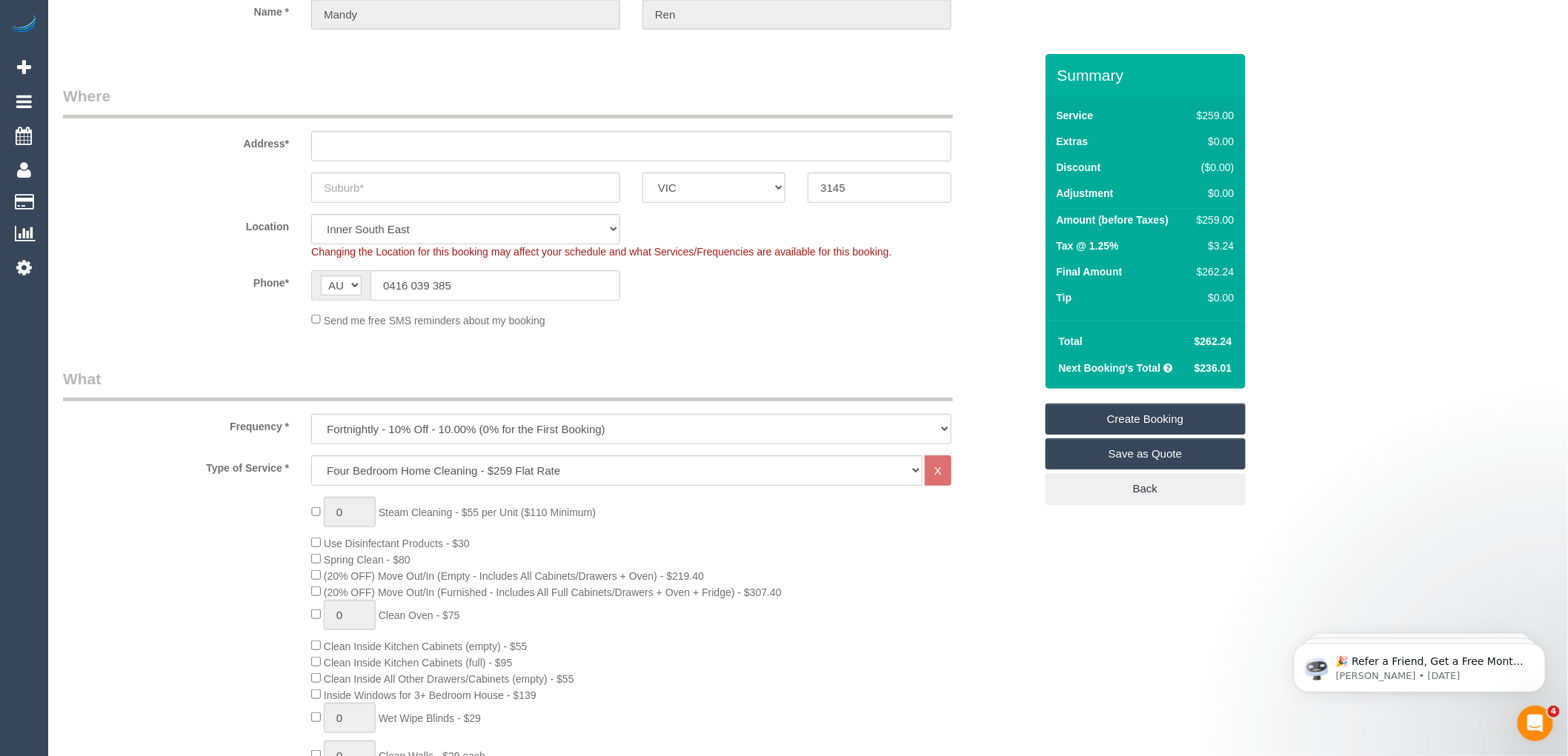
scroll to position [0, 0]
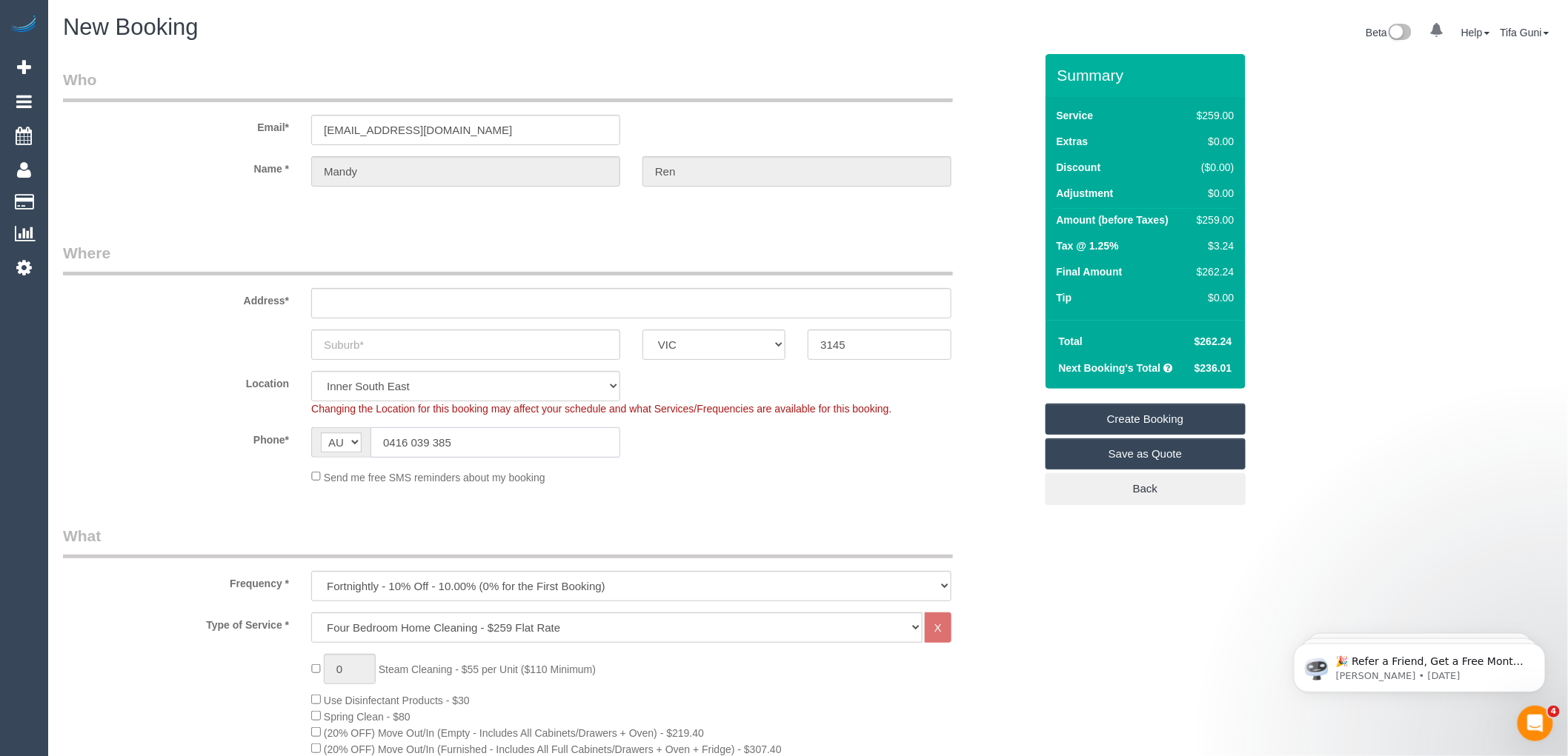
drag, startPoint x: 470, startPoint y: 438, endPoint x: 369, endPoint y: 446, distance: 101.3
click at [369, 446] on div "AF AL DZ AD AO AI AQ AG AR AM AW AU AT AZ BS BH BD BB BY BE BZ BJ BM BT BO BA B…" at bounding box center [466, 443] width 309 height 31
click at [380, 349] on input "text" at bounding box center [466, 345] width 309 height 31
paste input "Hawthorn"
type input "Hawthorn"
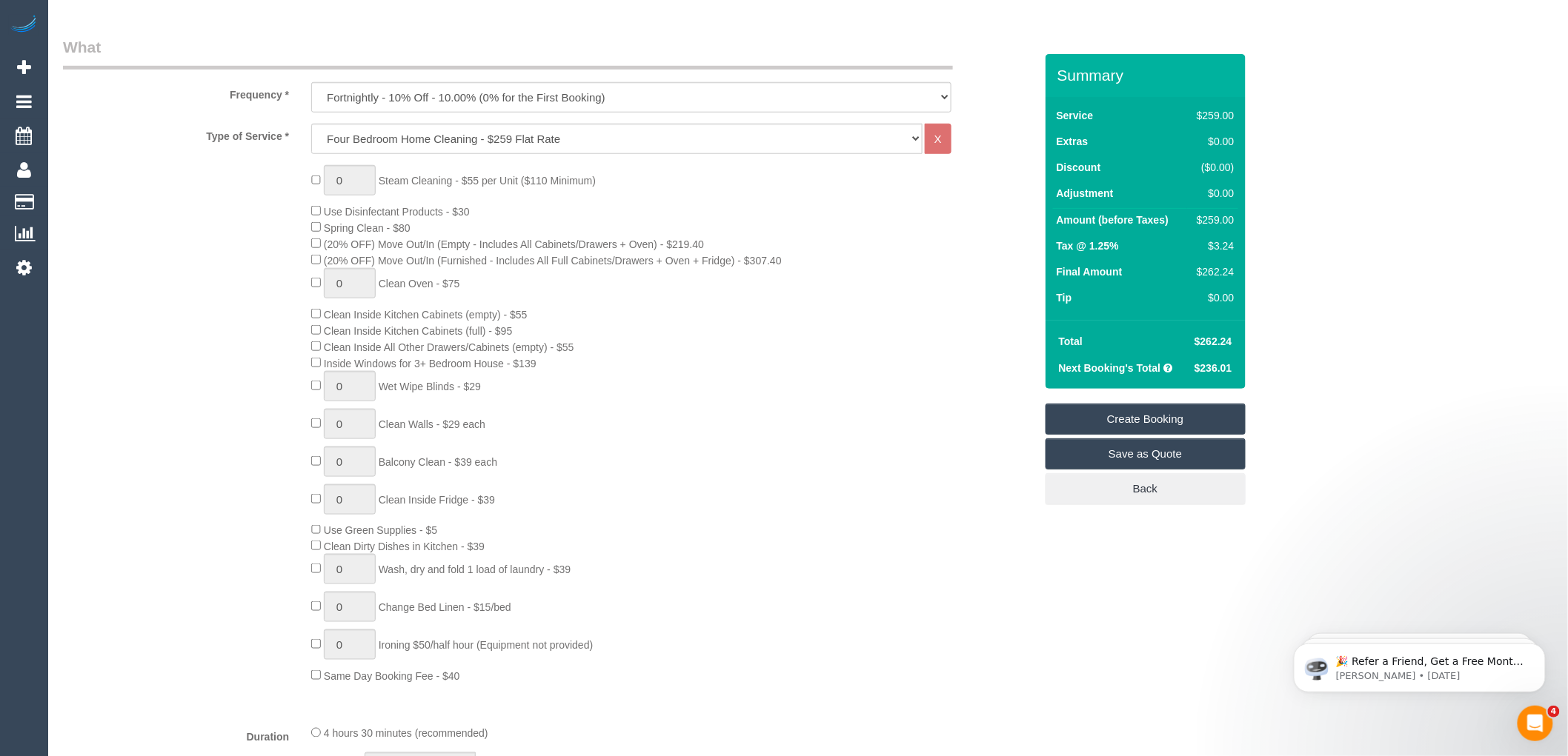
scroll to position [164, 0]
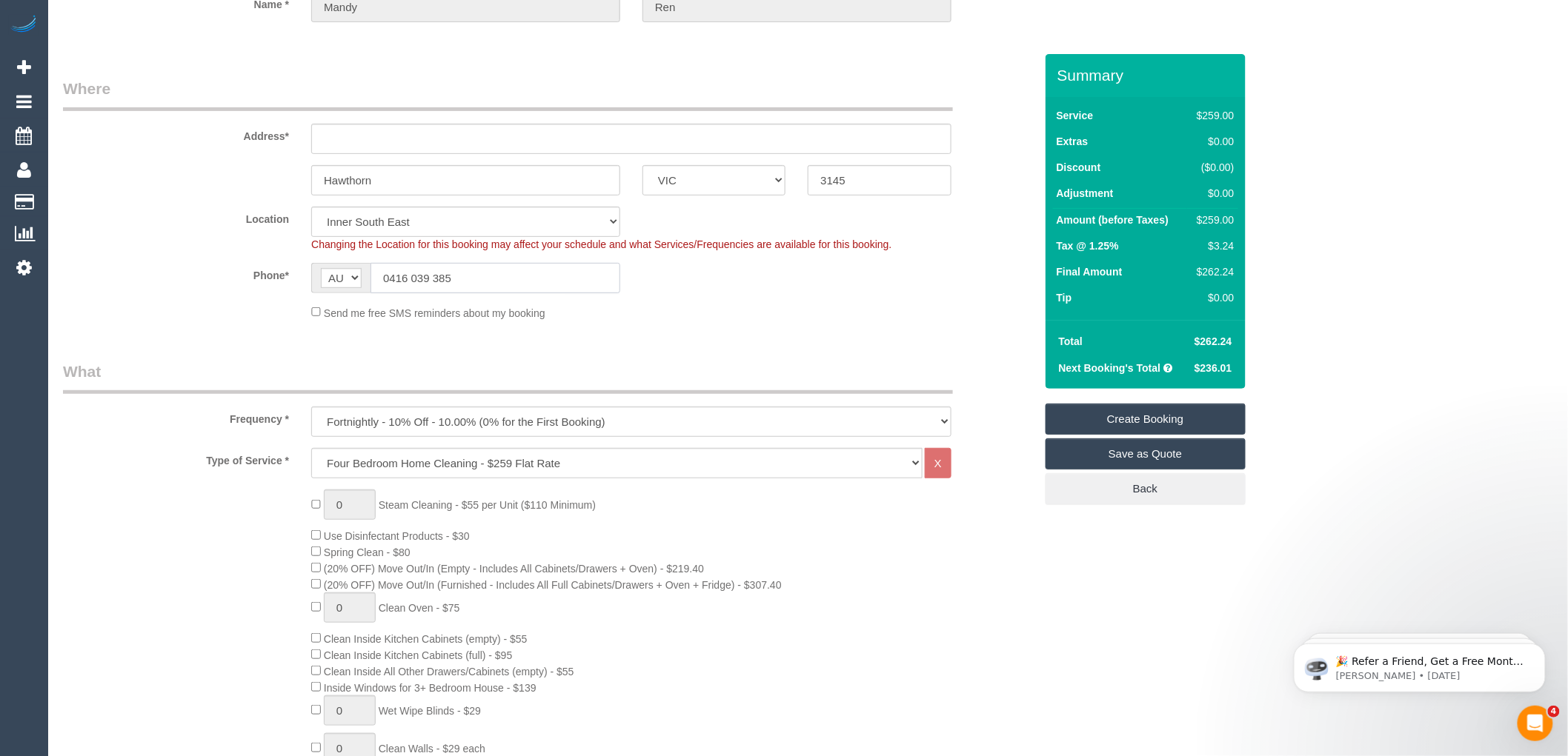
drag, startPoint x: 463, startPoint y: 283, endPoint x: 316, endPoint y: 283, distance: 147.0
click at [316, 283] on div "AF AL DZ AD AO AI AQ AG AR AM AW AU AT AZ BS BH BD BB BY BE BZ BJ BM BT BO BA B…" at bounding box center [466, 278] width 309 height 31
click at [352, 133] on input "text" at bounding box center [632, 138] width 641 height 31
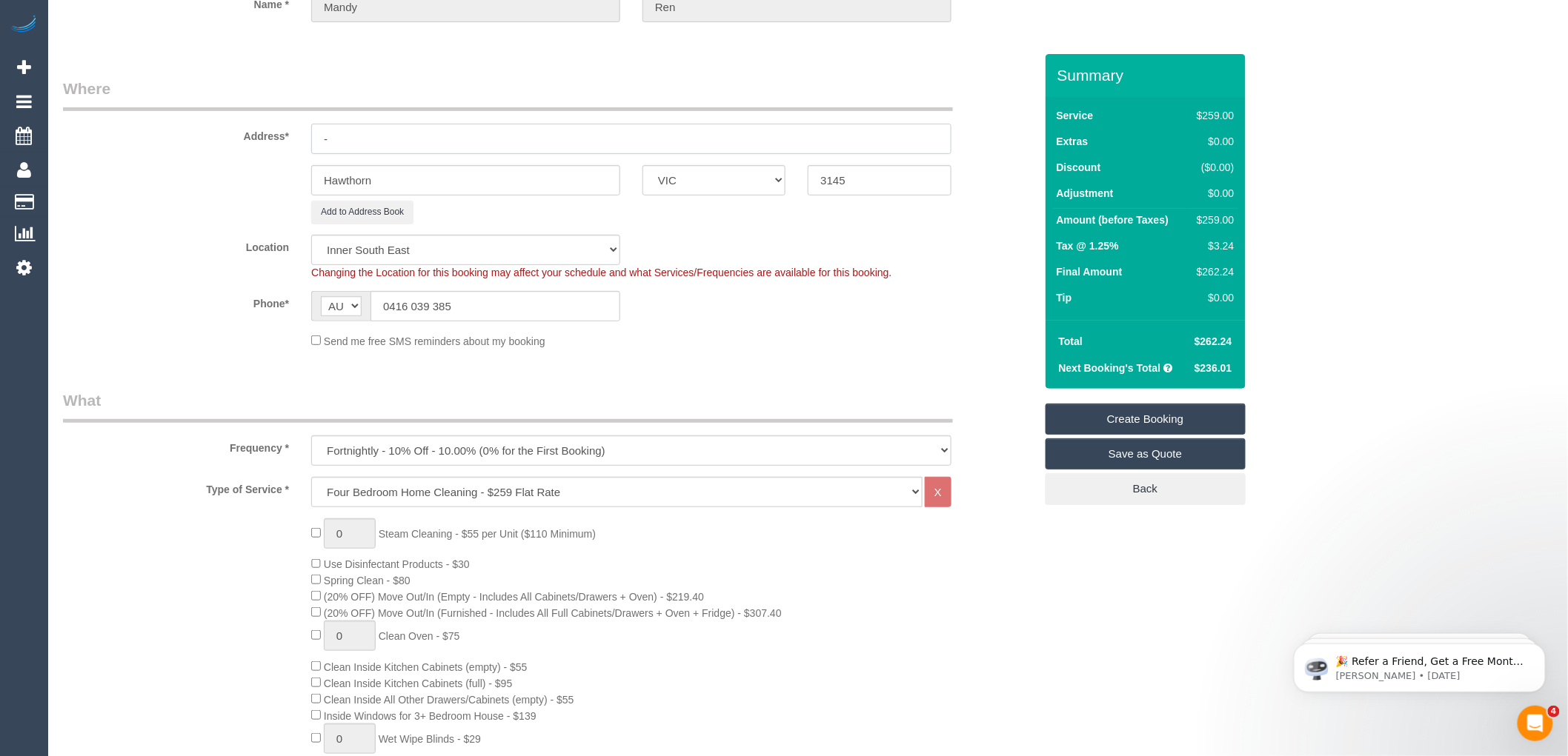
type input "-"
click at [684, 324] on sui-booking-location "Location Office City East (North) East (South) Inner East Inner North (East) In…" at bounding box center [549, 292] width 972 height 114
drag, startPoint x: 386, startPoint y: 170, endPoint x: 300, endPoint y: 181, distance: 86.7
click at [301, 181] on div "Hawthorn" at bounding box center [466, 180] width 331 height 31
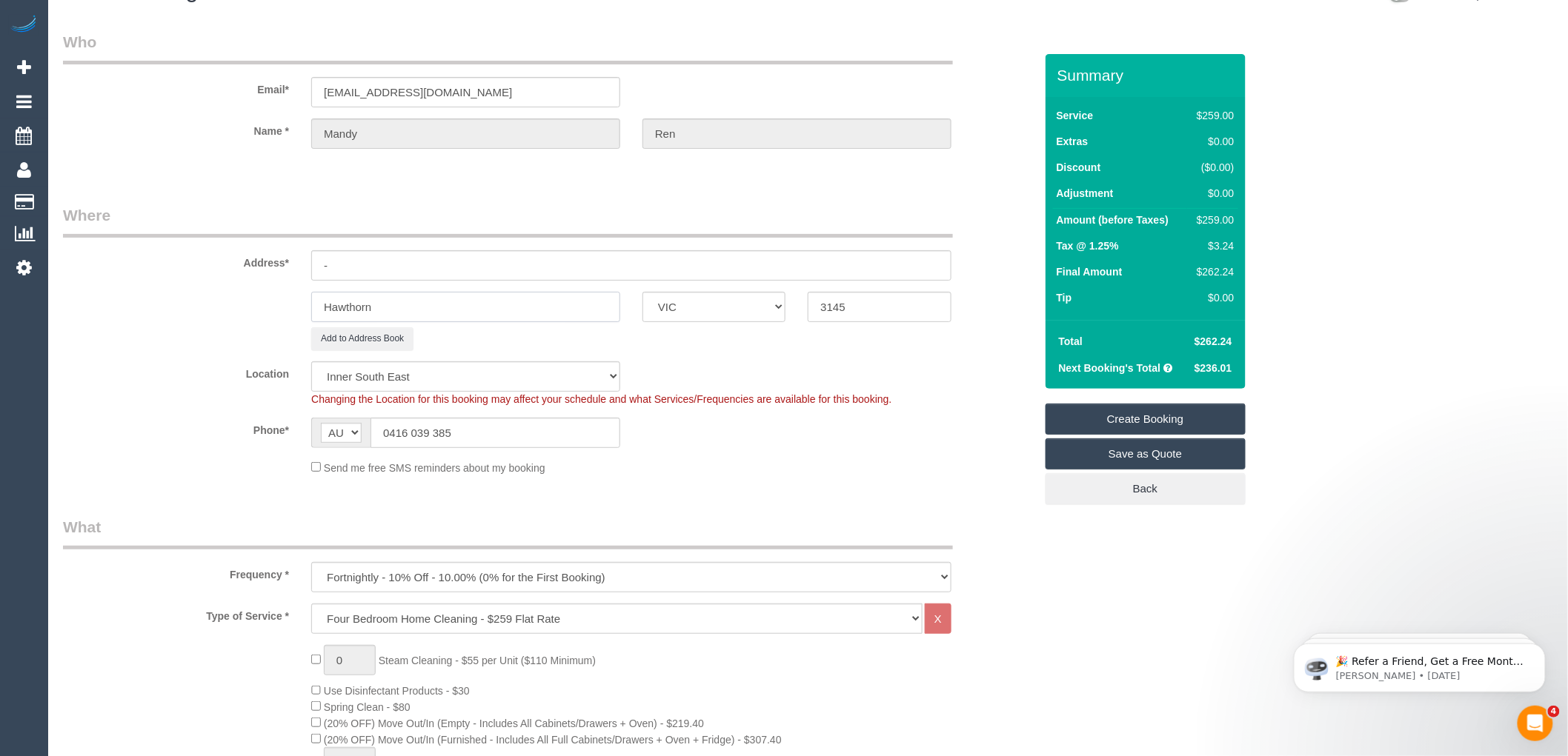
scroll to position [0, 0]
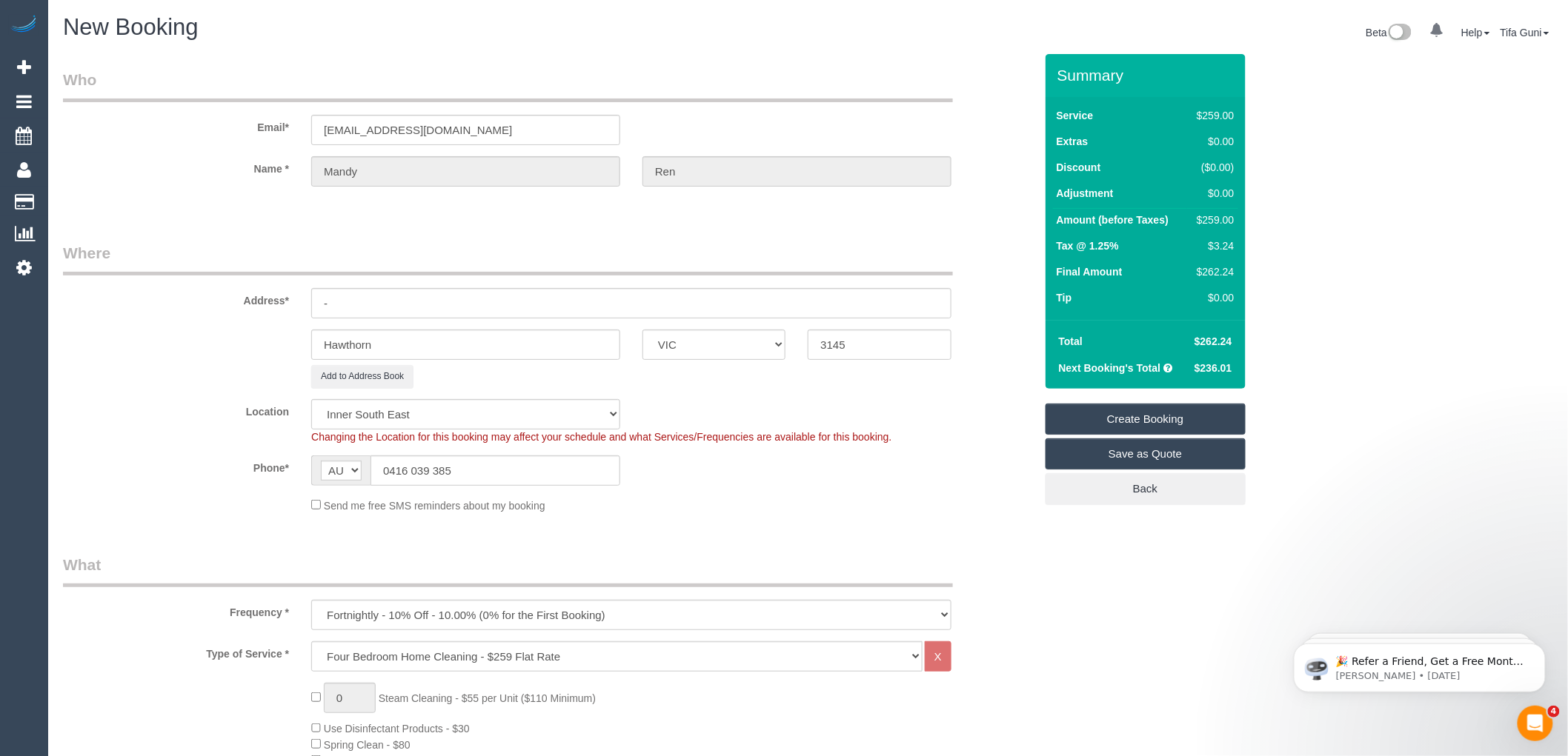
drag, startPoint x: 489, startPoint y: 465, endPoint x: 367, endPoint y: 472, distance: 122.2
click at [367, 472] on div "AF AL DZ AD AO AI AQ AG AR AM AW AU AT AZ BS BH BD BB BY BE BZ BJ BM BT BO BA B…" at bounding box center [466, 470] width 309 height 31
